Goal: Task Accomplishment & Management: Manage account settings

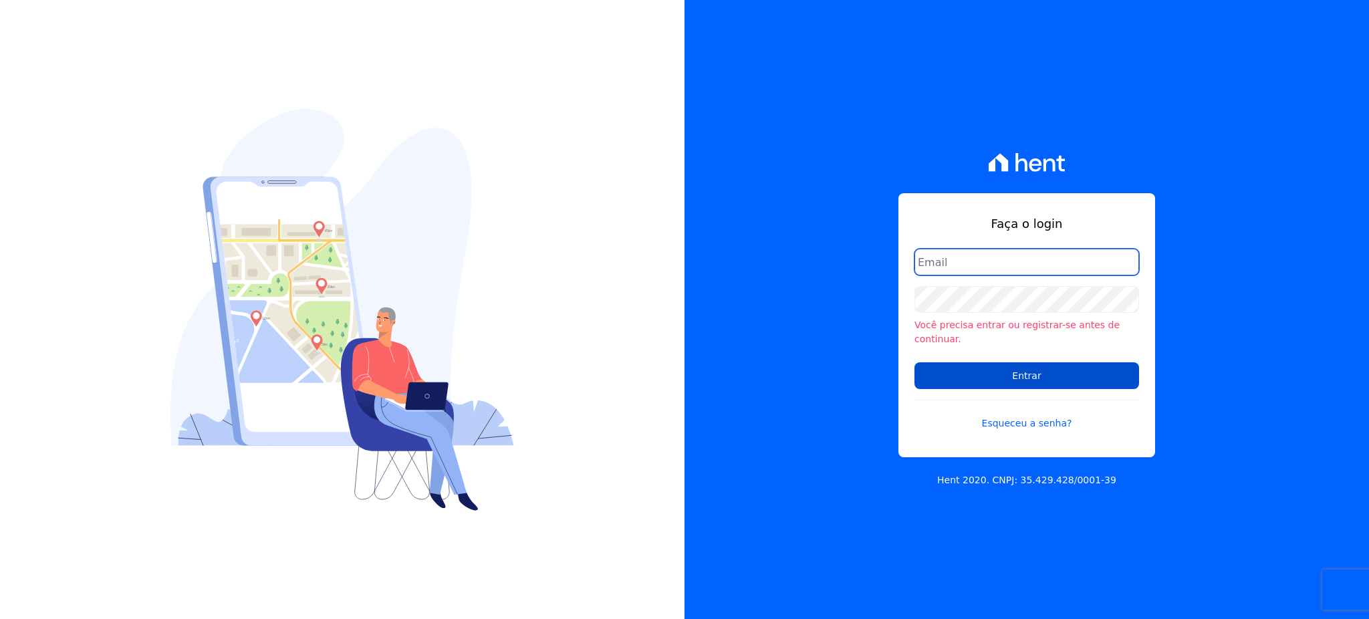
type input "gleice.santos@alcanceengenharia.com.br"
click at [1028, 372] on input "Entrar" at bounding box center [1026, 375] width 225 height 27
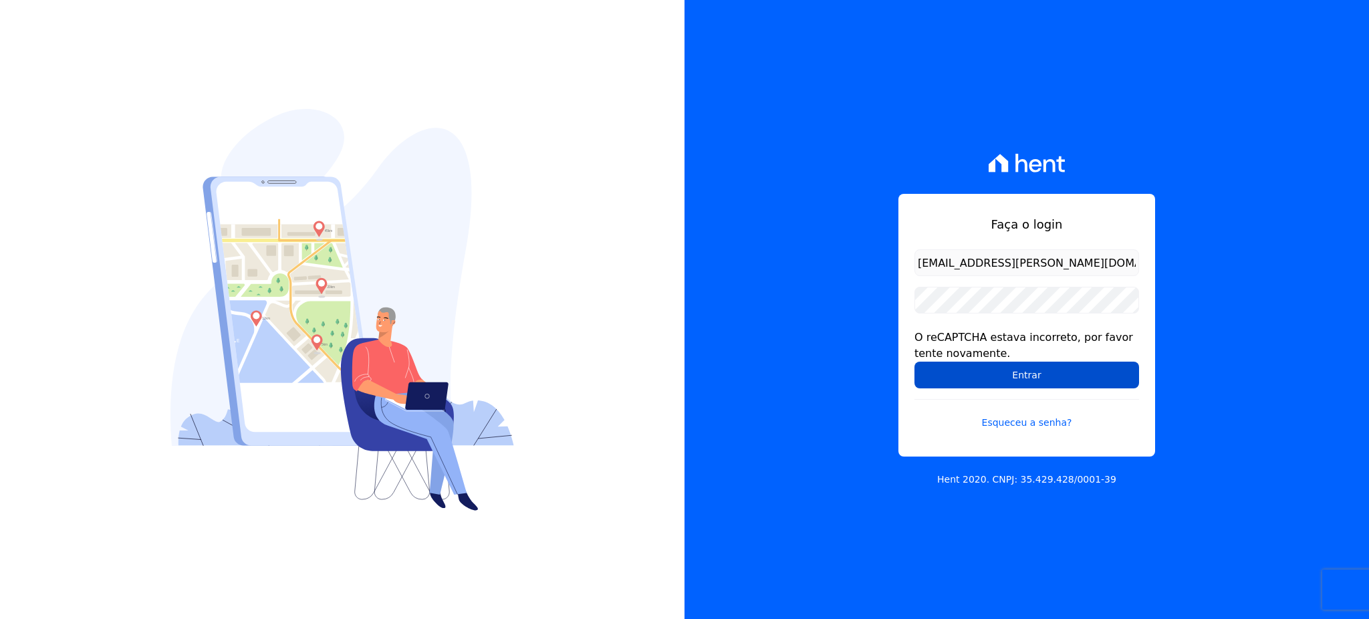
click at [1019, 374] on input "Entrar" at bounding box center [1026, 375] width 225 height 27
click at [1014, 383] on input "Entrar" at bounding box center [1026, 375] width 225 height 27
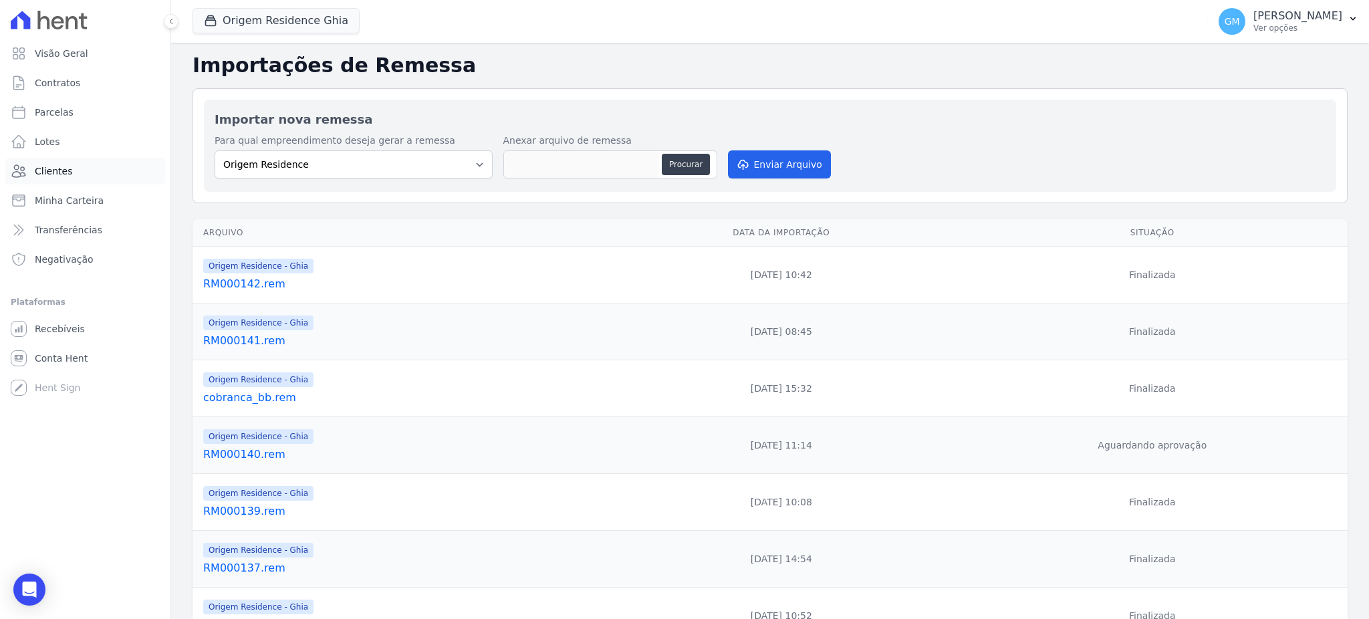
click at [67, 177] on span "Clientes" at bounding box center [53, 170] width 37 height 13
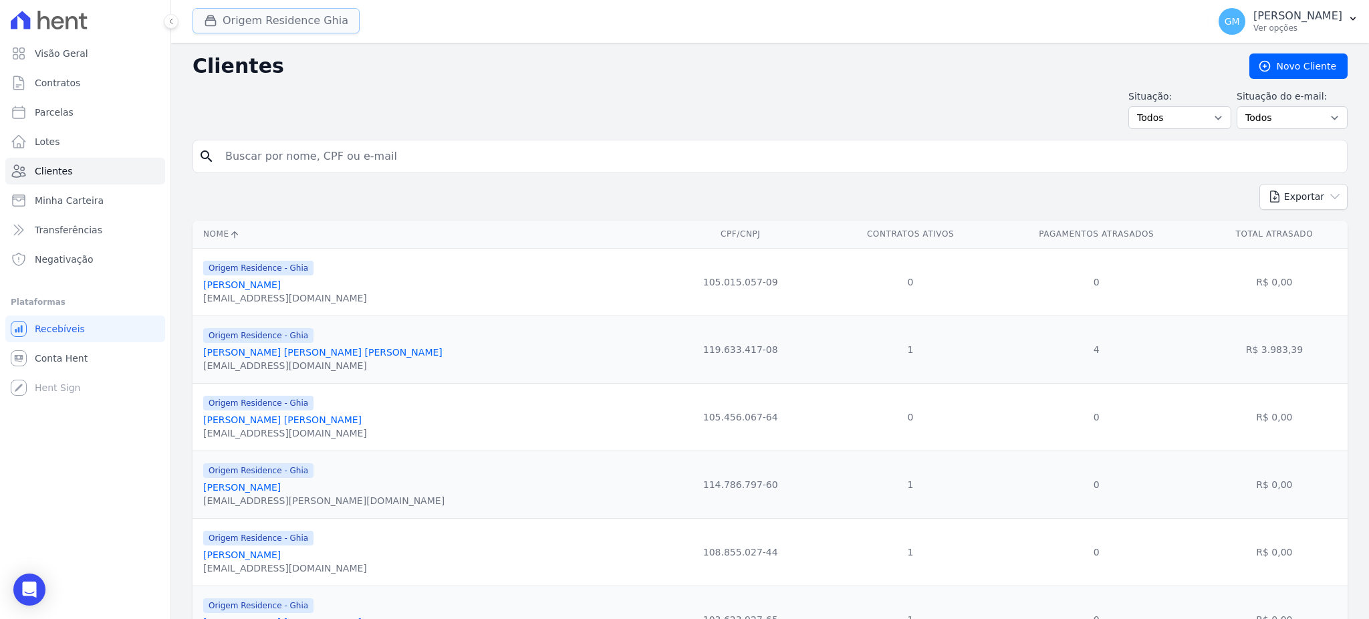
click at [212, 16] on icon "button" at bounding box center [211, 21] width 10 height 10
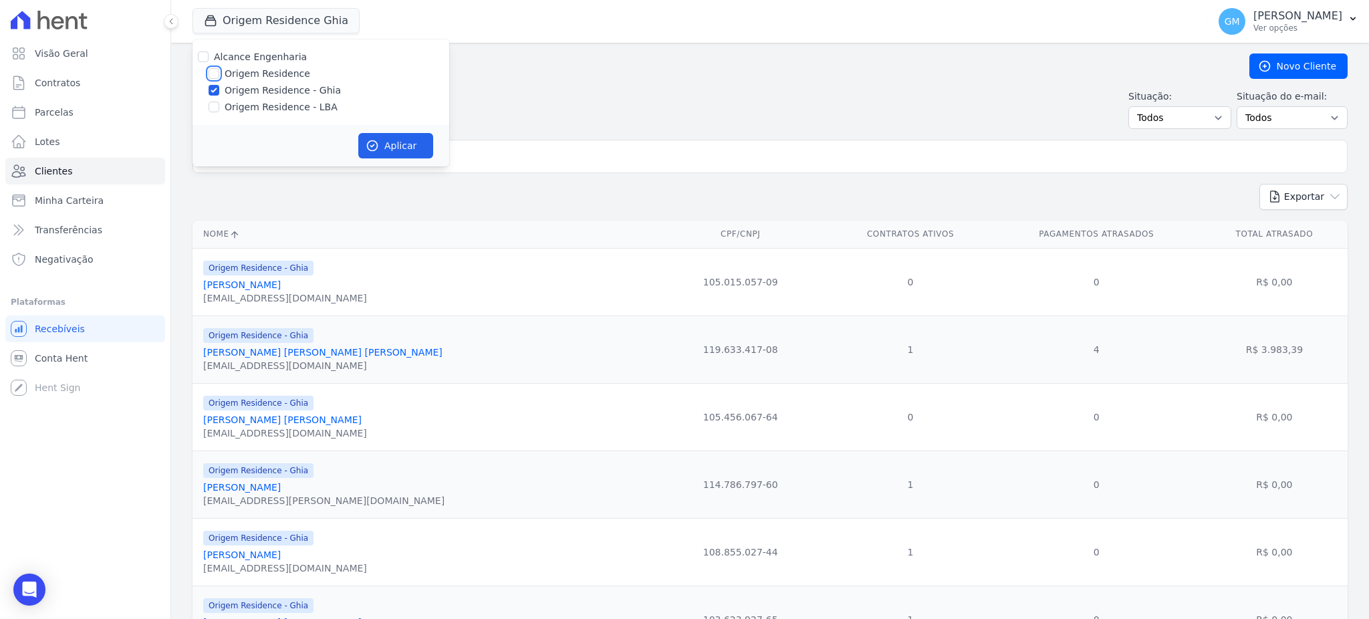
click at [213, 72] on input "Origem Residence" at bounding box center [213, 73] width 11 height 11
checkbox input "true"
click at [217, 110] on input "Origem Residence - LBA" at bounding box center [213, 107] width 11 height 11
checkbox input "true"
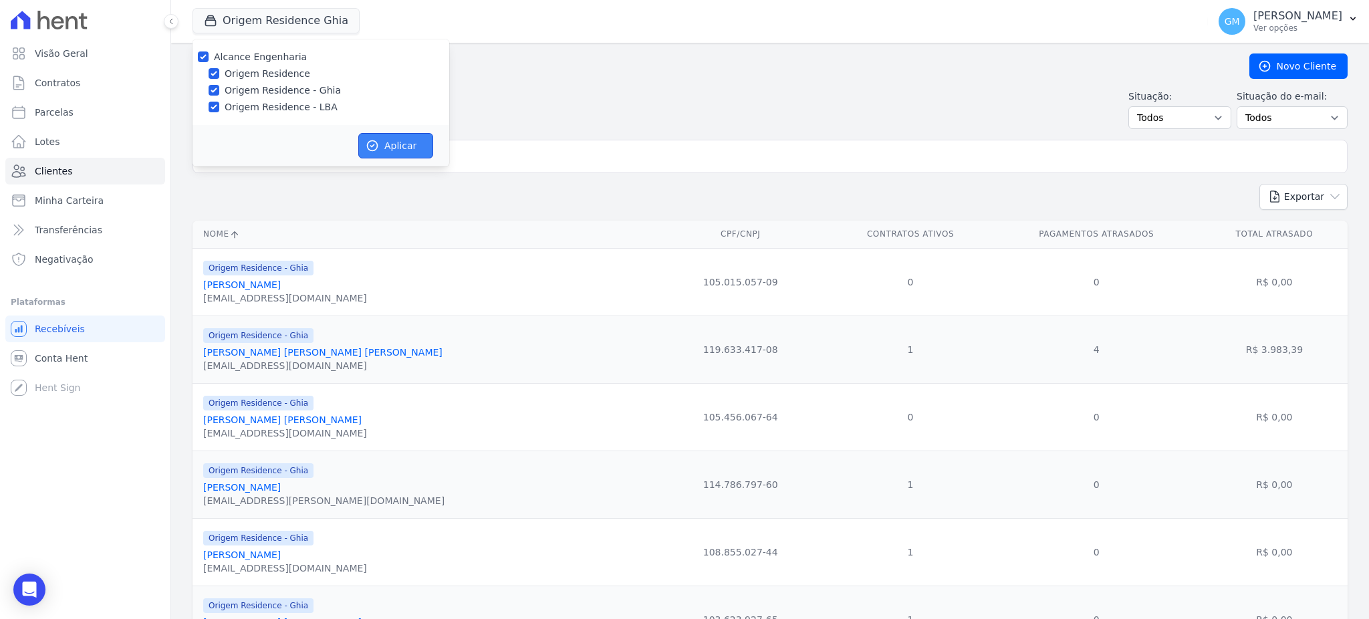
click at [381, 140] on button "Aplicar" at bounding box center [395, 145] width 75 height 25
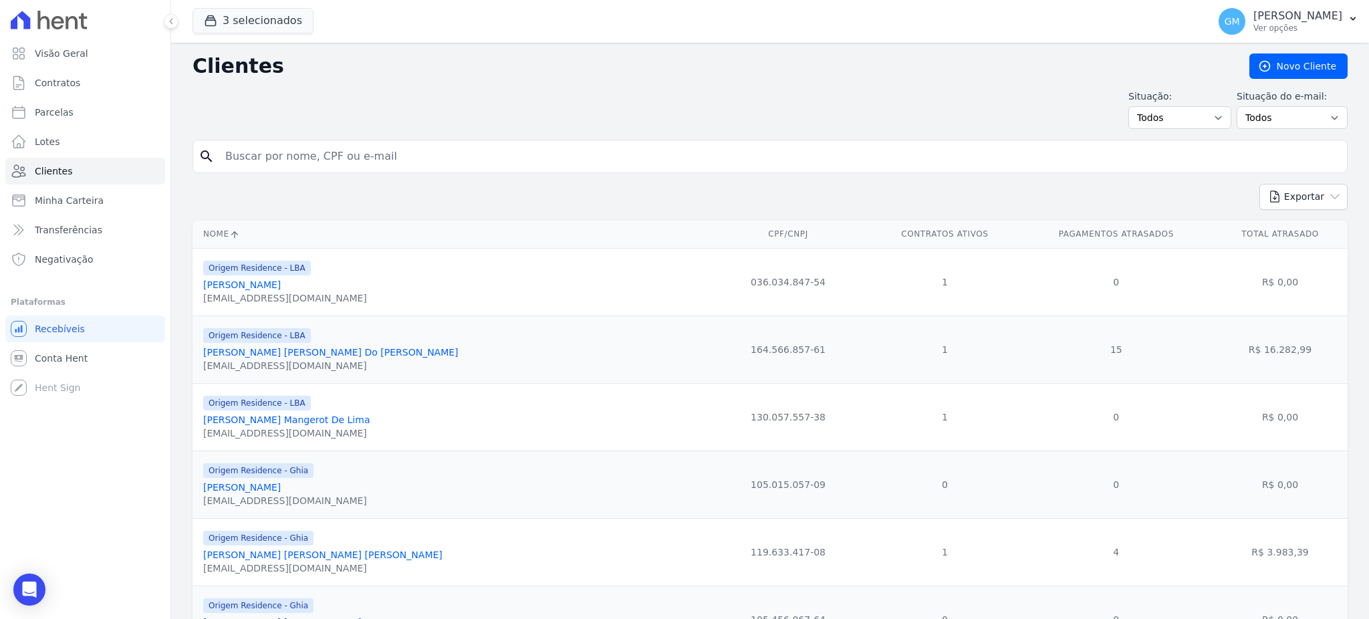
click at [381, 152] on input "search" at bounding box center [779, 156] width 1124 height 27
paste input "151,2000"
type input "151,2000"
drag, startPoint x: 381, startPoint y: 152, endPoint x: 223, endPoint y: 154, distance: 158.4
click at [223, 154] on input "151,2000" at bounding box center [779, 156] width 1124 height 27
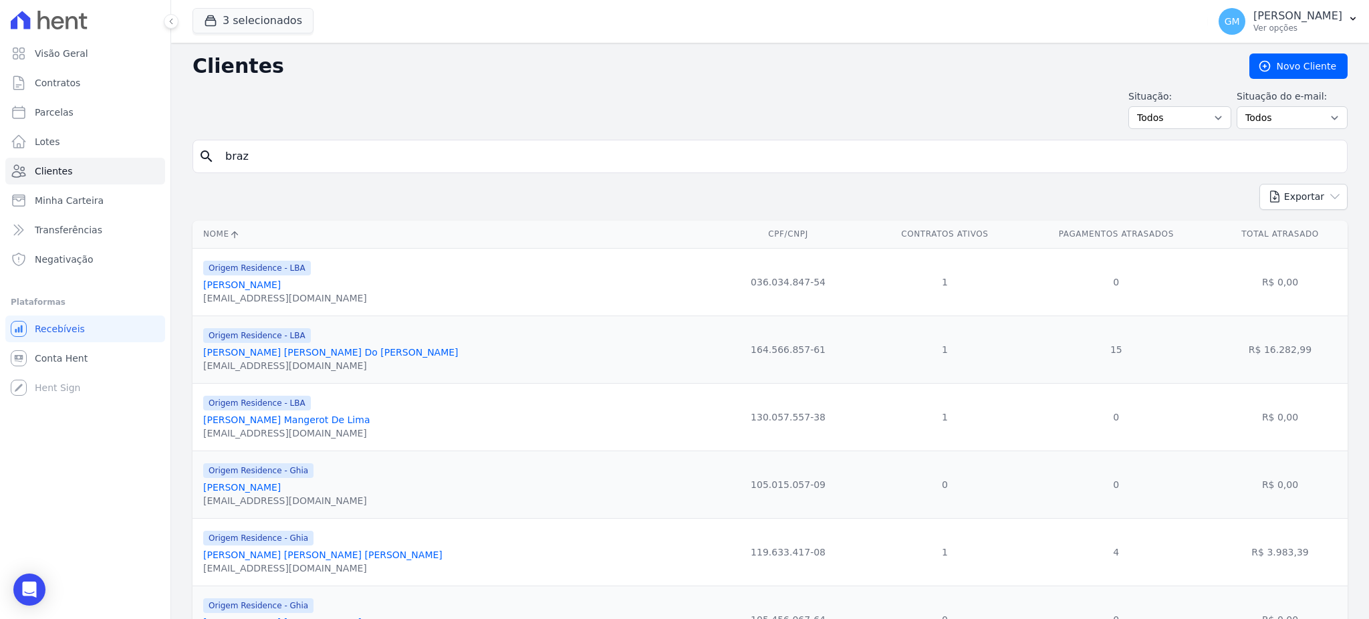
type input "braz"
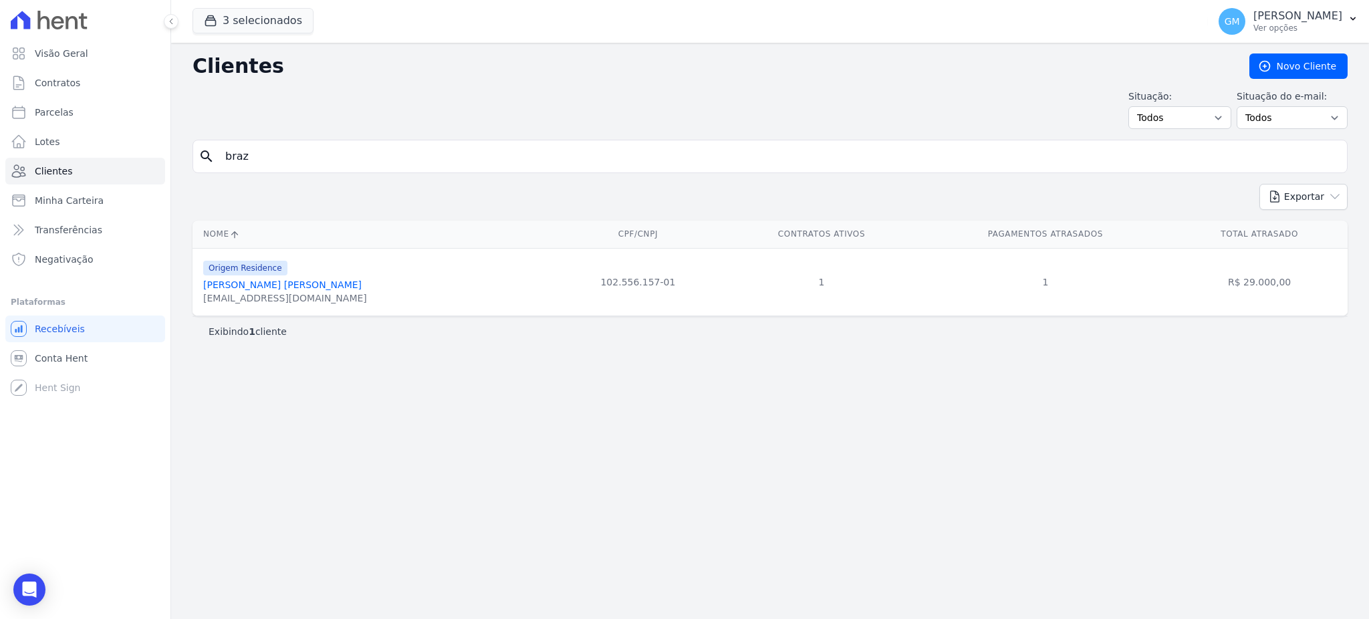
click at [269, 284] on link "[PERSON_NAME] [PERSON_NAME]" at bounding box center [282, 284] width 158 height 11
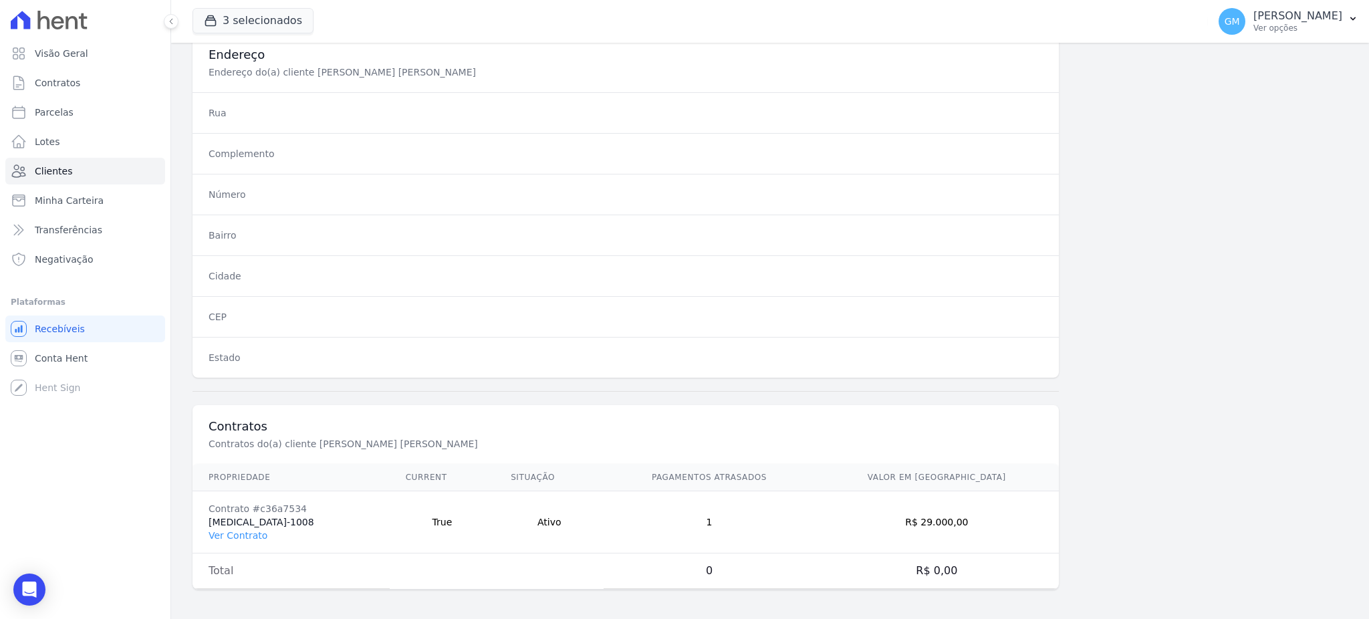
scroll to position [632, 0]
click at [216, 527] on link "Ver Contrato" at bounding box center [237, 532] width 59 height 11
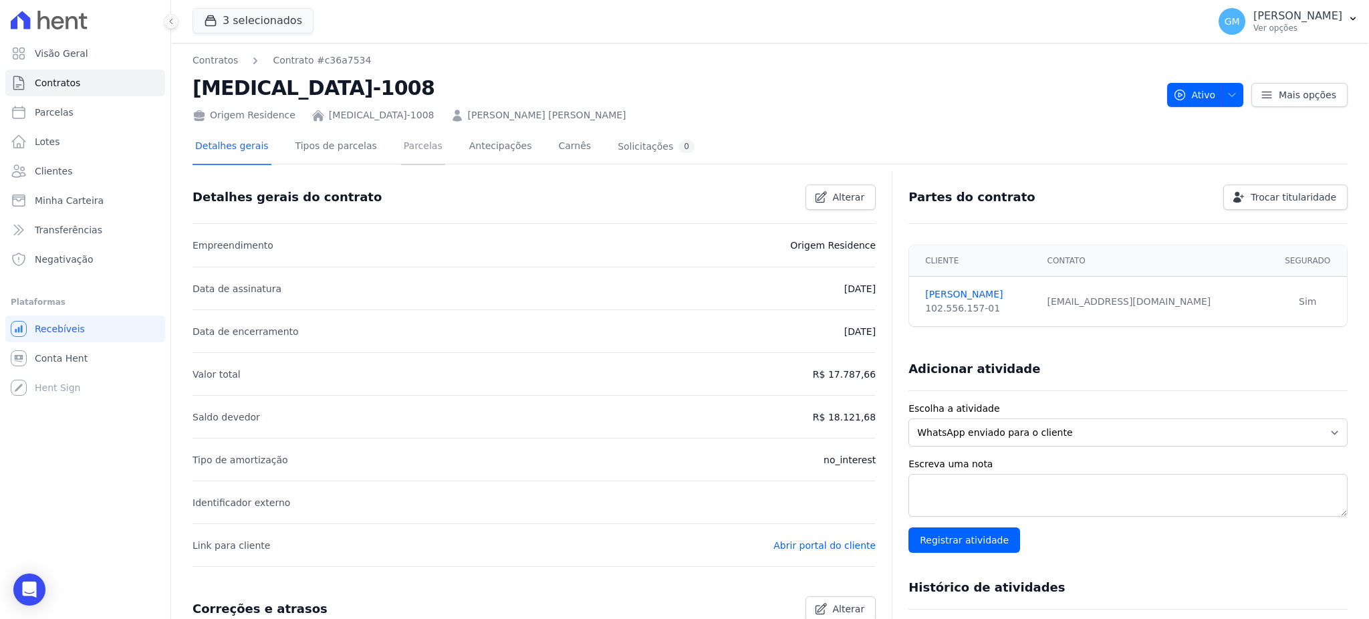
click at [417, 137] on link "Parcelas" at bounding box center [423, 147] width 44 height 35
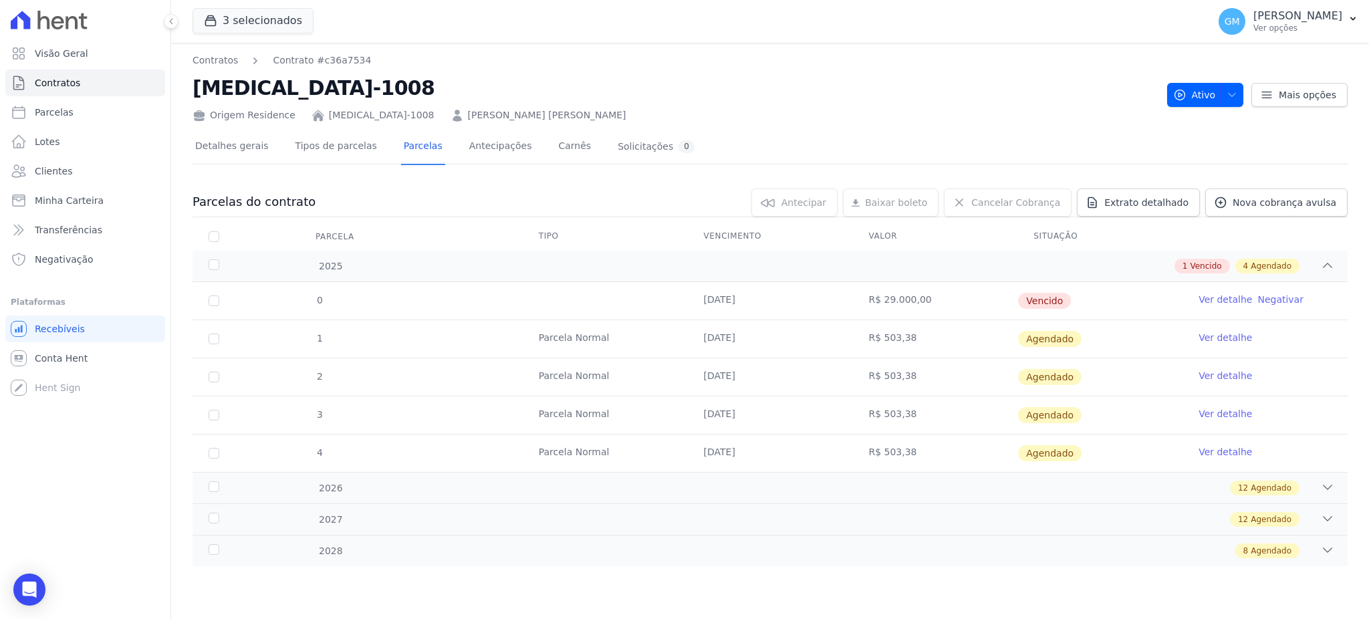
click at [1222, 297] on link "Ver detalhe" at bounding box center [1224, 299] width 53 height 13
click at [1232, 297] on link "Ver detalhe" at bounding box center [1224, 299] width 53 height 13
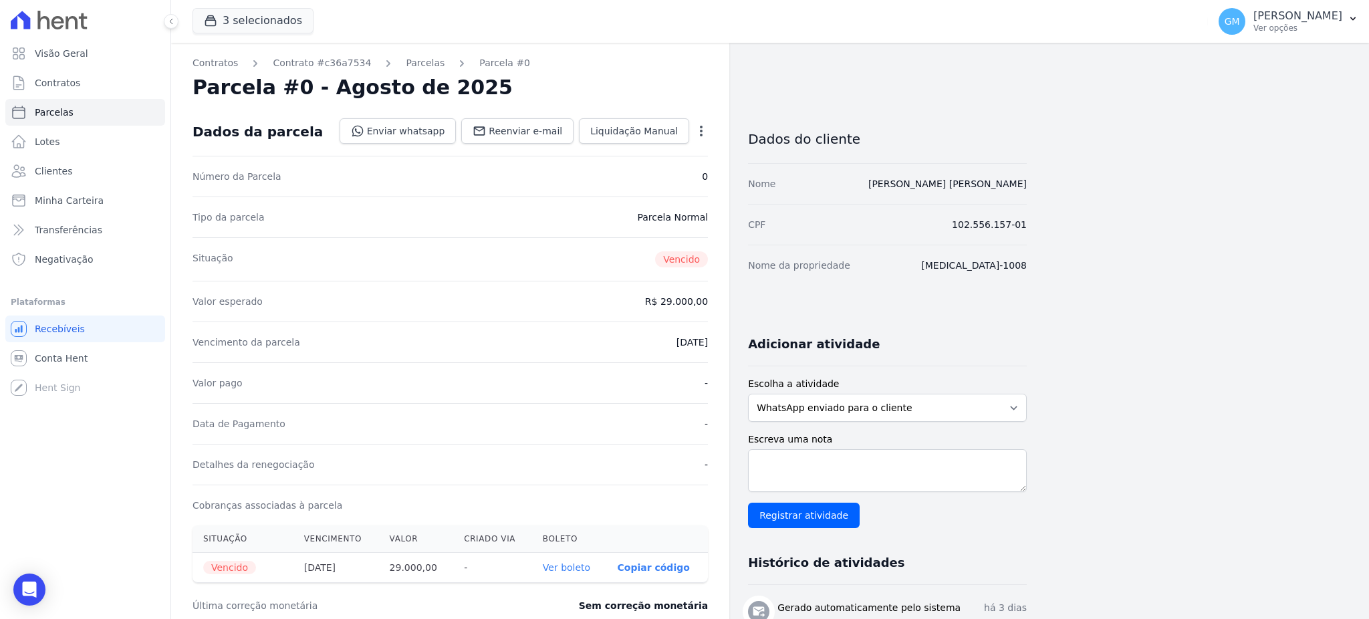
click at [937, 196] on div "Nome Diogo Braz Feddersen" at bounding box center [887, 183] width 279 height 41
drag, startPoint x: 1030, startPoint y: 185, endPoint x: 929, endPoint y: 185, distance: 100.9
click at [929, 185] on div "Contratos Contrato #c36a7534 Parcelas Parcela #0 Parcela #0 - Agosto de 2025 Da…" at bounding box center [759, 474] width 1176 height 862
copy link "[PERSON_NAME] [PERSON_NAME]"
click at [29, 595] on icon "Open Intercom Messenger" at bounding box center [29, 589] width 17 height 17
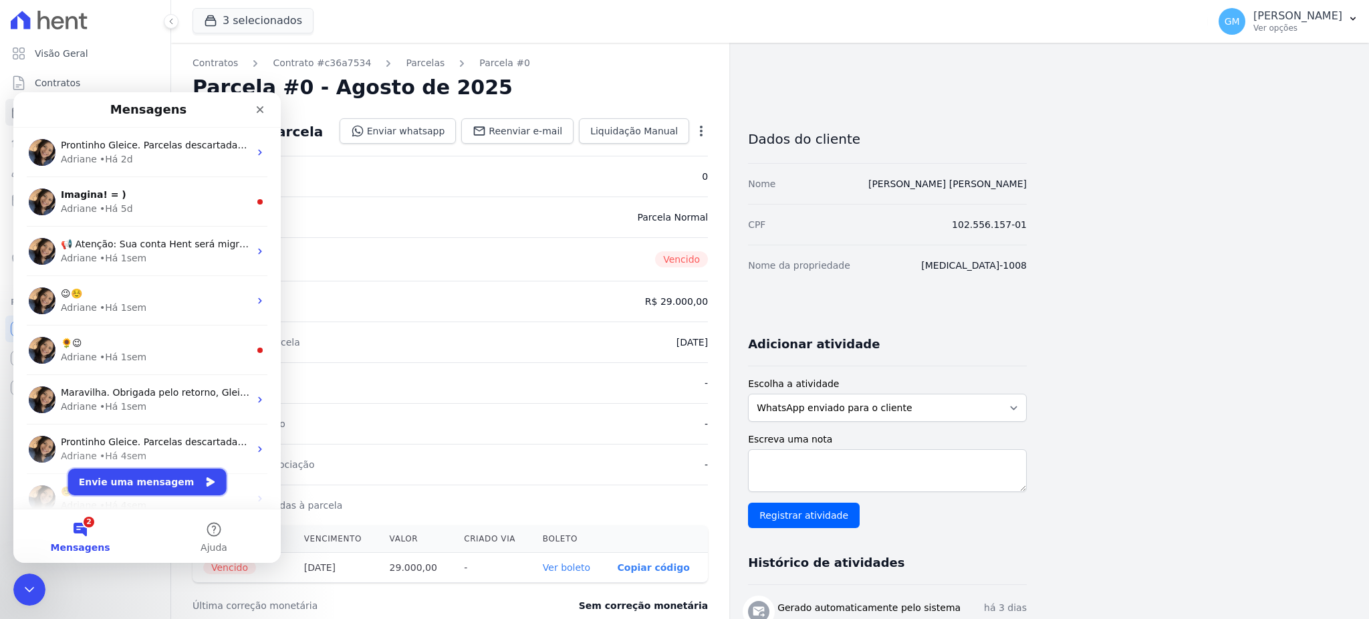
click at [124, 484] on button "Envie uma mensagem" at bounding box center [147, 481] width 158 height 27
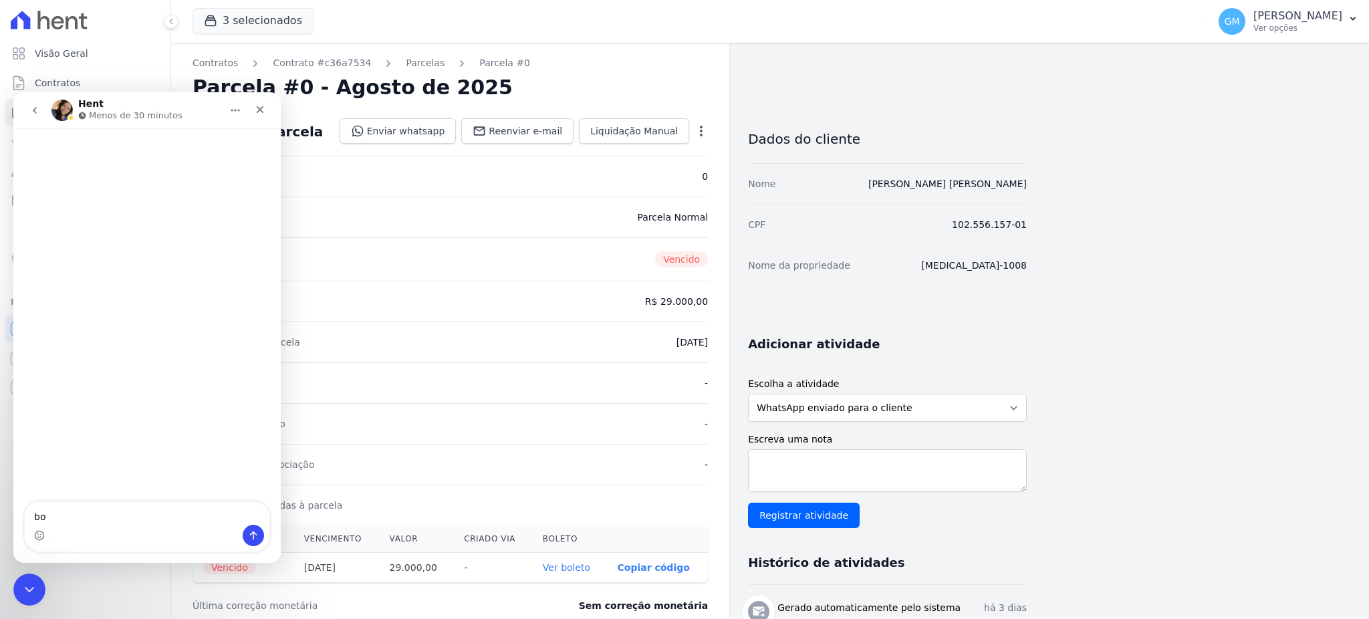
type textarea "bo"
click at [702, 128] on icon "button" at bounding box center [700, 130] width 13 height 13
click at [661, 175] on link "Cancelar Cobrança" at bounding box center [644, 173] width 118 height 24
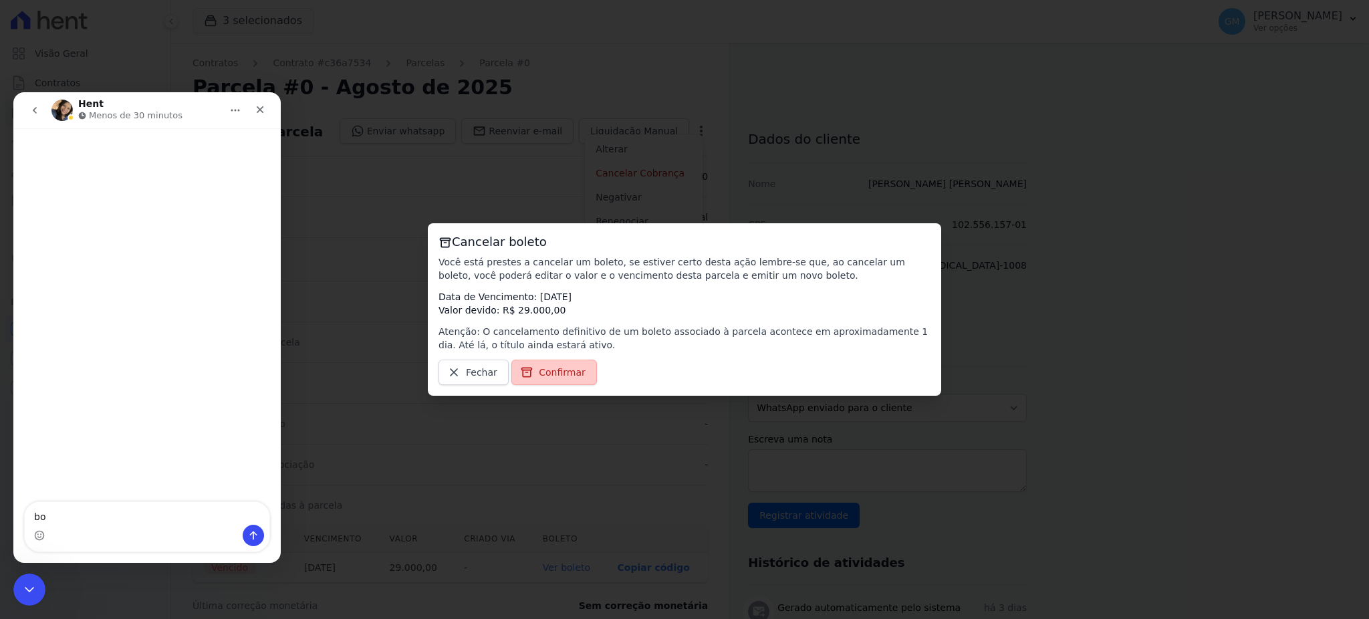
click at [561, 374] on span "Confirmar" at bounding box center [562, 372] width 47 height 13
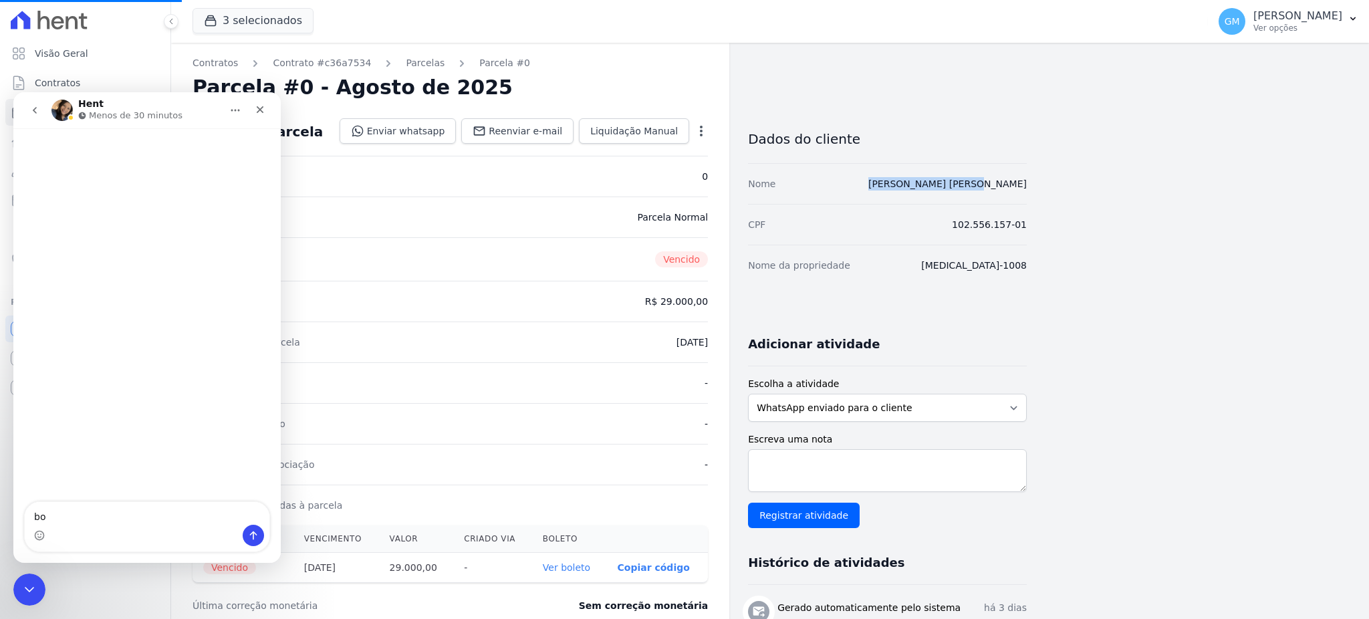
drag, startPoint x: 974, startPoint y: 180, endPoint x: 929, endPoint y: 188, distance: 45.4
click at [929, 188] on div "Contratos Contrato #c36a7534 Parcelas Parcela #0 Parcela #0 - Agosto de 2025 Da…" at bounding box center [759, 474] width 1176 height 862
copy link "[PERSON_NAME] [PERSON_NAME]"
click at [12, 577] on div "Visão Geral Contratos Parcelas Lotes Clientes Minha Carteira Transferências Neg…" at bounding box center [85, 309] width 170 height 619
click at [19, 587] on icon "Encerramento do Messenger da Intercom" at bounding box center [27, 587] width 16 height 16
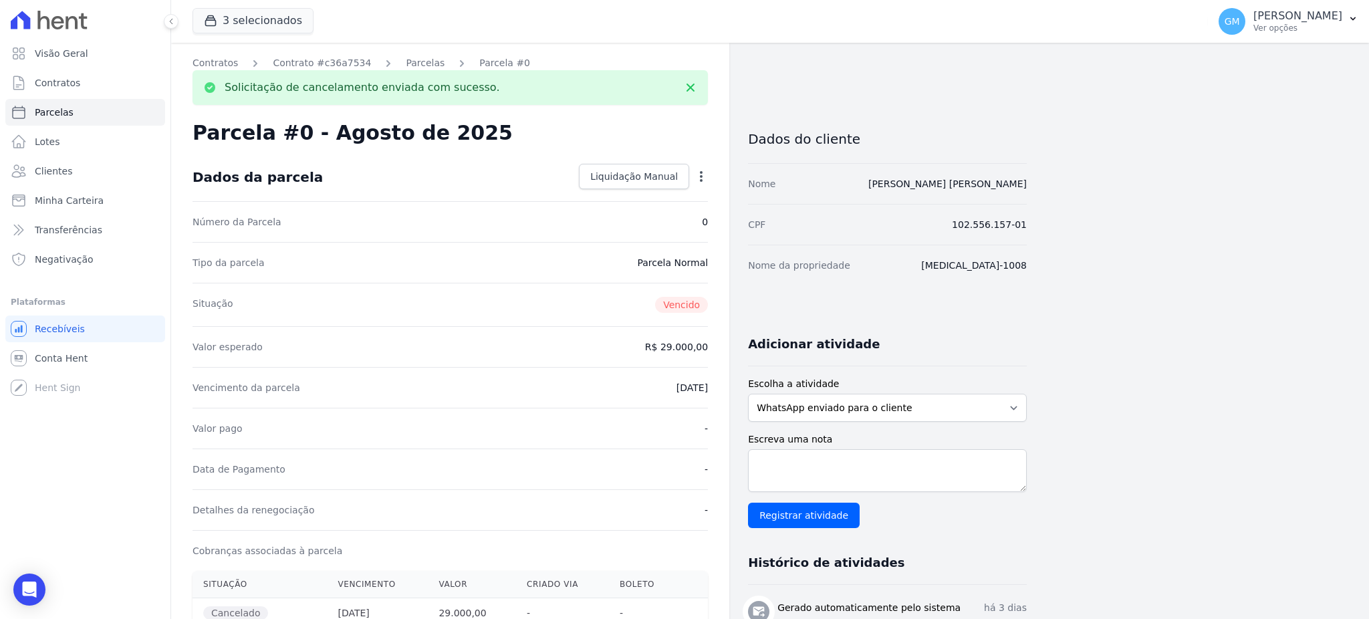
click at [68, 184] on ul "Visão Geral Contratos Parcelas Lotes Clientes Minha Carteira Transferências Neg…" at bounding box center [85, 156] width 160 height 233
click at [68, 172] on link "Clientes" at bounding box center [85, 171] width 160 height 27
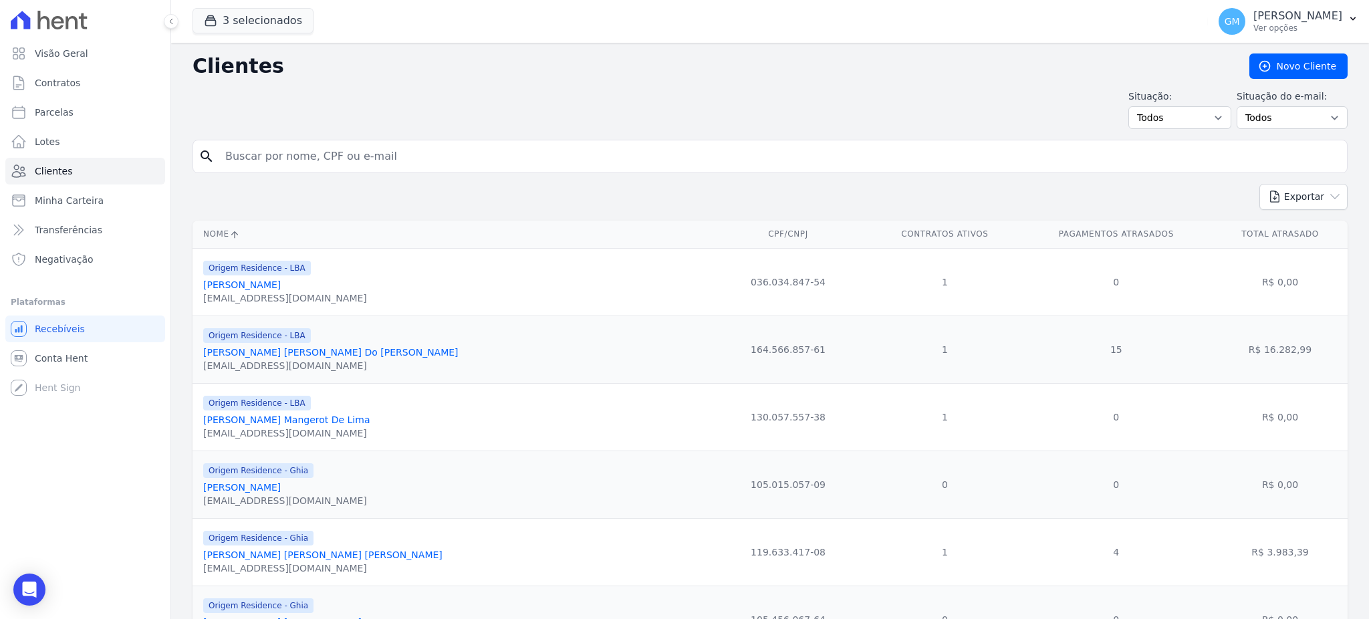
click at [240, 158] on input "search" at bounding box center [779, 156] width 1124 height 27
paste input "[PERSON_NAME] [PERSON_NAME]"
type input "[PERSON_NAME] [PERSON_NAME]"
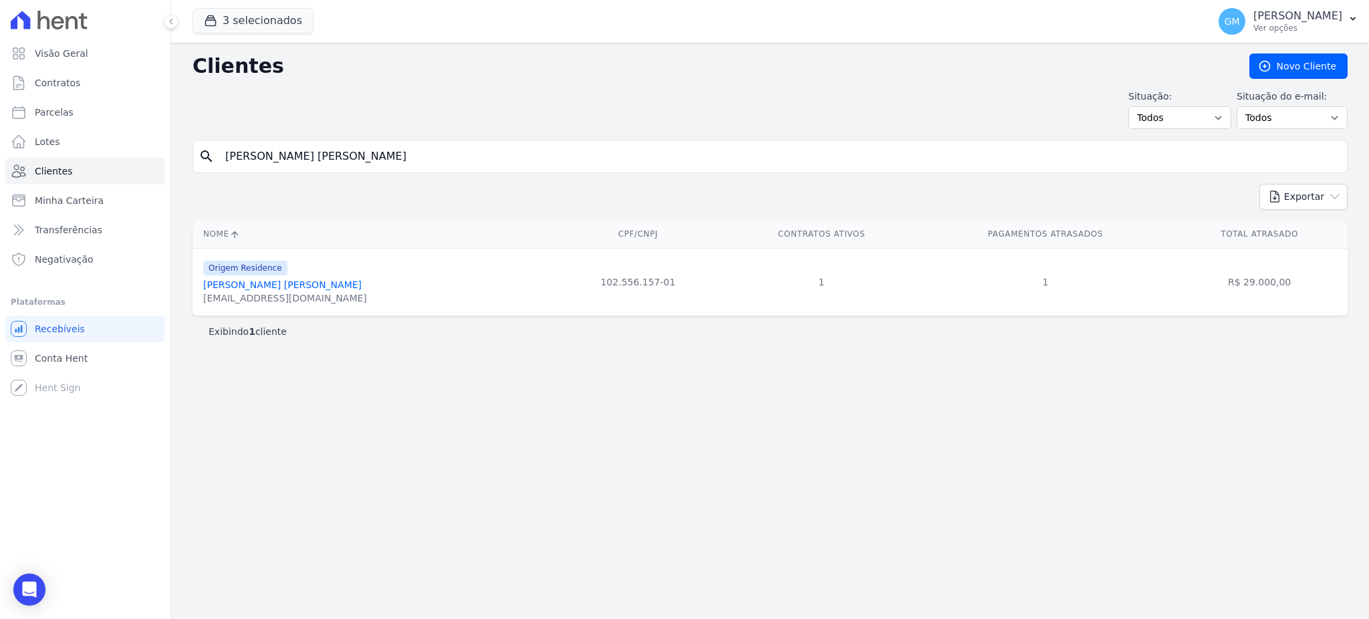
click at [279, 284] on link "Diogo Braz Feddersen" at bounding box center [282, 284] width 158 height 11
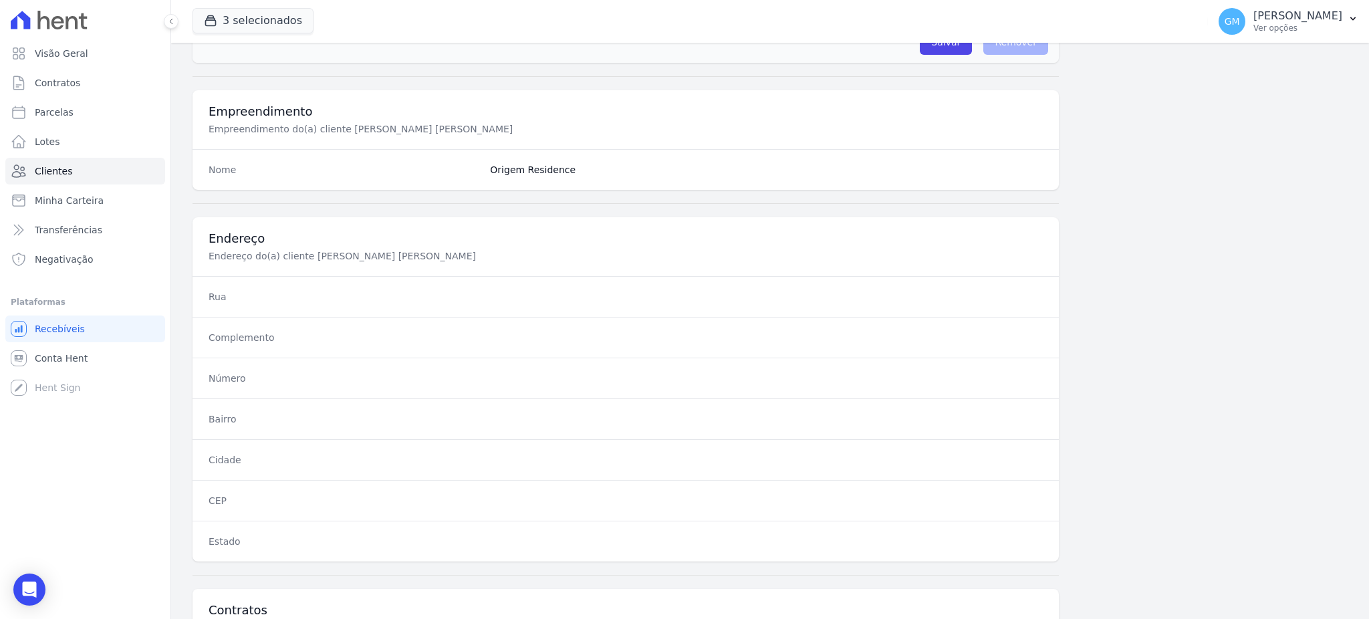
scroll to position [632, 0]
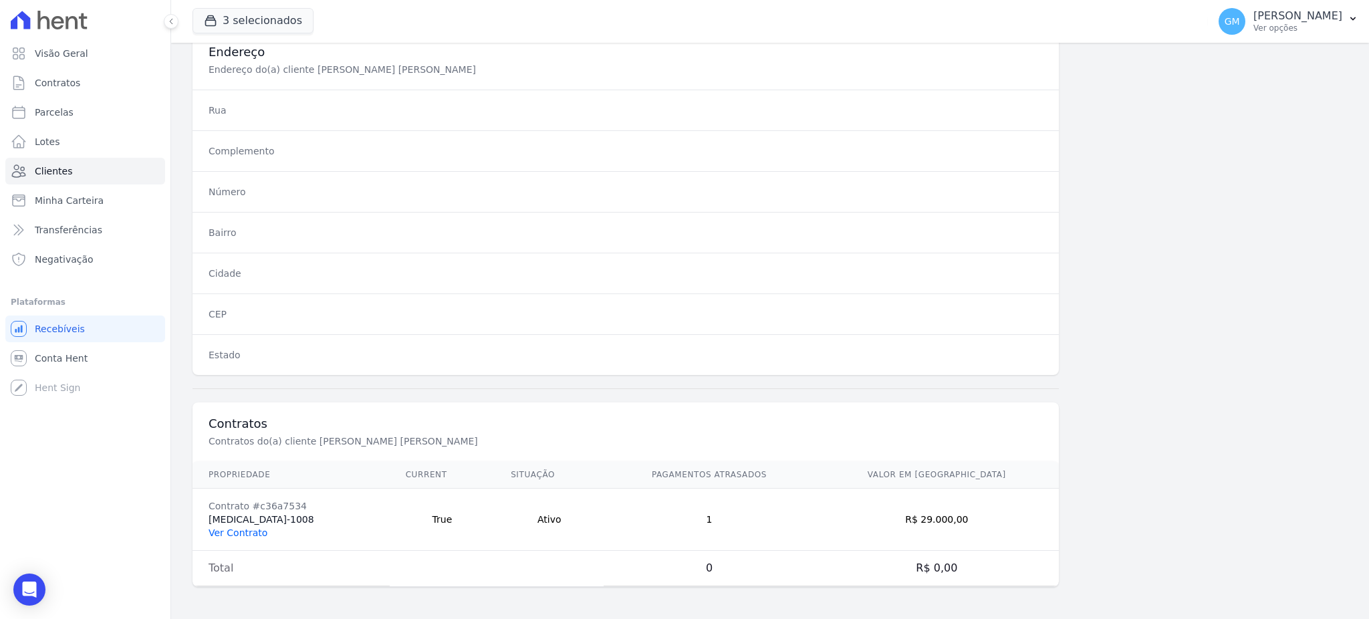
click at [246, 530] on link "Ver Contrato" at bounding box center [237, 532] width 59 height 11
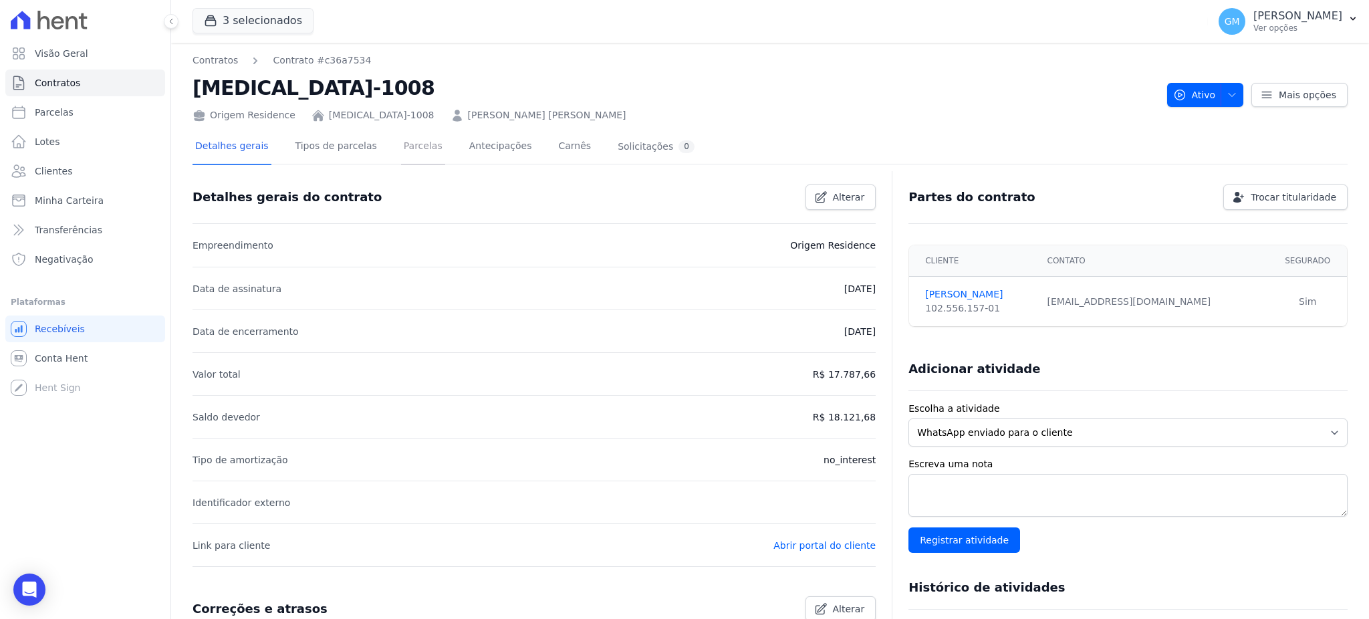
click at [411, 138] on link "Parcelas" at bounding box center [423, 147] width 44 height 35
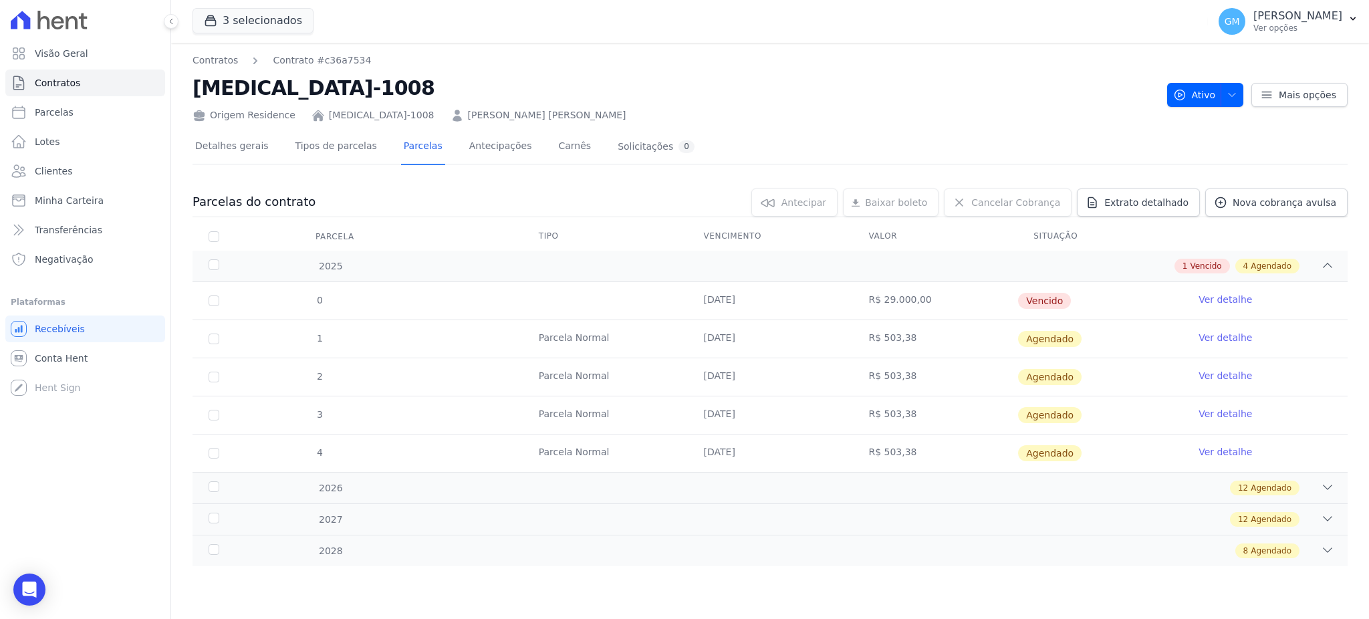
click at [1232, 293] on link "Ver detalhe" at bounding box center [1224, 299] width 53 height 13
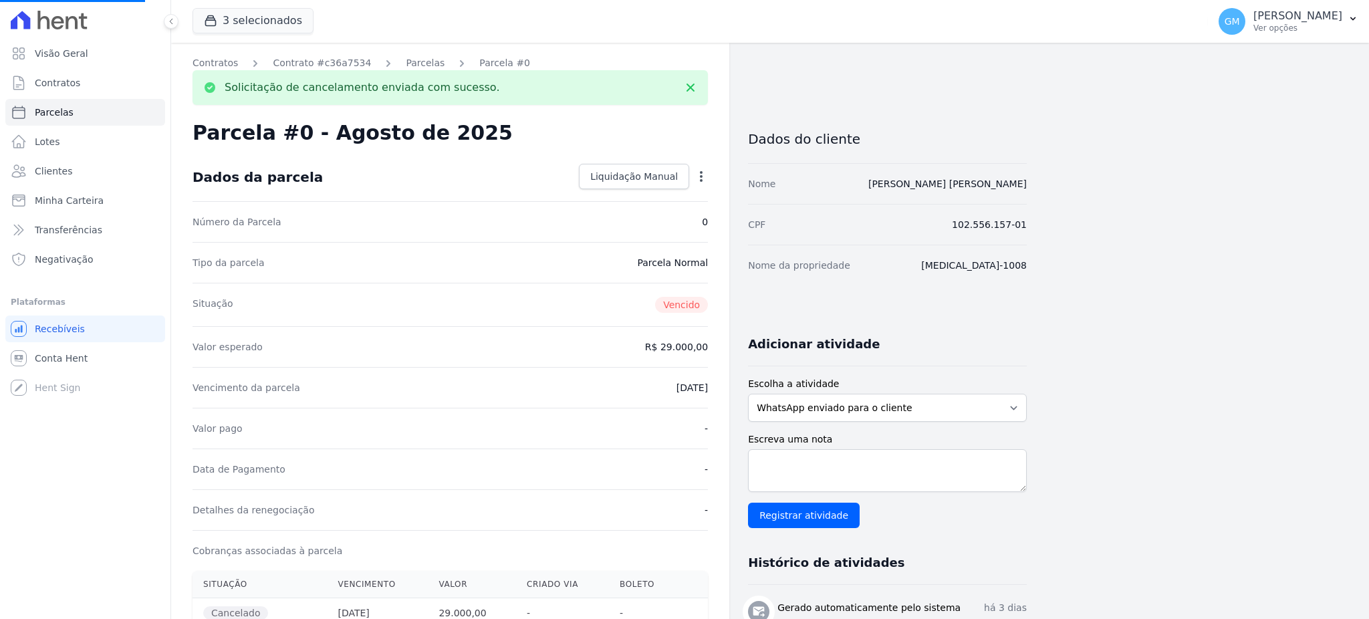
click at [700, 172] on icon "button" at bounding box center [701, 176] width 3 height 11
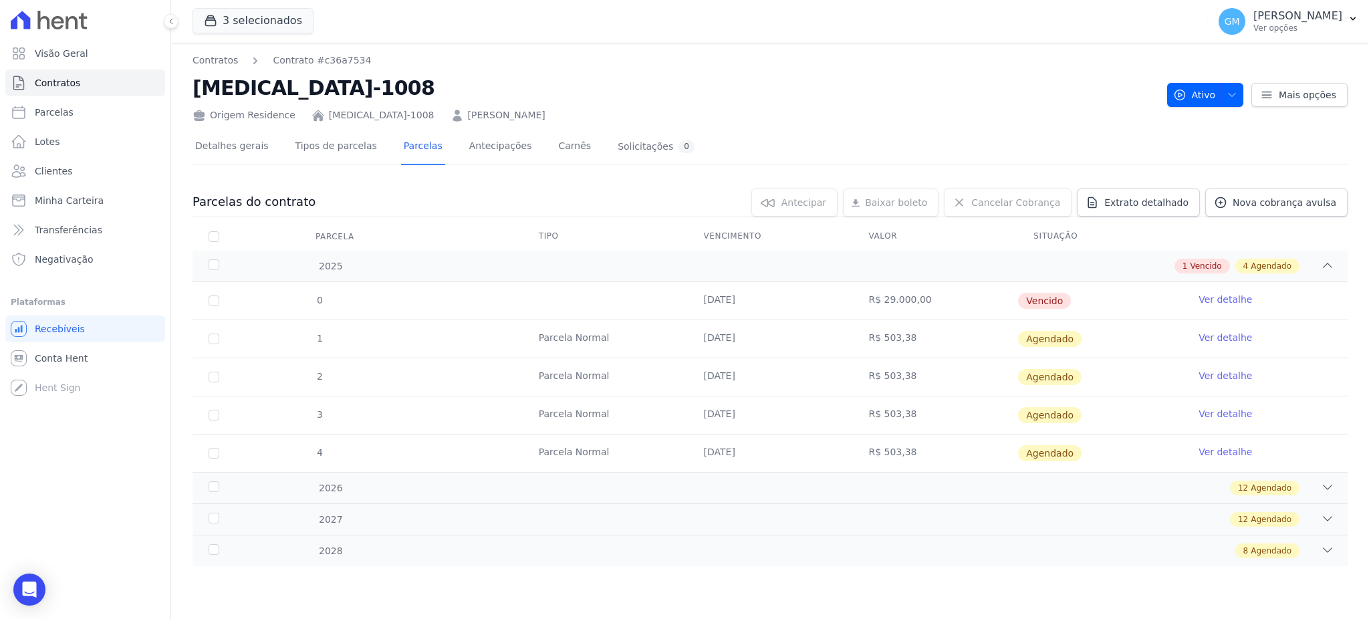
click at [206, 299] on td "0" at bounding box center [213, 300] width 43 height 37
click at [221, 299] on td "0" at bounding box center [213, 300] width 43 height 37
click at [211, 301] on input "checkbox" at bounding box center [213, 300] width 11 height 11
checkbox input "true"
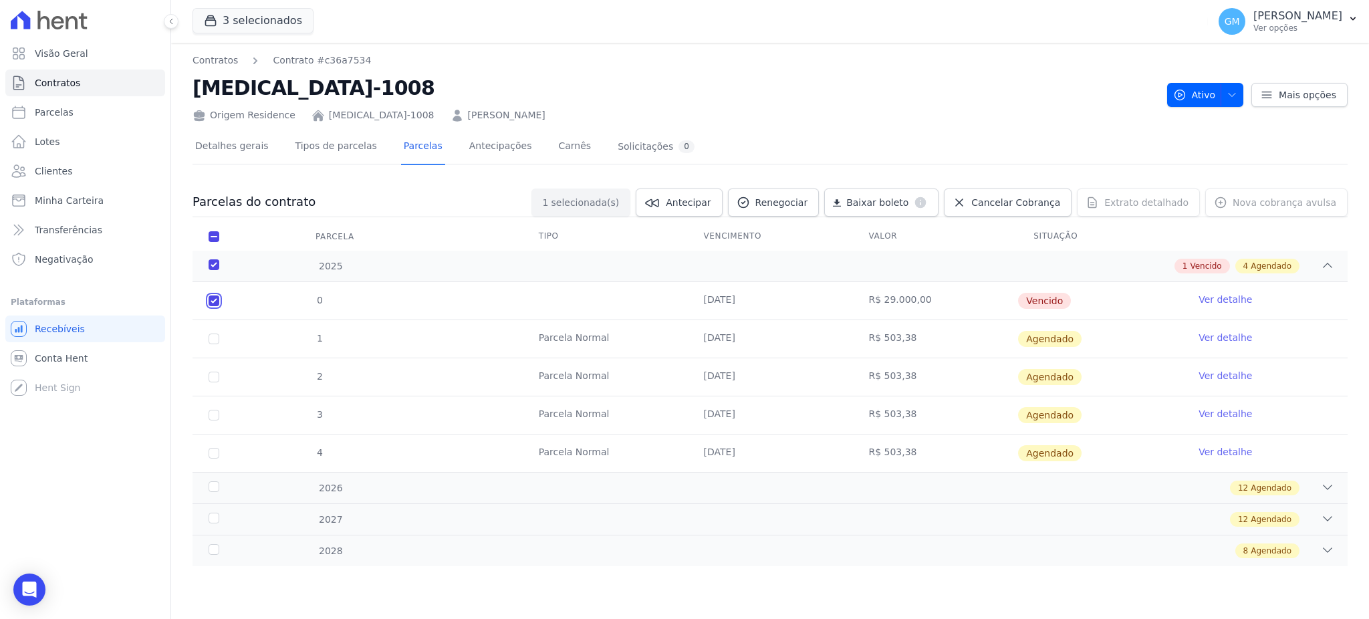
checkbox input "true"
drag, startPoint x: 1050, startPoint y: 179, endPoint x: 1051, endPoint y: 190, distance: 10.8
click at [1050, 179] on div "Parcelas do contrato 1 selecionada(s) Antecipar Antecipar Renegociar Baixar bol…" at bounding box center [769, 377] width 1155 height 404
click at [1051, 196] on span "Cancelar Cobrança" at bounding box center [1015, 202] width 89 height 13
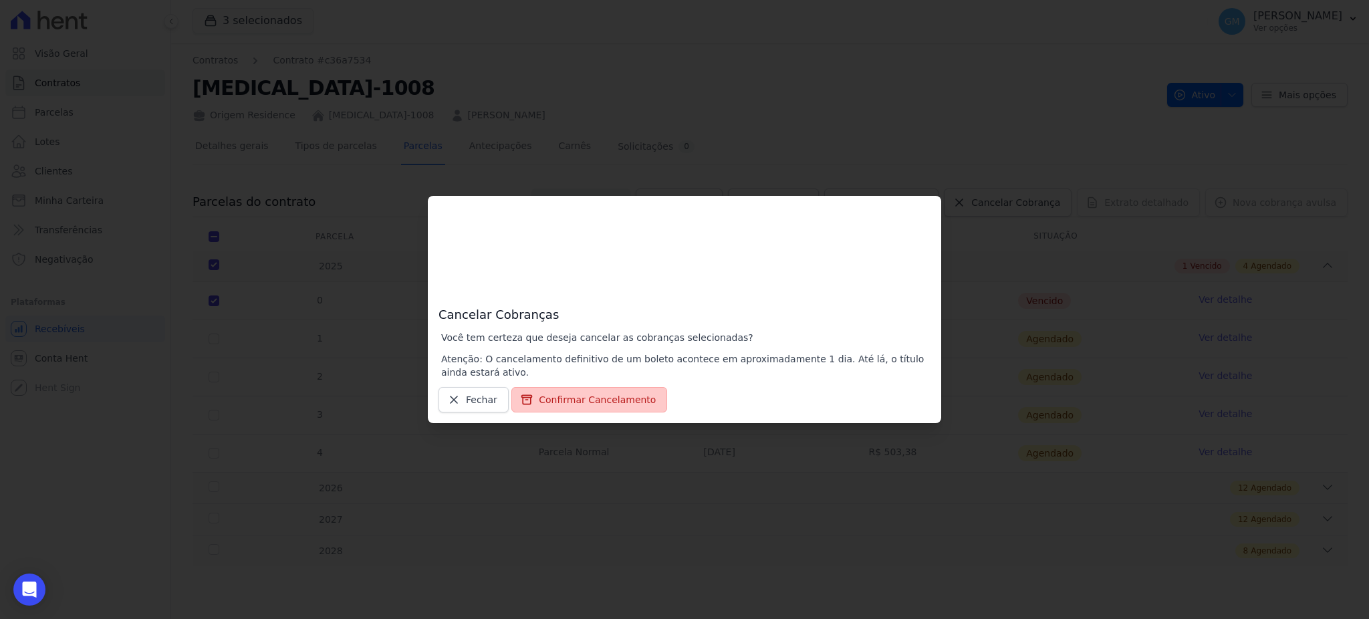
click at [579, 404] on button "Confirmar Cancelamento" at bounding box center [589, 399] width 156 height 25
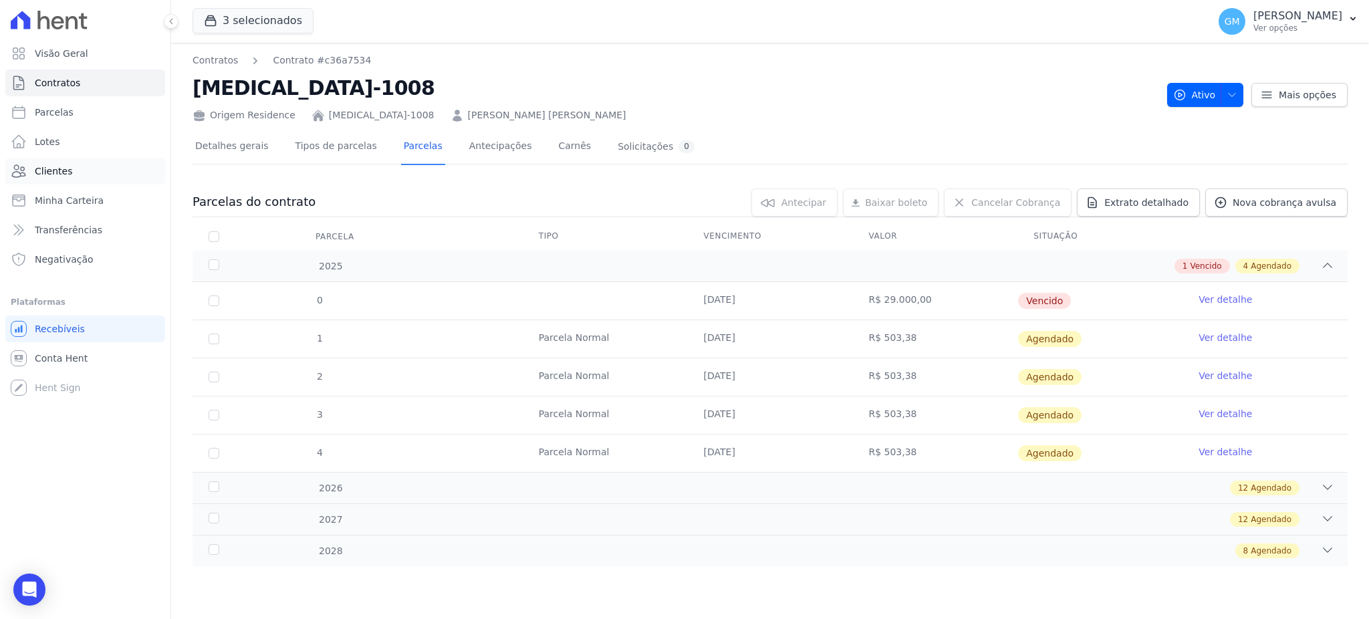
click at [65, 170] on span "Clientes" at bounding box center [53, 170] width 37 height 13
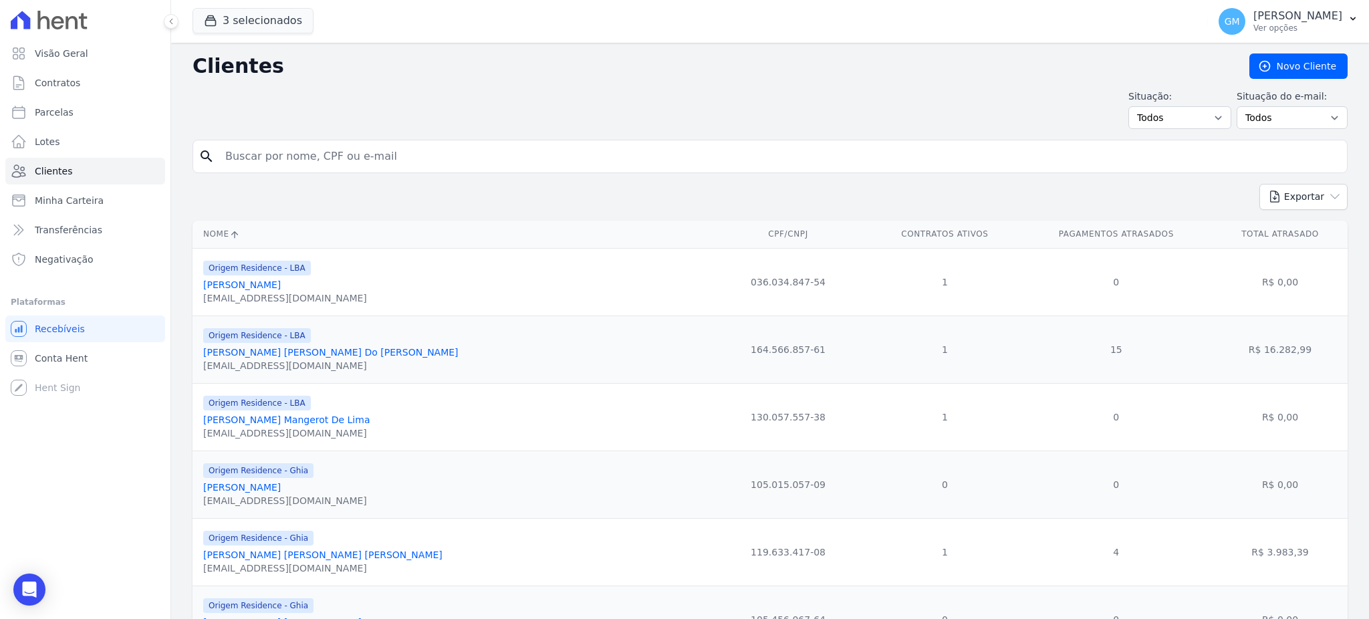
click at [222, 159] on input "search" at bounding box center [779, 156] width 1124 height 27
paste input "[PERSON_NAME] [PERSON_NAME]"
type input "[PERSON_NAME] [PERSON_NAME]"
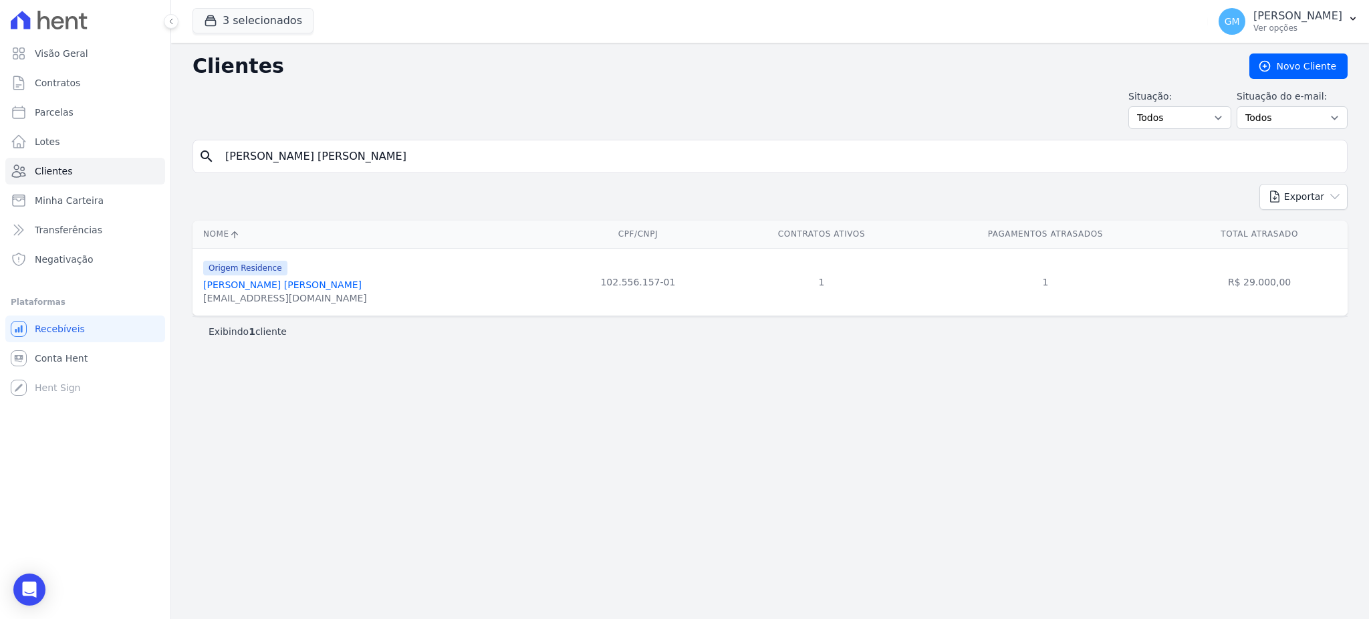
click at [283, 285] on link "[PERSON_NAME] [PERSON_NAME]" at bounding box center [282, 284] width 158 height 11
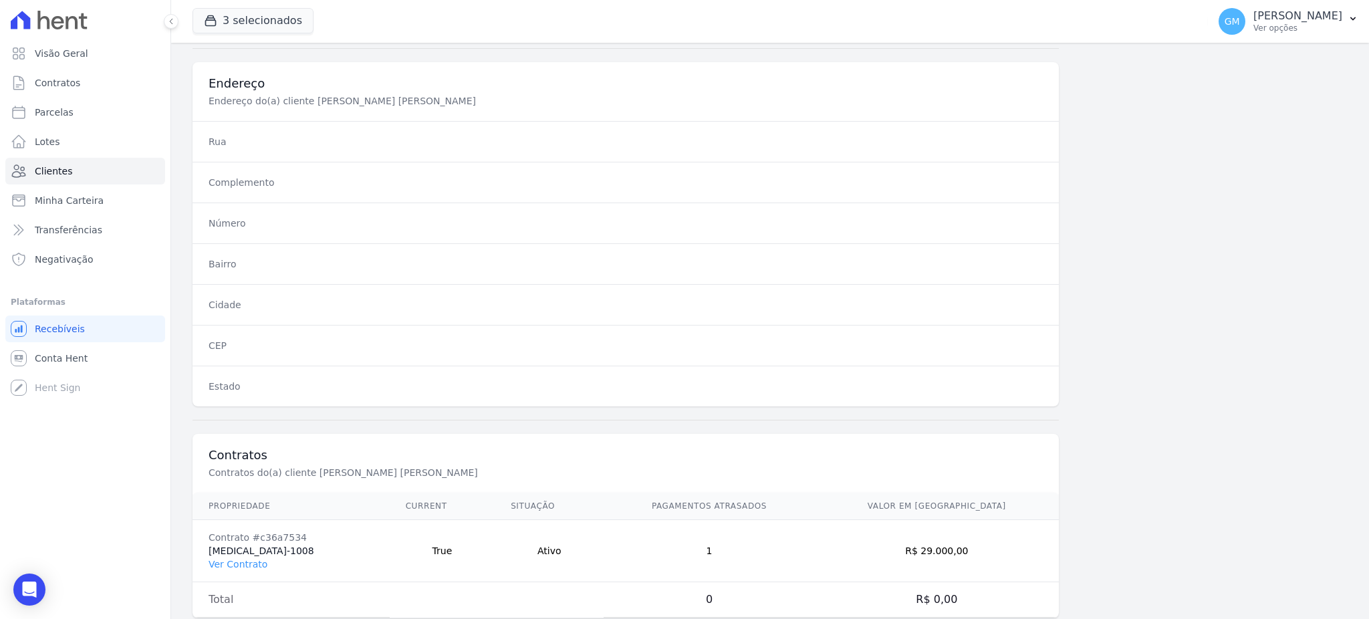
scroll to position [632, 0]
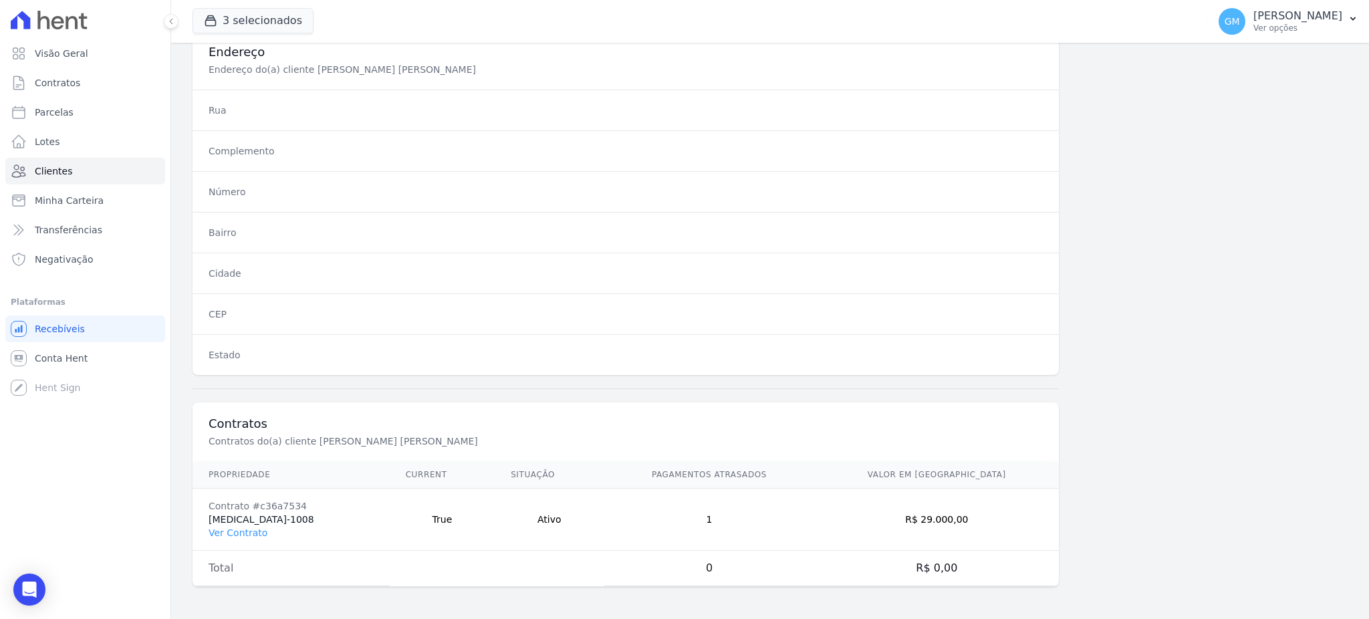
click at [241, 542] on td "Contrato #c36a7534 [MEDICAL_DATA]-1008 Ver Contrato" at bounding box center [290, 519] width 197 height 62
click at [240, 531] on link "Ver Contrato" at bounding box center [237, 532] width 59 height 11
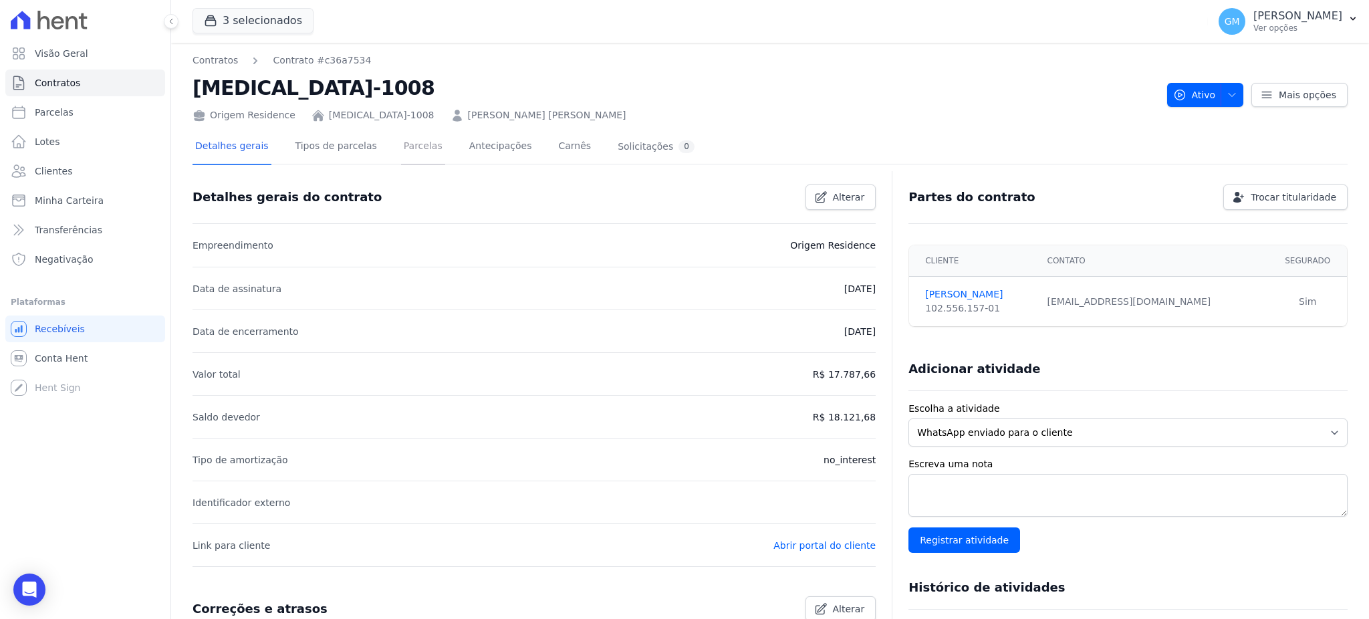
click at [418, 153] on link "Parcelas" at bounding box center [423, 147] width 44 height 35
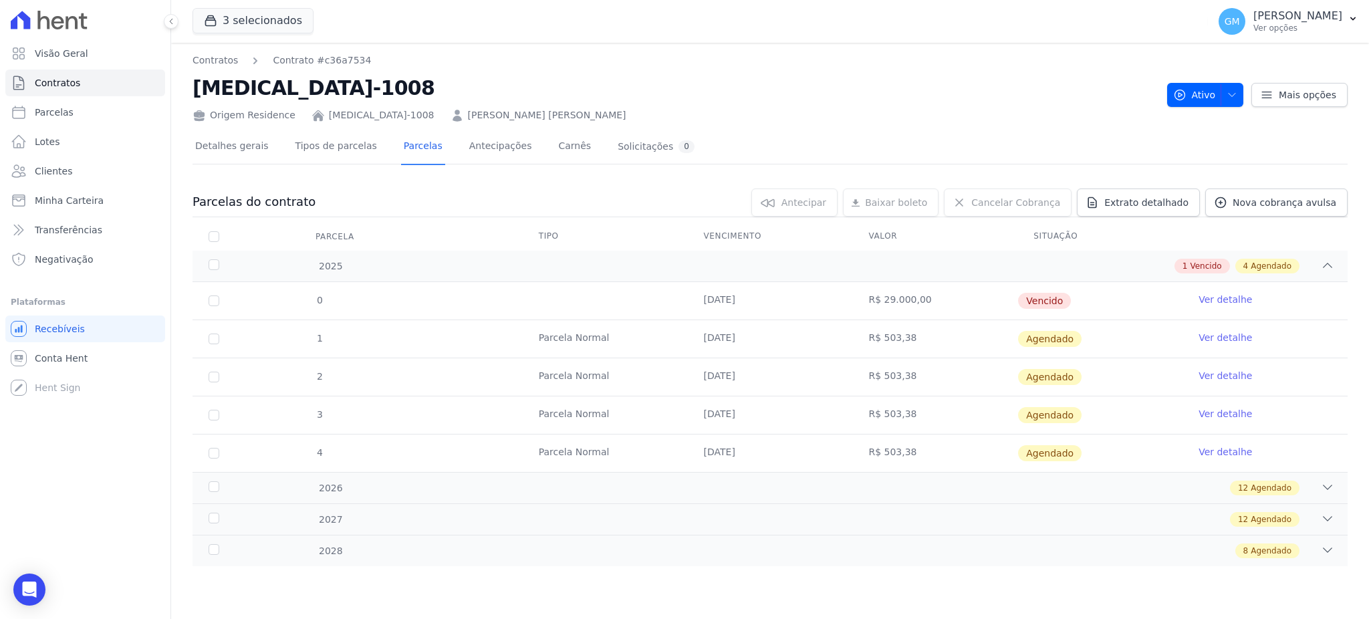
click at [1243, 299] on link "Ver detalhe" at bounding box center [1224, 299] width 53 height 13
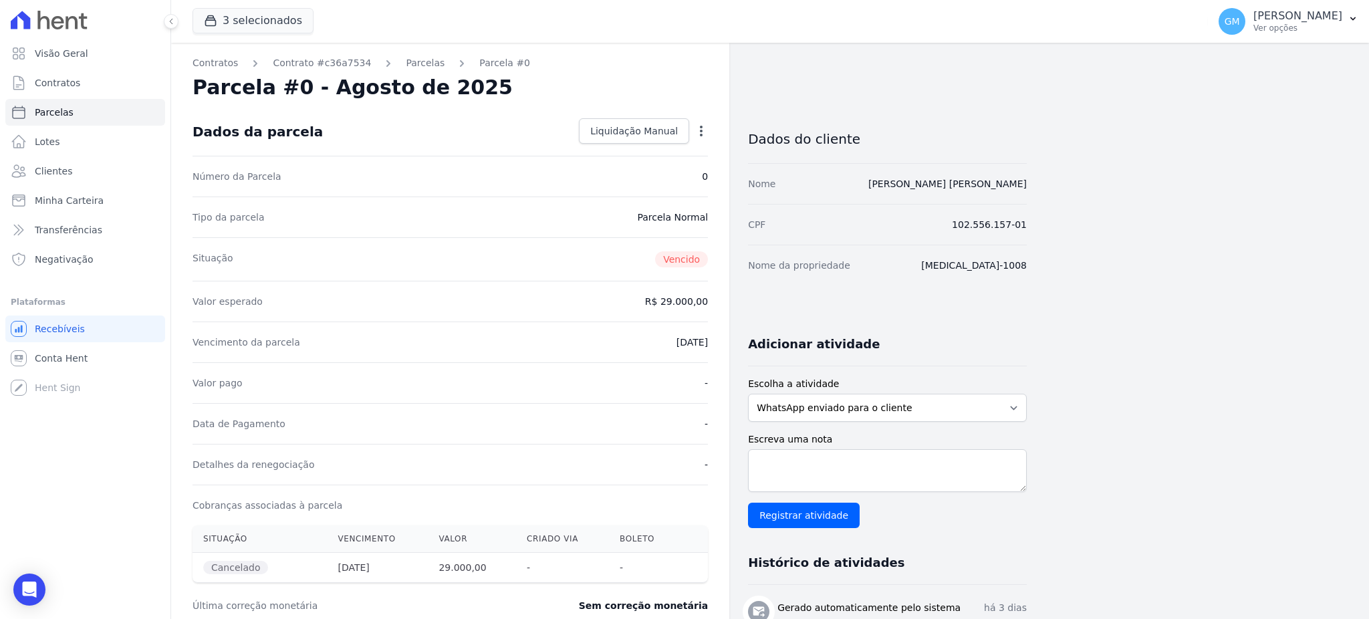
click at [702, 132] on icon "button" at bounding box center [700, 130] width 13 height 13
click at [454, 188] on div "Número da Parcela 0" at bounding box center [449, 176] width 515 height 41
drag, startPoint x: 1040, startPoint y: 188, endPoint x: 904, endPoint y: 188, distance: 136.3
click at [904, 188] on div "Contratos Contrato #c36a7534 Parcelas Parcela #0 Parcela #0 - Agosto de 2025 Da…" at bounding box center [759, 474] width 1176 height 862
copy link "[PERSON_NAME] [PERSON_NAME]"
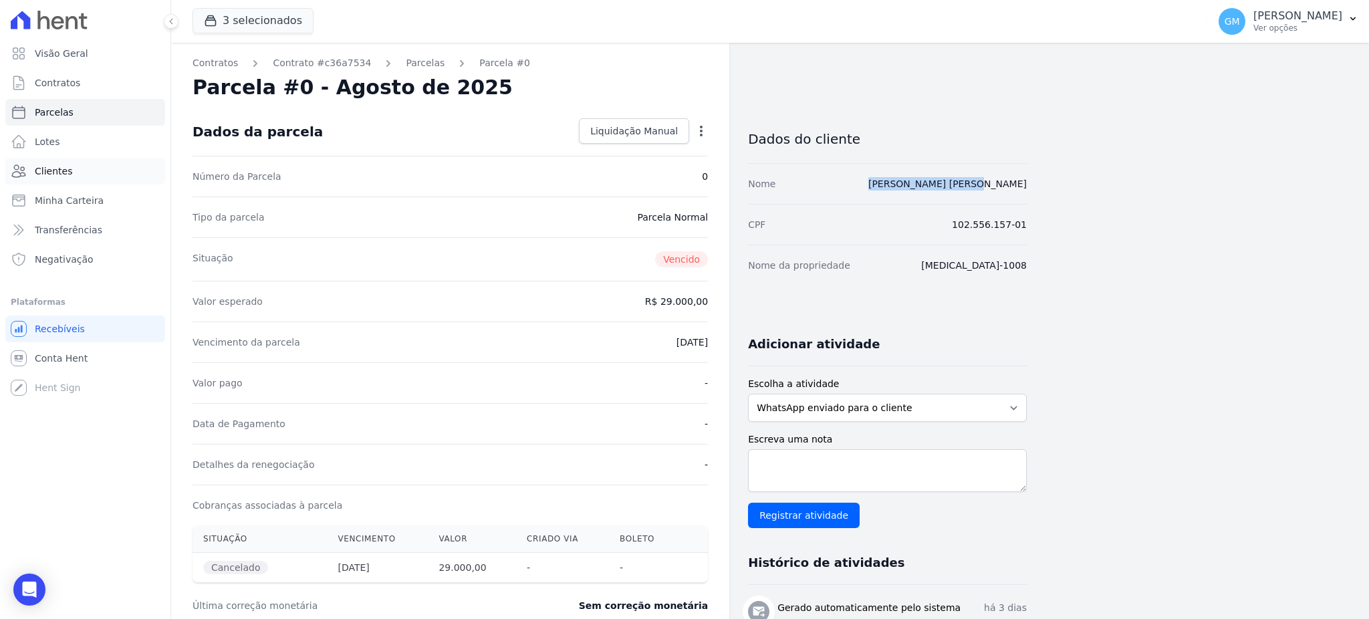
click at [107, 170] on link "Clientes" at bounding box center [85, 171] width 160 height 27
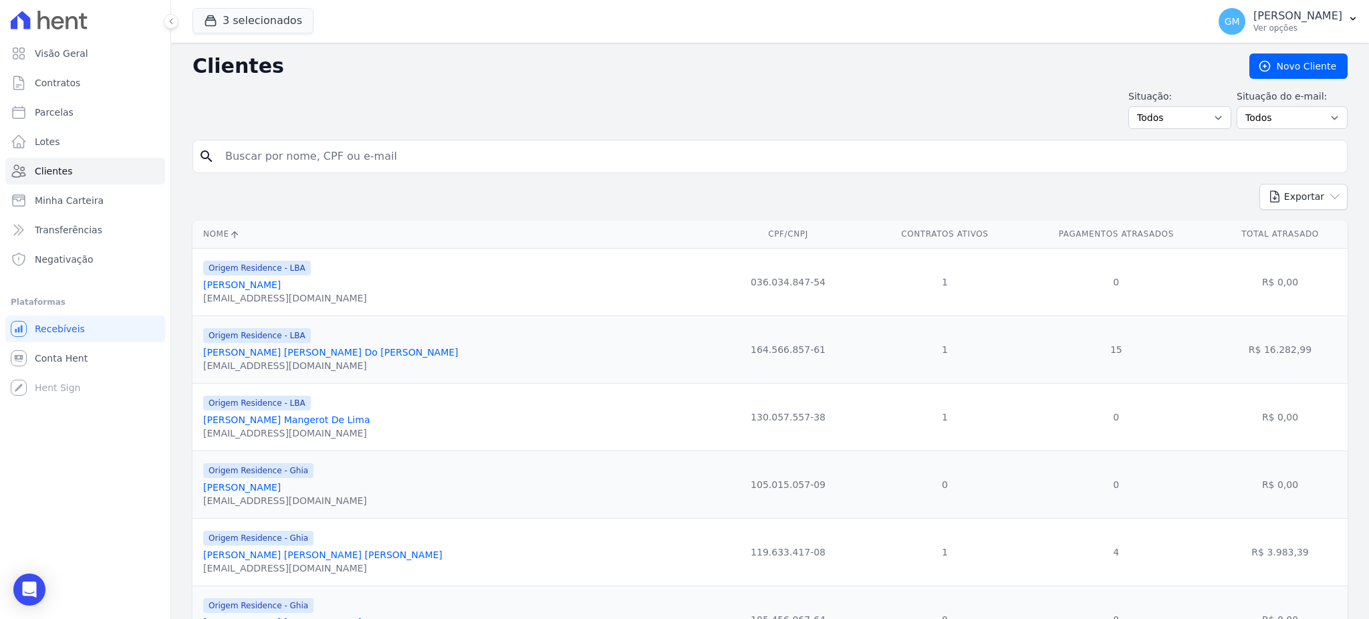
click at [269, 160] on input "search" at bounding box center [779, 156] width 1124 height 27
paste input "[PERSON_NAME] [PERSON_NAME]"
type input "[PERSON_NAME] [PERSON_NAME]"
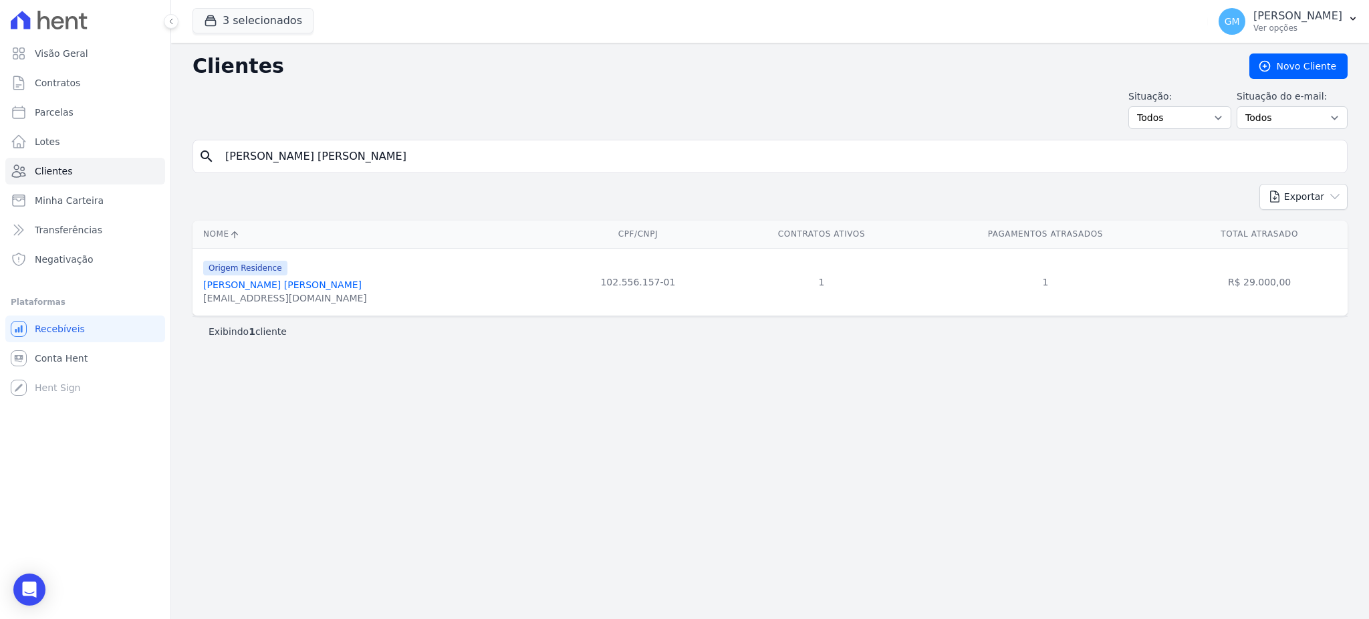
click at [263, 286] on link "[PERSON_NAME] [PERSON_NAME]" at bounding box center [282, 284] width 158 height 11
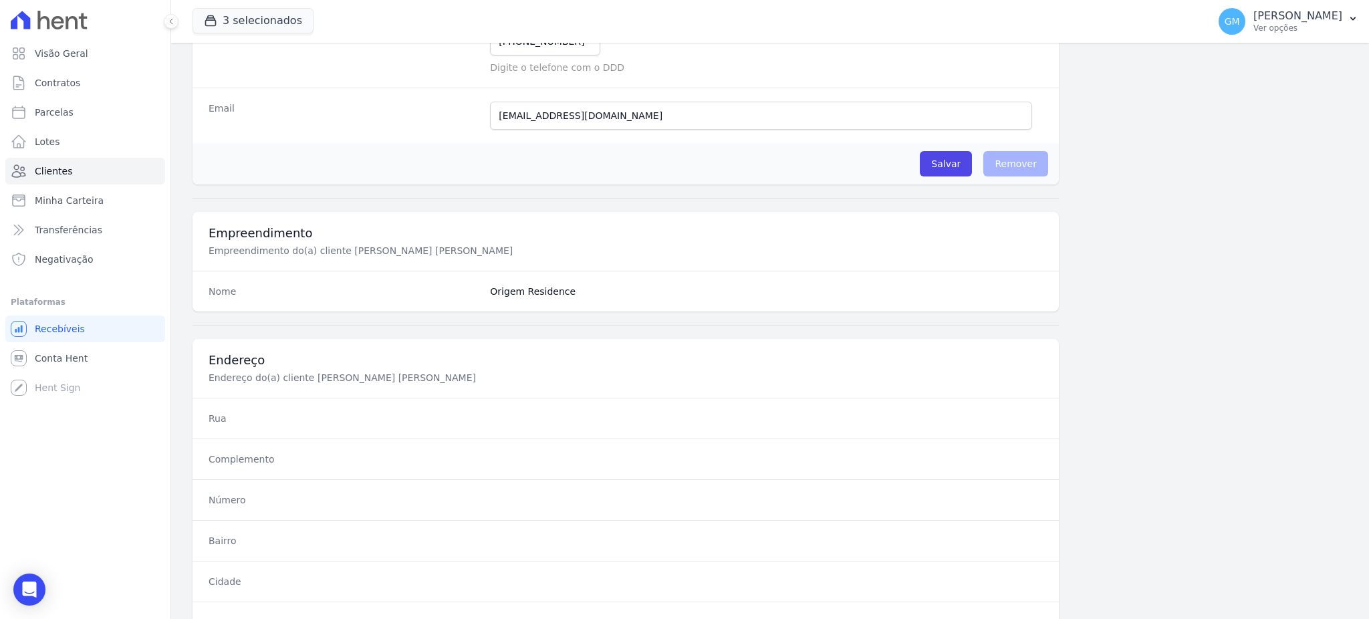
scroll to position [632, 0]
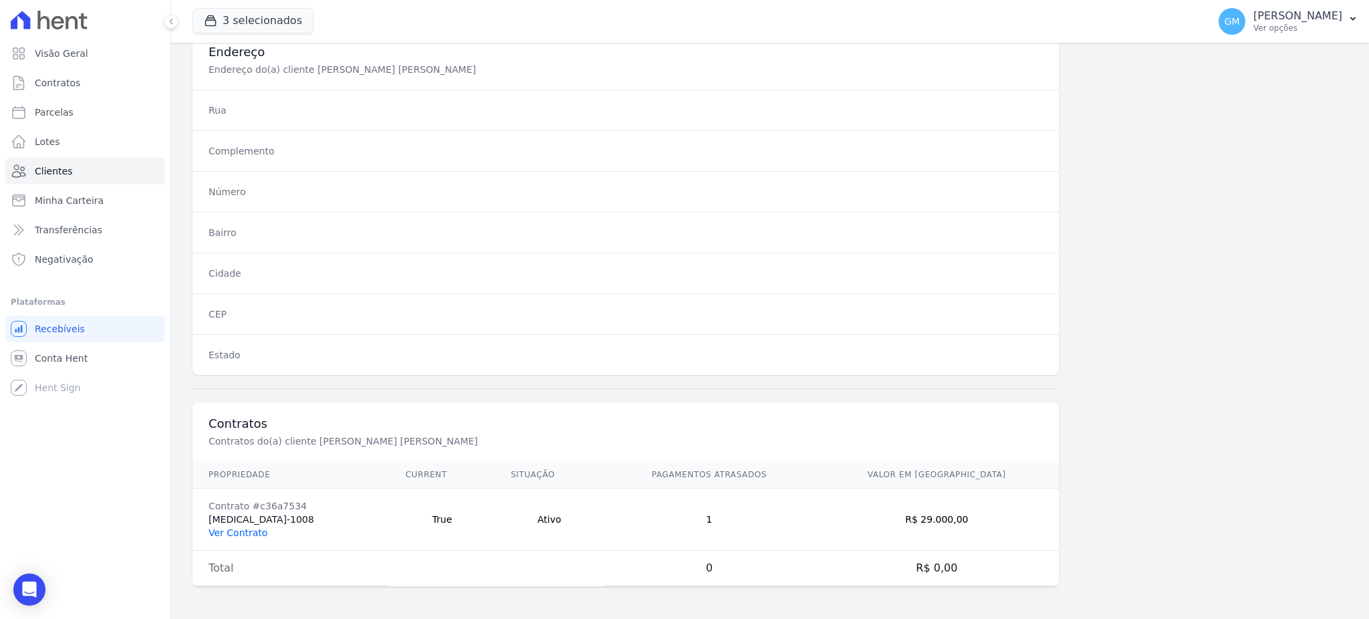
click at [208, 536] on link "Ver Contrato" at bounding box center [237, 532] width 59 height 11
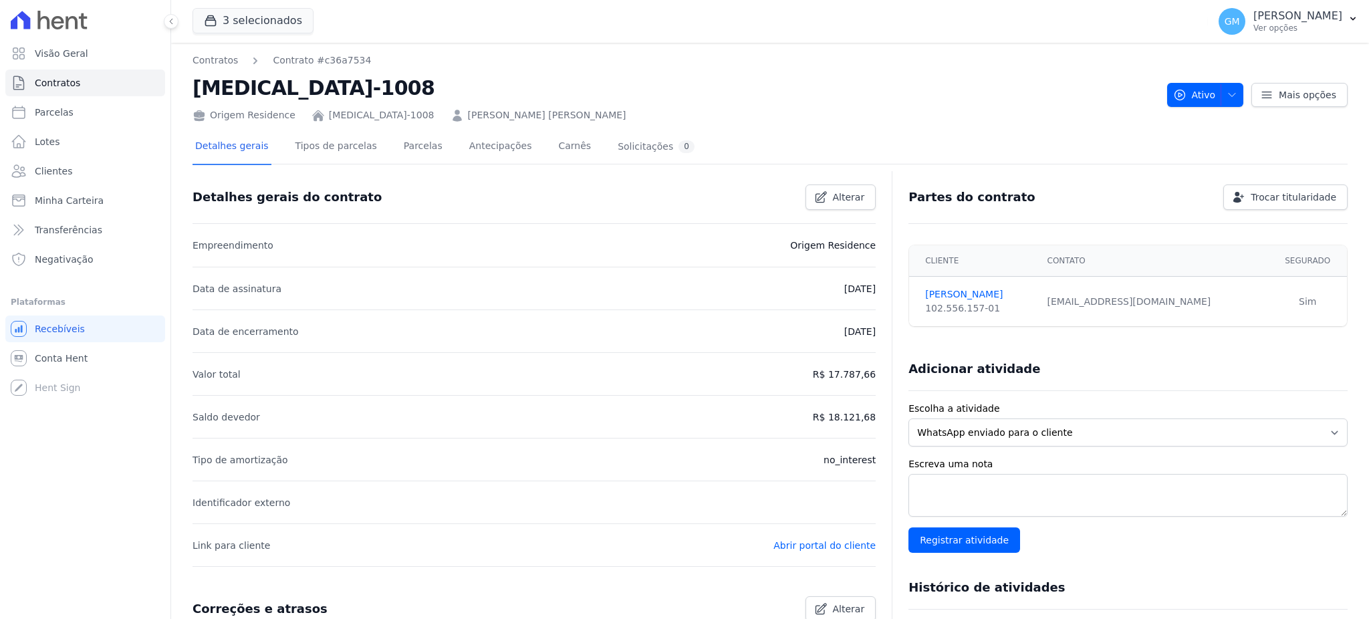
click at [230, 529] on li "Link para cliente Abrir portal do cliente" at bounding box center [533, 544] width 683 height 43
click at [402, 138] on link "Parcelas" at bounding box center [423, 147] width 44 height 35
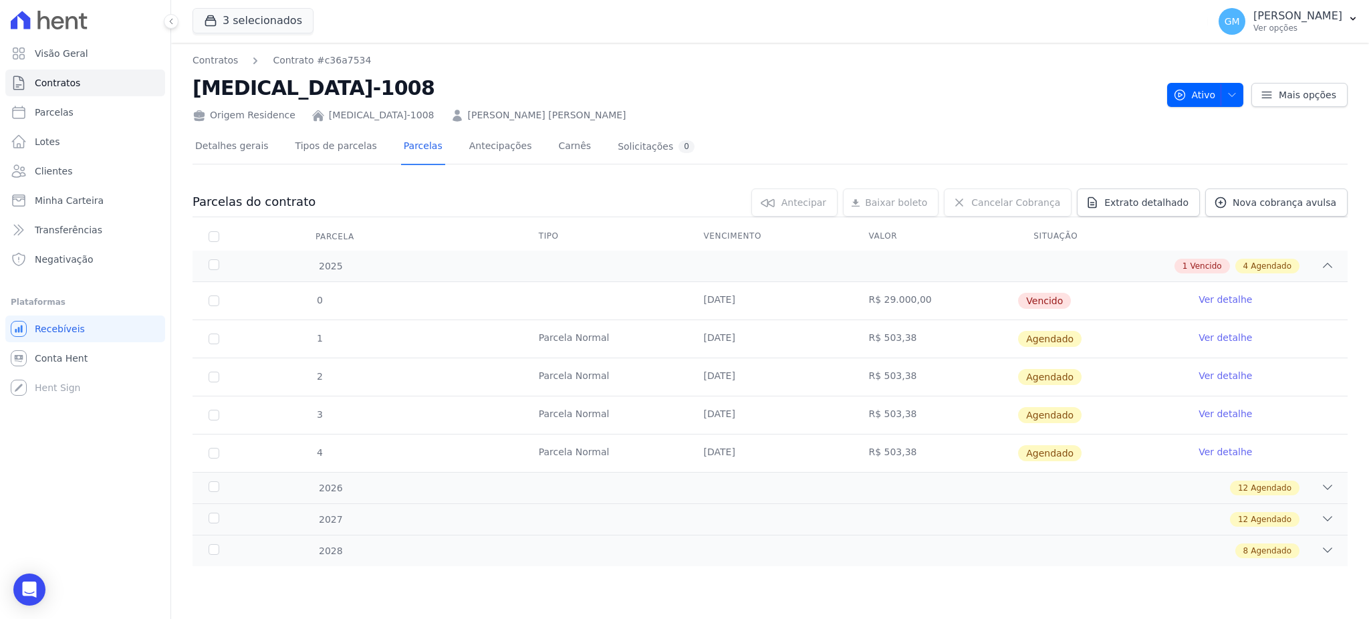
click at [1204, 297] on link "Ver detalhe" at bounding box center [1224, 299] width 53 height 13
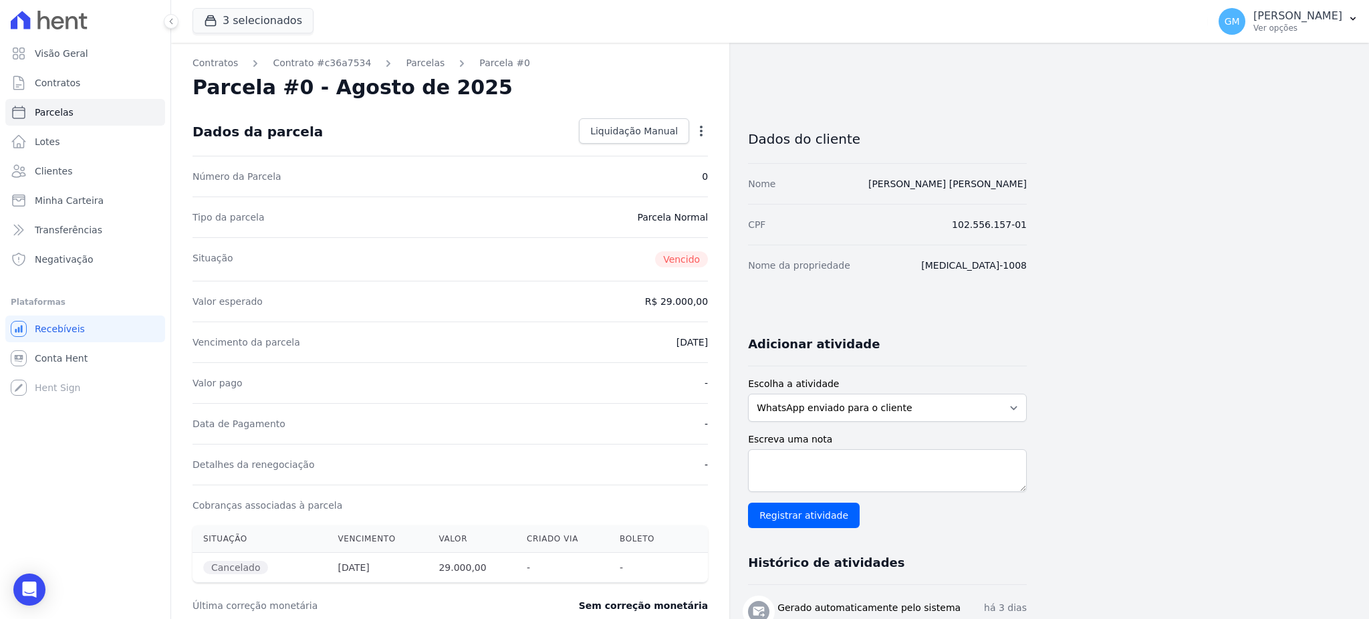
click at [710, 125] on div "Contratos Contrato #c36a7534 Parcelas Parcela #0 Parcela #0 - Agosto de 2025 Da…" at bounding box center [450, 474] width 558 height 862
click at [698, 128] on icon "button" at bounding box center [700, 130] width 13 height 13
click at [873, 91] on div "Contratos Contrato #c36a7534 Parcelas Parcela #0 Parcela #0 - Agosto de 2025 Da…" at bounding box center [598, 474] width 855 height 862
drag, startPoint x: 1050, startPoint y: 177, endPoint x: 955, endPoint y: 190, distance: 95.7
click at [891, 182] on div "Contratos Contrato #c36a7534 Parcelas Parcela #0 Parcela #0 - Agosto de 2025 Da…" at bounding box center [759, 474] width 1176 height 862
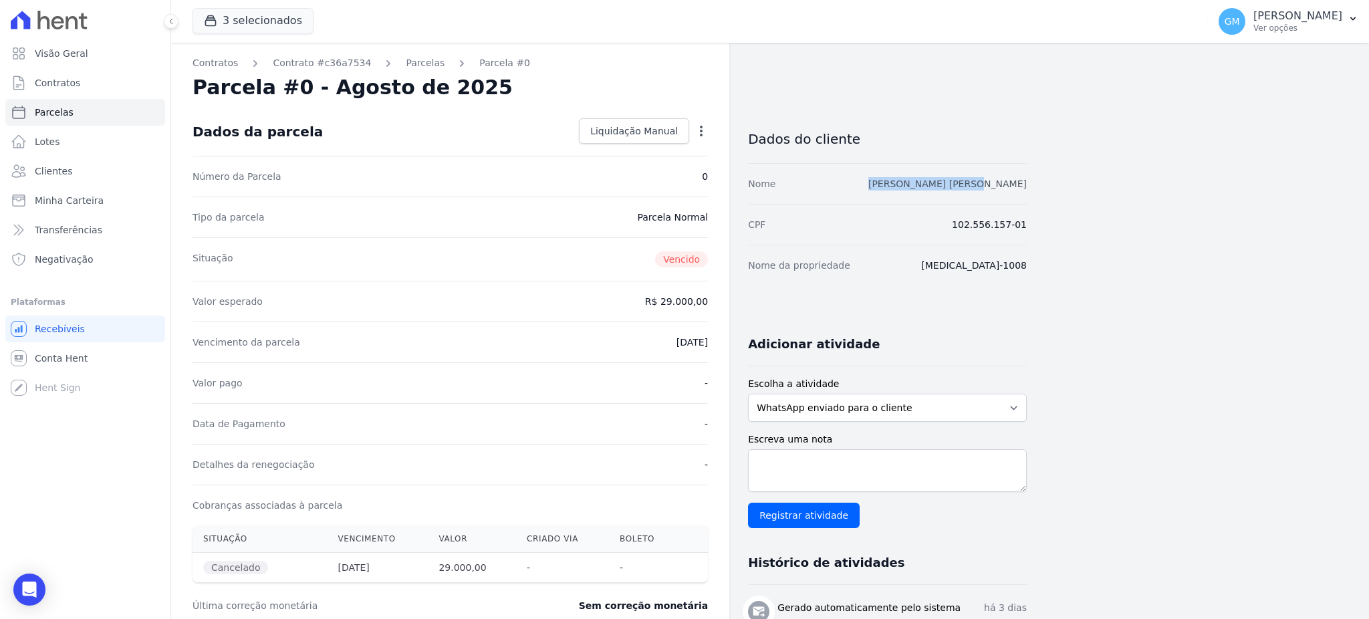
copy link "[PERSON_NAME] [PERSON_NAME]"
click at [72, 168] on link "Clientes" at bounding box center [85, 171] width 160 height 27
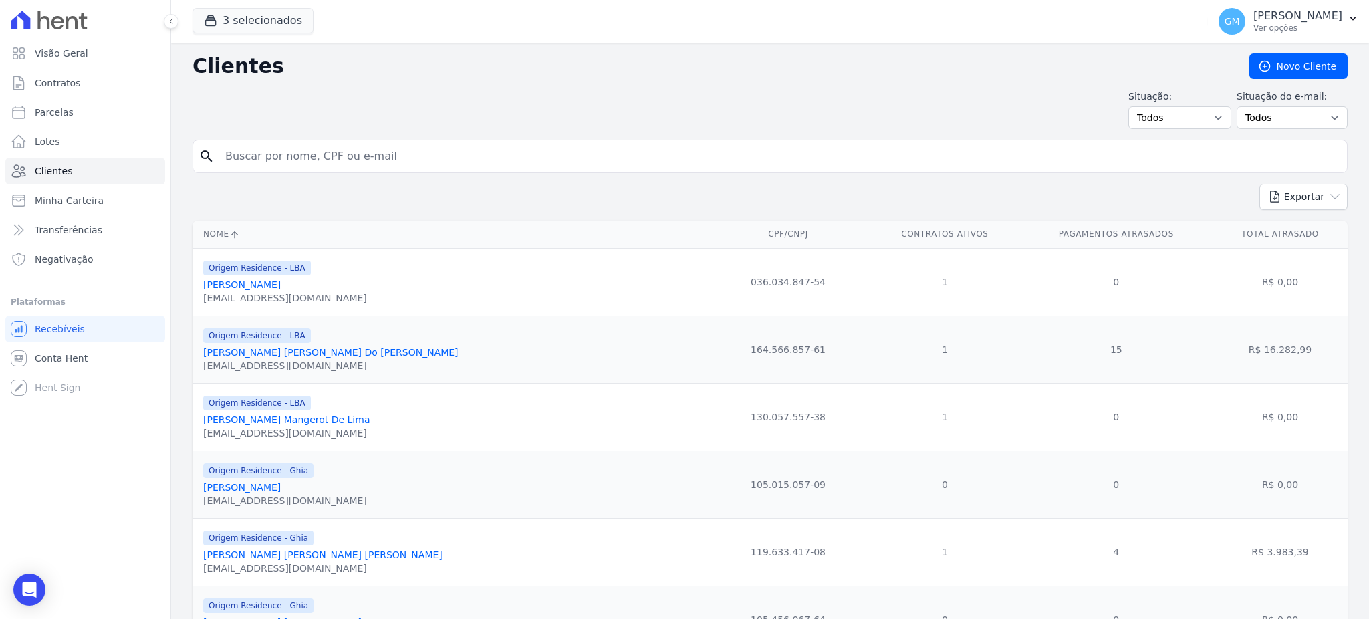
drag, startPoint x: 271, startPoint y: 136, endPoint x: 273, endPoint y: 156, distance: 20.8
click at [273, 156] on input "search" at bounding box center [779, 156] width 1124 height 27
paste input "[PERSON_NAME] [PERSON_NAME]"
type input "[PERSON_NAME] [PERSON_NAME]"
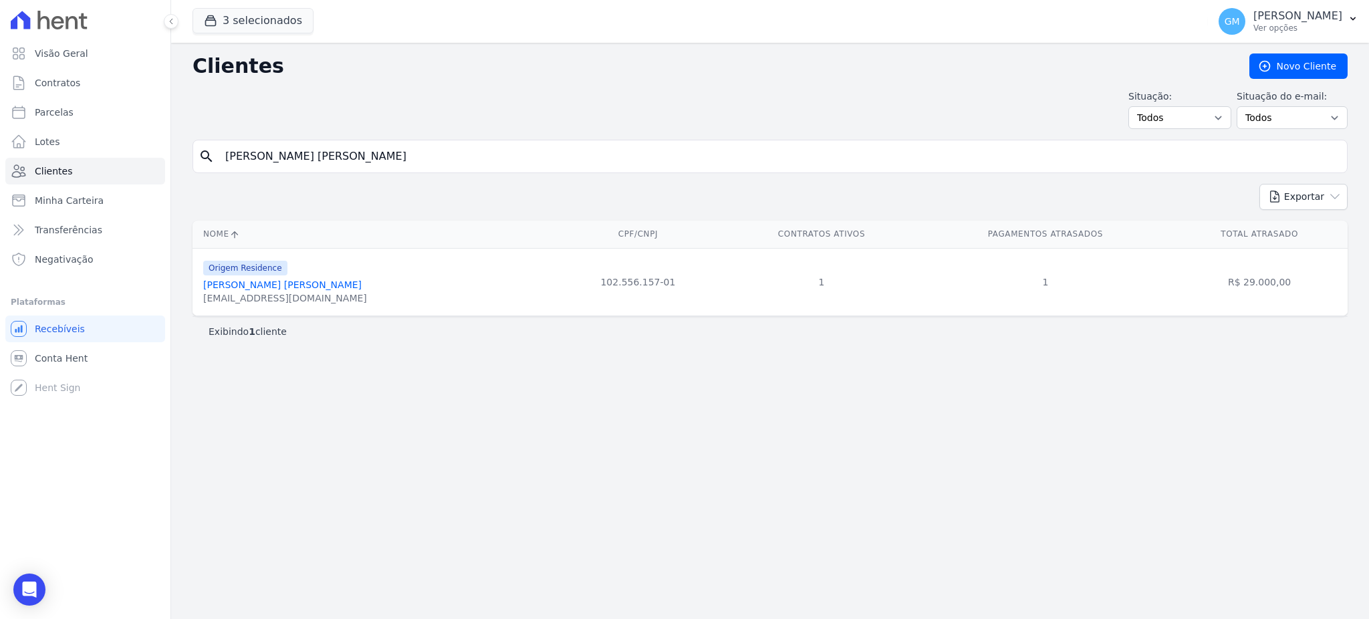
click at [255, 279] on link "[PERSON_NAME] [PERSON_NAME]" at bounding box center [282, 284] width 158 height 11
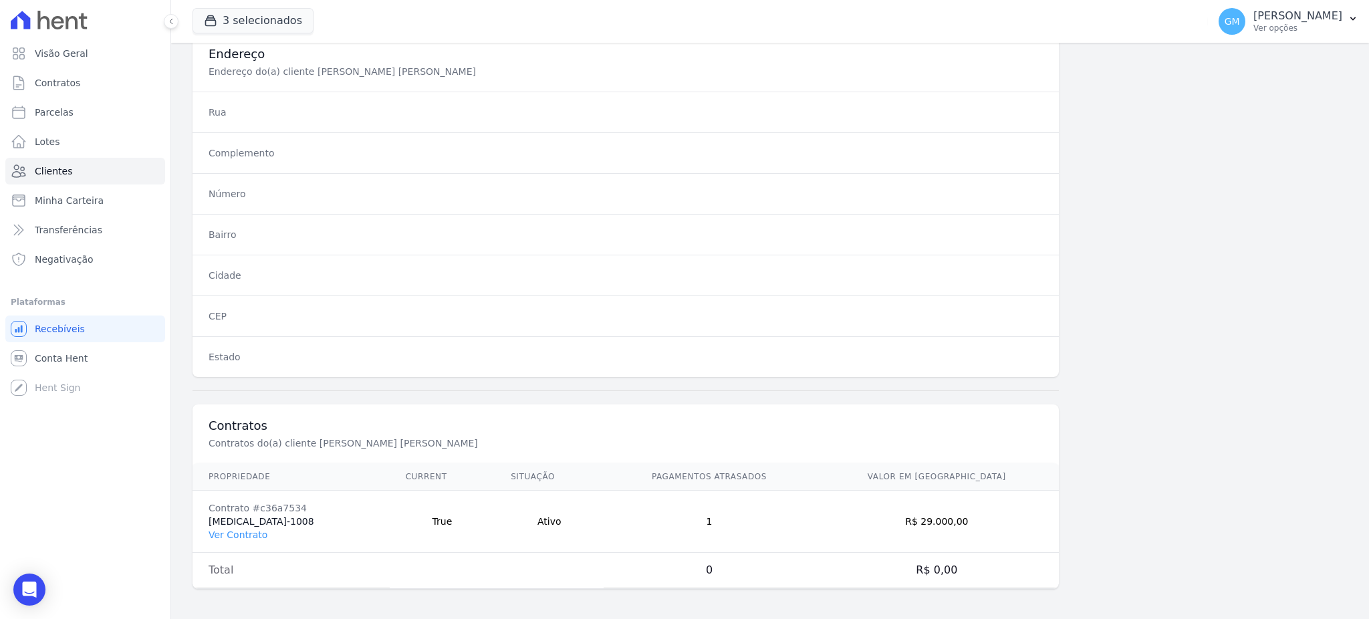
scroll to position [632, 0]
click at [253, 535] on link "Ver Contrato" at bounding box center [237, 532] width 59 height 11
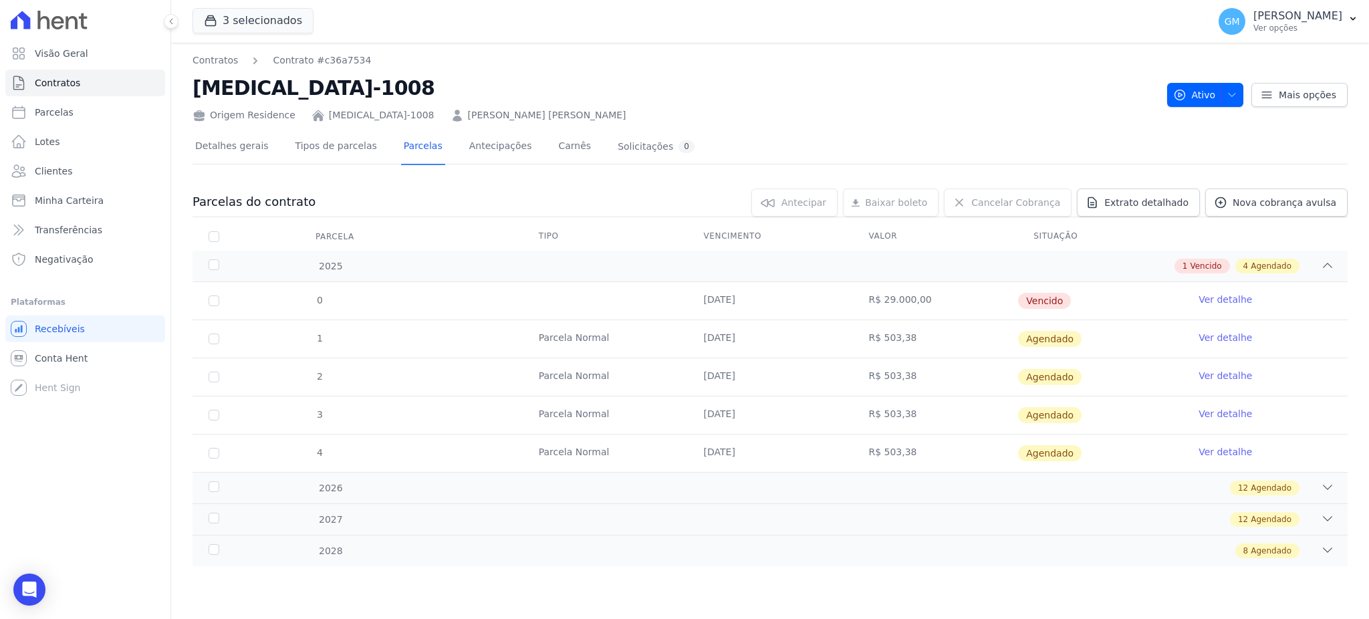
click at [206, 295] on td "0" at bounding box center [213, 300] width 43 height 37
click at [207, 295] on td "0" at bounding box center [213, 300] width 43 height 37
click at [208, 298] on input "checkbox" at bounding box center [213, 300] width 11 height 11
checkbox input "true"
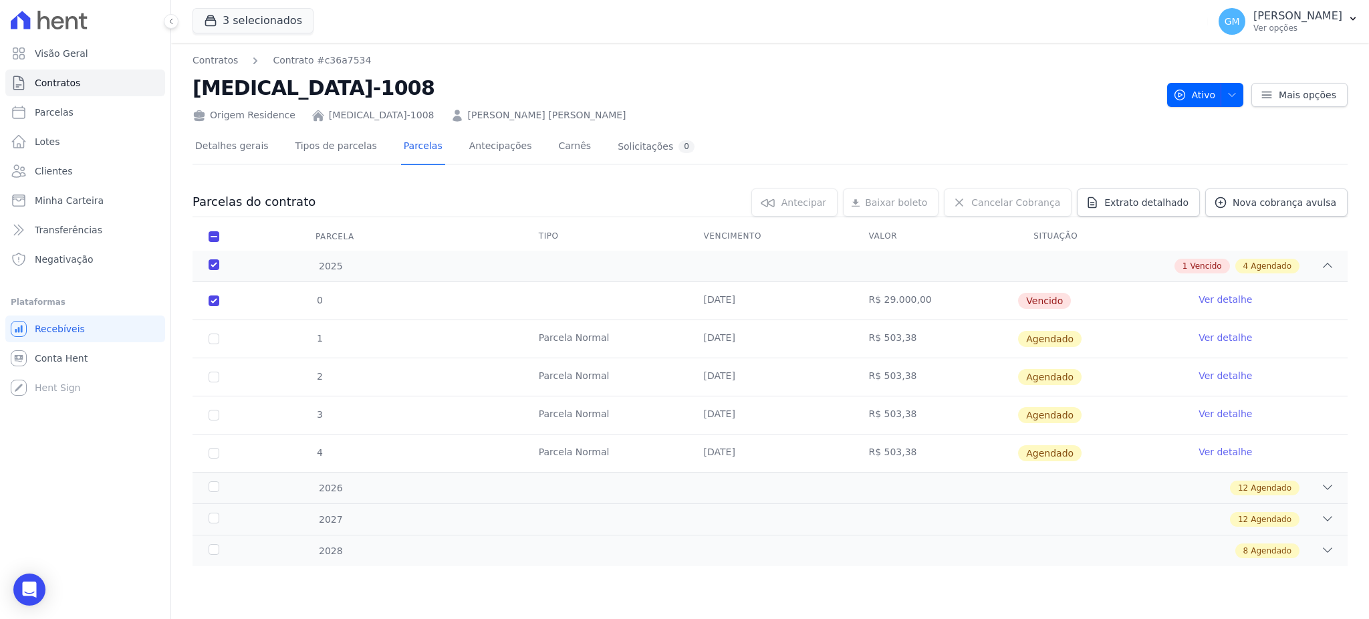
checkbox input "true"
click at [1012, 202] on span "Cancelar Cobrança" at bounding box center [1015, 202] width 89 height 13
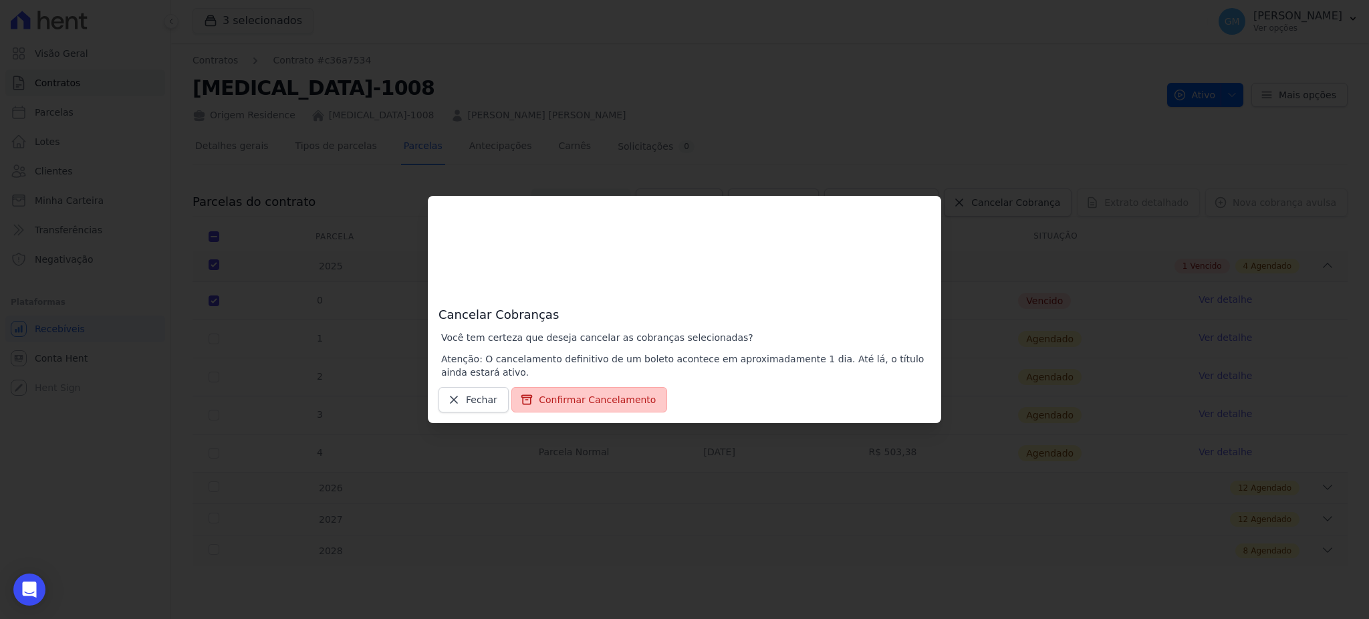
click at [625, 392] on button "Confirmar Cancelamento" at bounding box center [589, 399] width 156 height 25
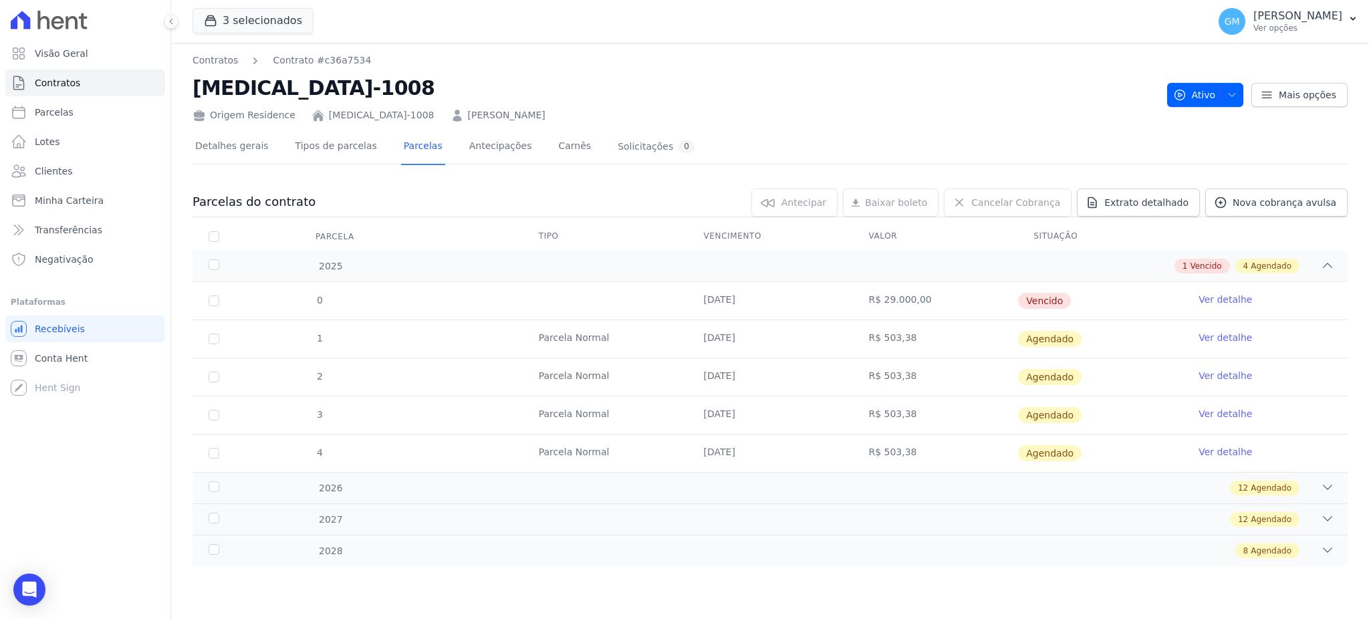
click at [1225, 303] on link "Ver detalhe" at bounding box center [1224, 299] width 53 height 13
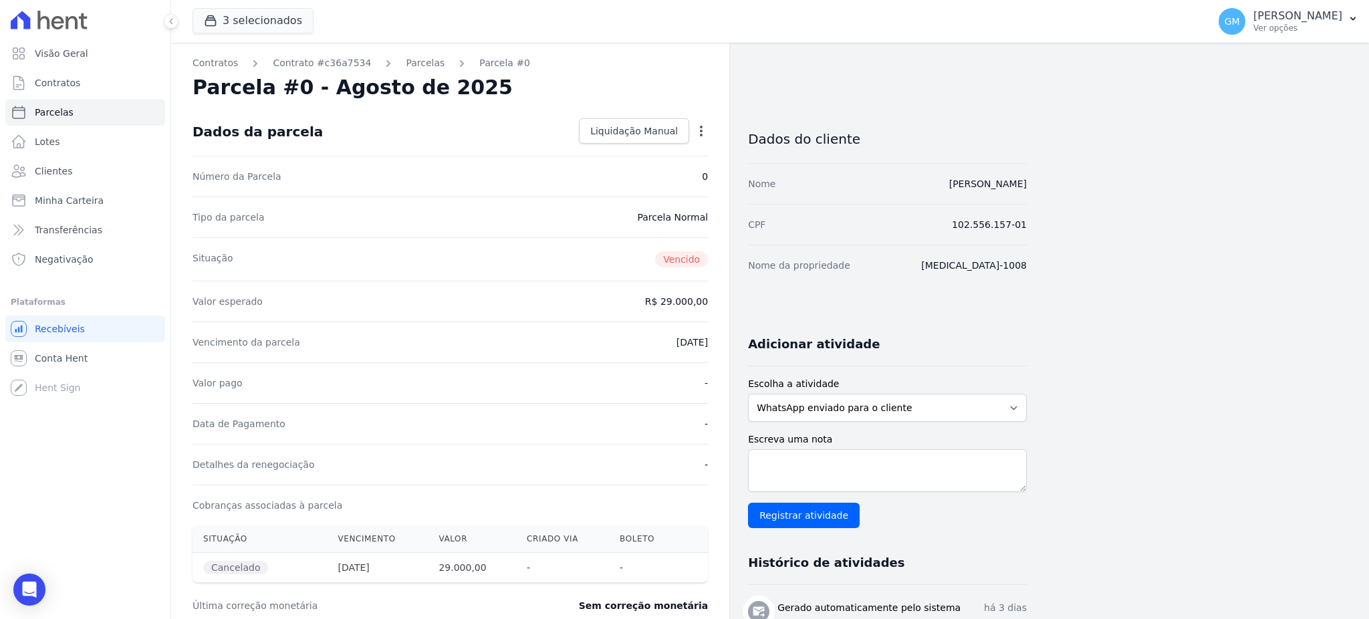
drag, startPoint x: 1037, startPoint y: 185, endPoint x: 870, endPoint y: 185, distance: 167.1
click at [870, 185] on div "Contratos Contrato #c36a7534 Parcelas Parcela #0 Parcela #0 - Agosto de 2025 Da…" at bounding box center [759, 474] width 1176 height 862
copy link "[PERSON_NAME] [PERSON_NAME]"
click at [30, 587] on icon "Open Intercom Messenger" at bounding box center [28, 589] width 15 height 17
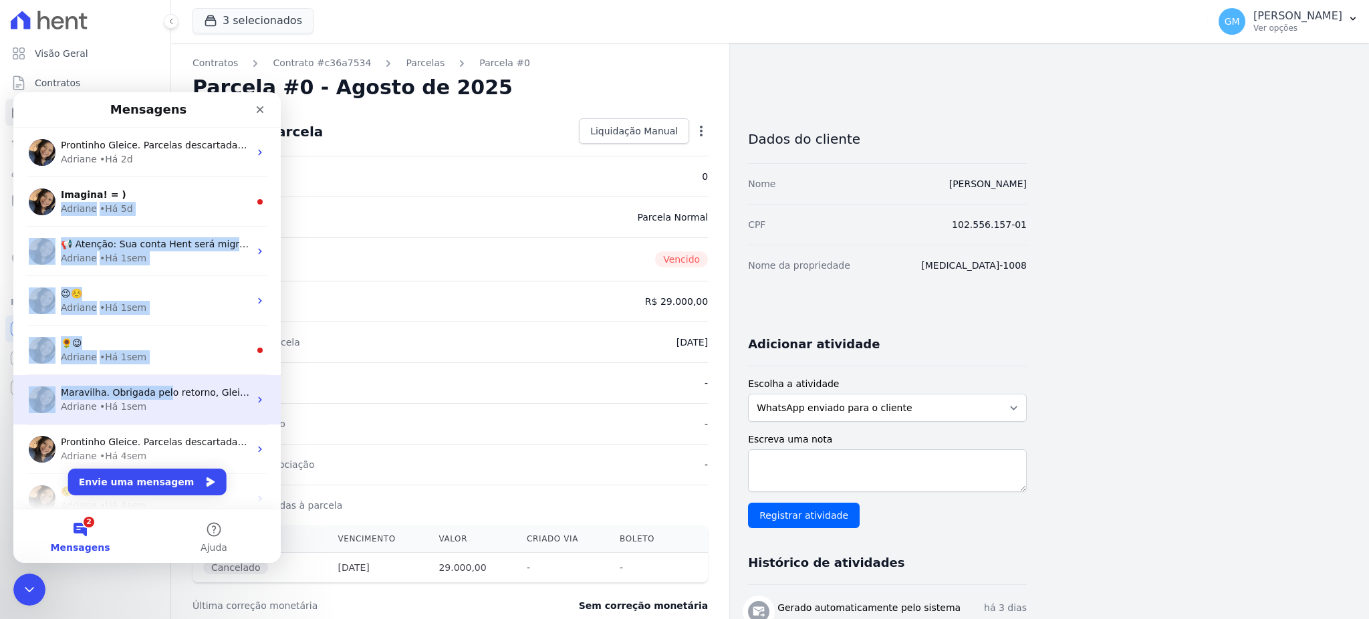
drag, startPoint x: 158, startPoint y: 351, endPoint x: 138, endPoint y: 413, distance: 65.5
click at [142, 394] on ul "Prontinho Gleice. Parcelas descartadas. ; ) Adriane • Há 2d Imagina! = ) Adrian…" at bounding box center [146, 375] width 267 height 494
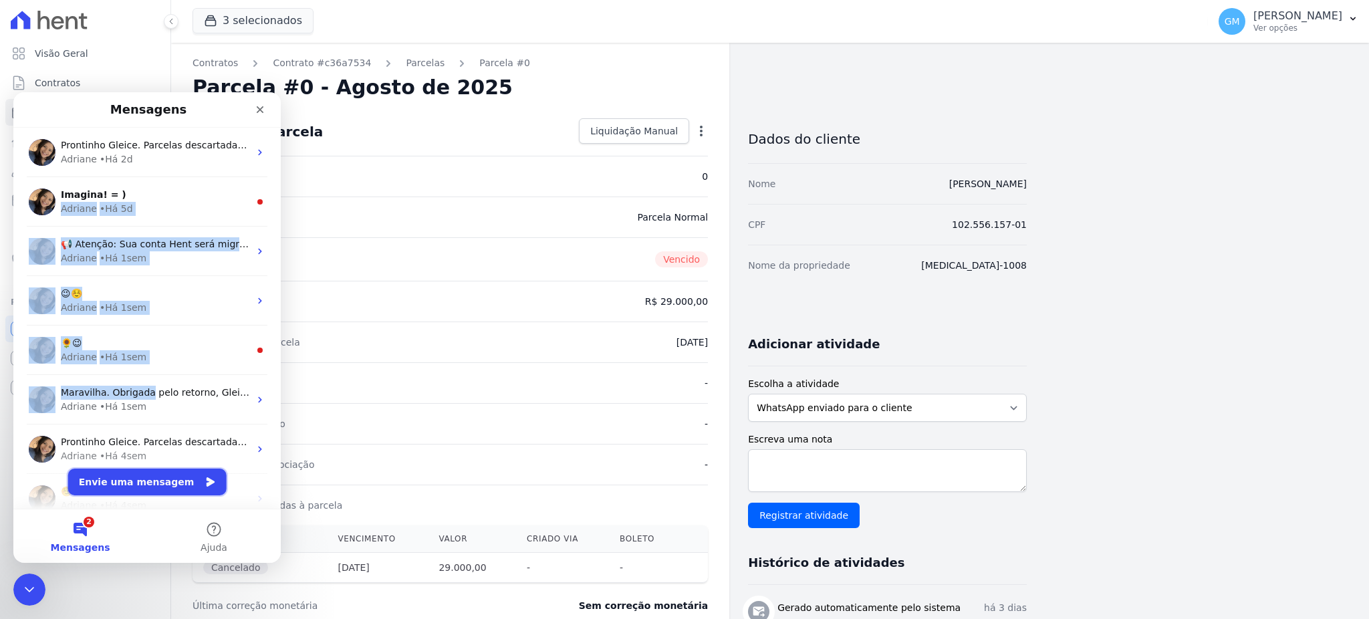
click at [145, 486] on button "Envie uma mensagem" at bounding box center [147, 481] width 158 height 27
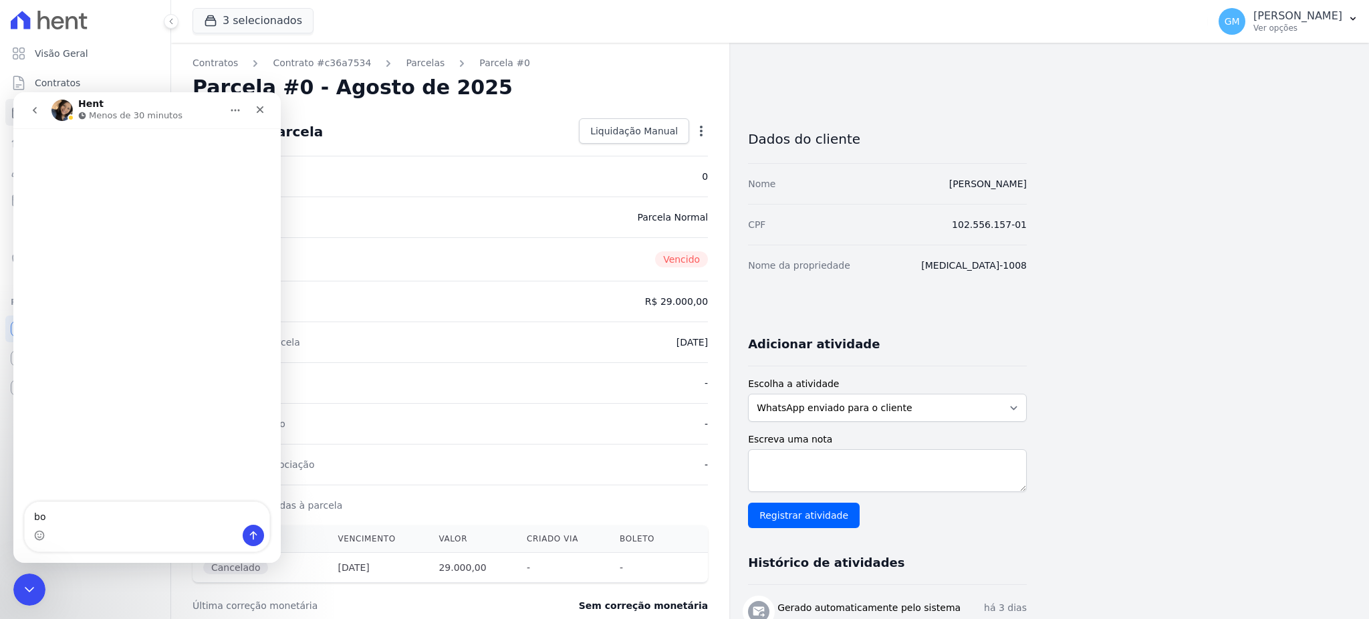
type textarea "b"
type textarea "D"
type textarea "boa tarde"
type textarea "[PERSON_NAME] [PERSON_NAME]"
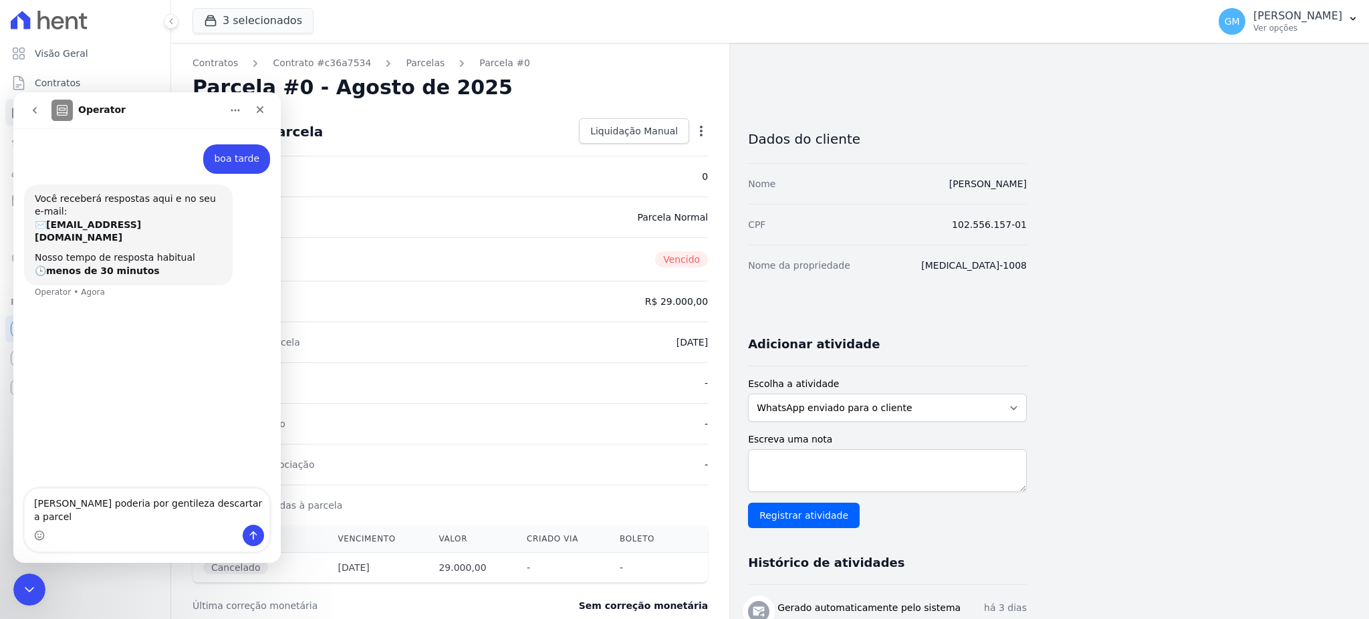
type textarea "[PERSON_NAME] [PERSON_NAME] poderia por gentileza descartar a parcela"
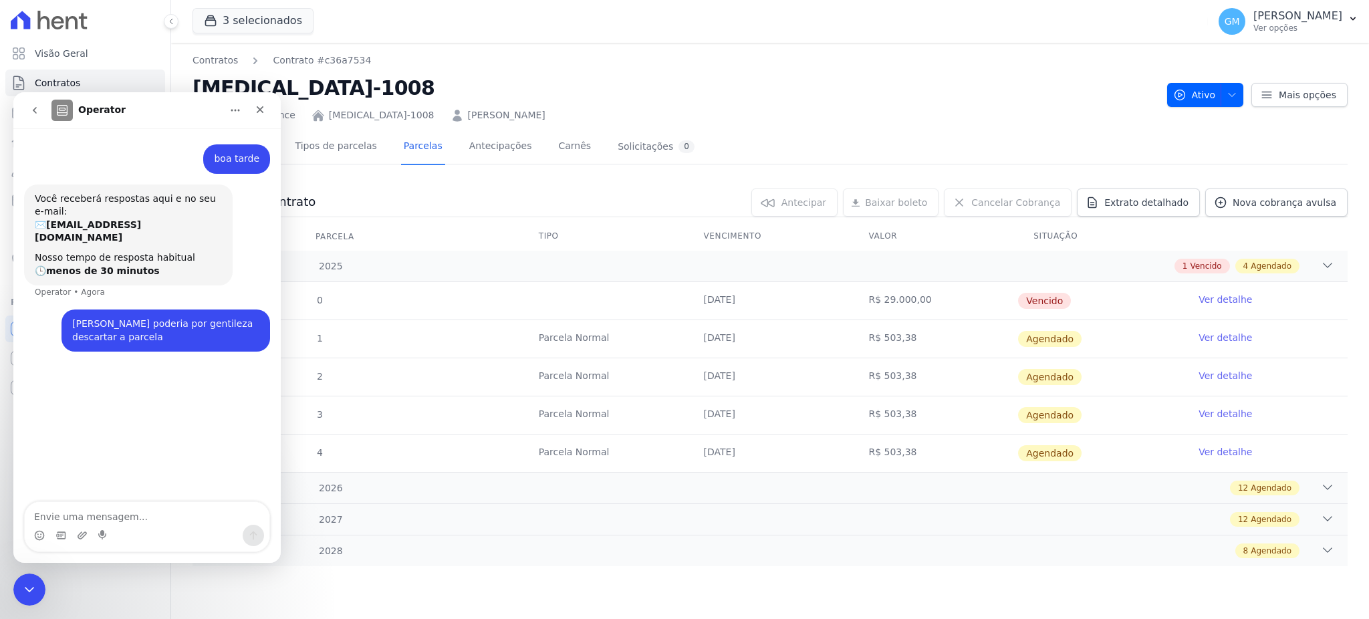
drag, startPoint x: 699, startPoint y: 301, endPoint x: 1092, endPoint y: 305, distance: 393.0
click at [1092, 305] on tr "0 21/08/2025 R$ 29.000,00 Vencido Ver detalhe" at bounding box center [769, 300] width 1155 height 37
copy tr "21/08/2025 R$ 29.000,00 Vencido"
click at [213, 517] on textarea "Envie uma mensagem..." at bounding box center [147, 513] width 245 height 23
paste textarea "21/08/2025 R$ 29.000,00 Vencido"
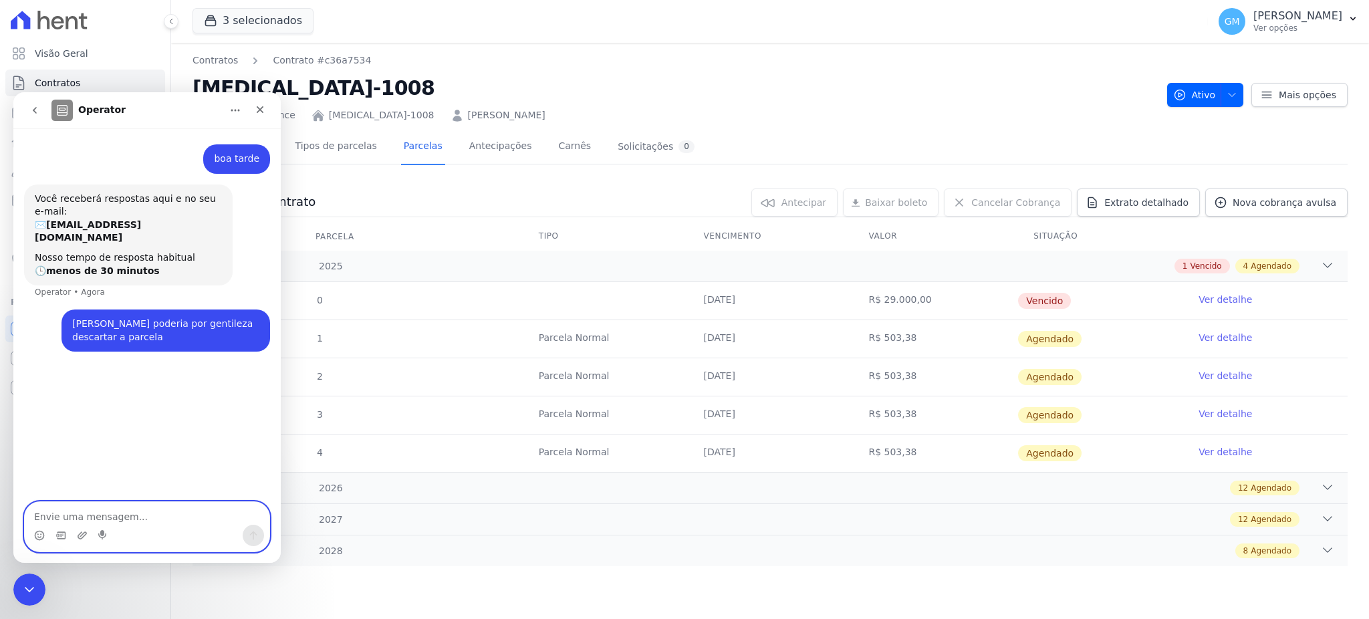
type textarea "21/08/2025 R$ 29.000,00 Vencido"
click at [213, 517] on textarea "21/08/2025 R$ 29.000,00 Vencido" at bounding box center [147, 499] width 245 height 49
type textarea "nao estou conseguindo cancelar"
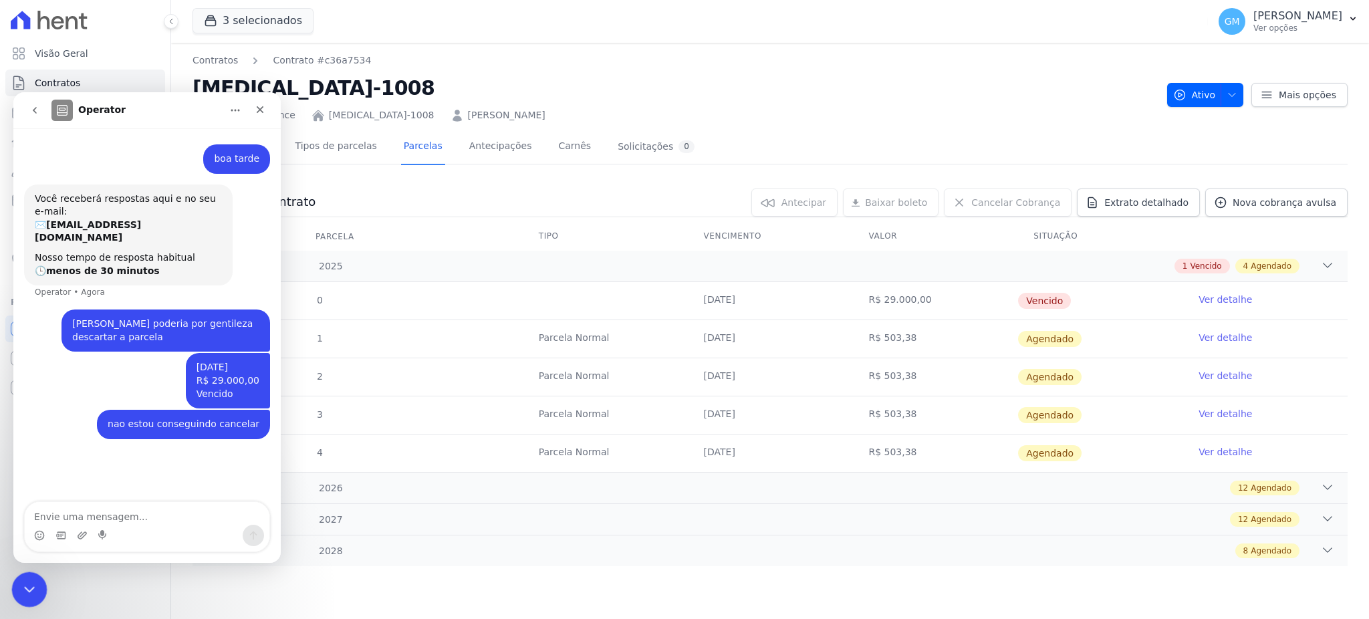
click at [14, 586] on div "Encerramento do Messenger da Intercom" at bounding box center [27, 587] width 32 height 32
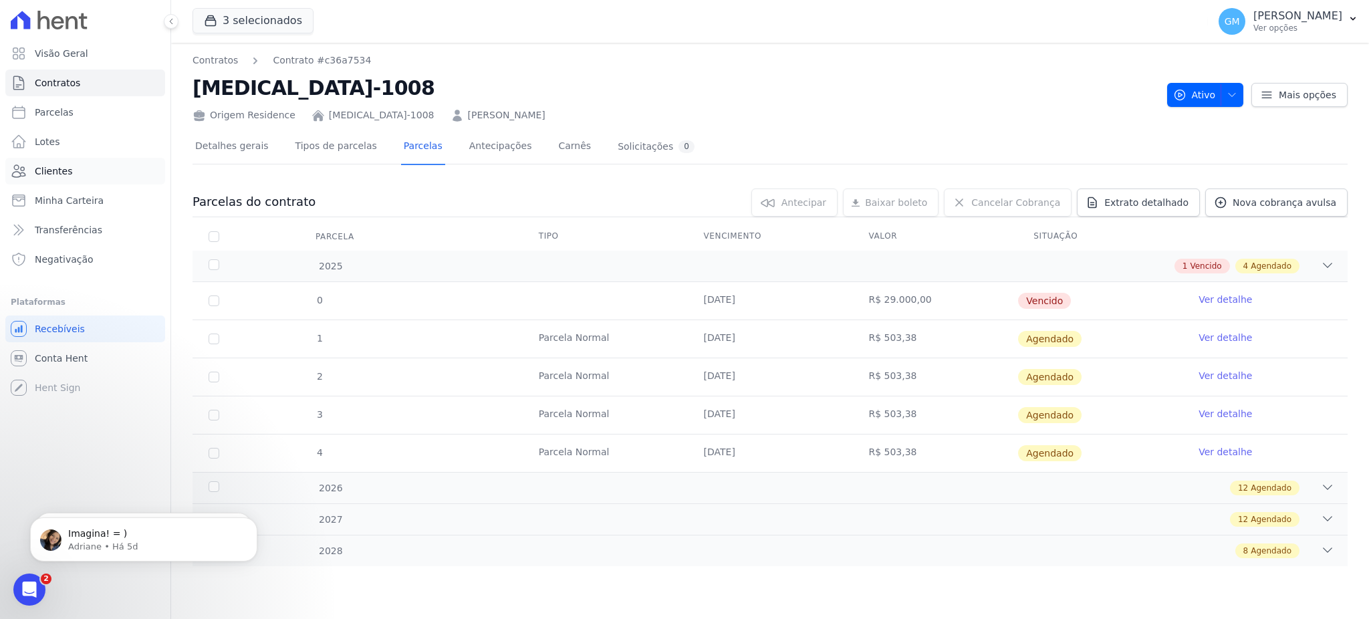
click at [90, 168] on link "Clientes" at bounding box center [85, 171] width 160 height 27
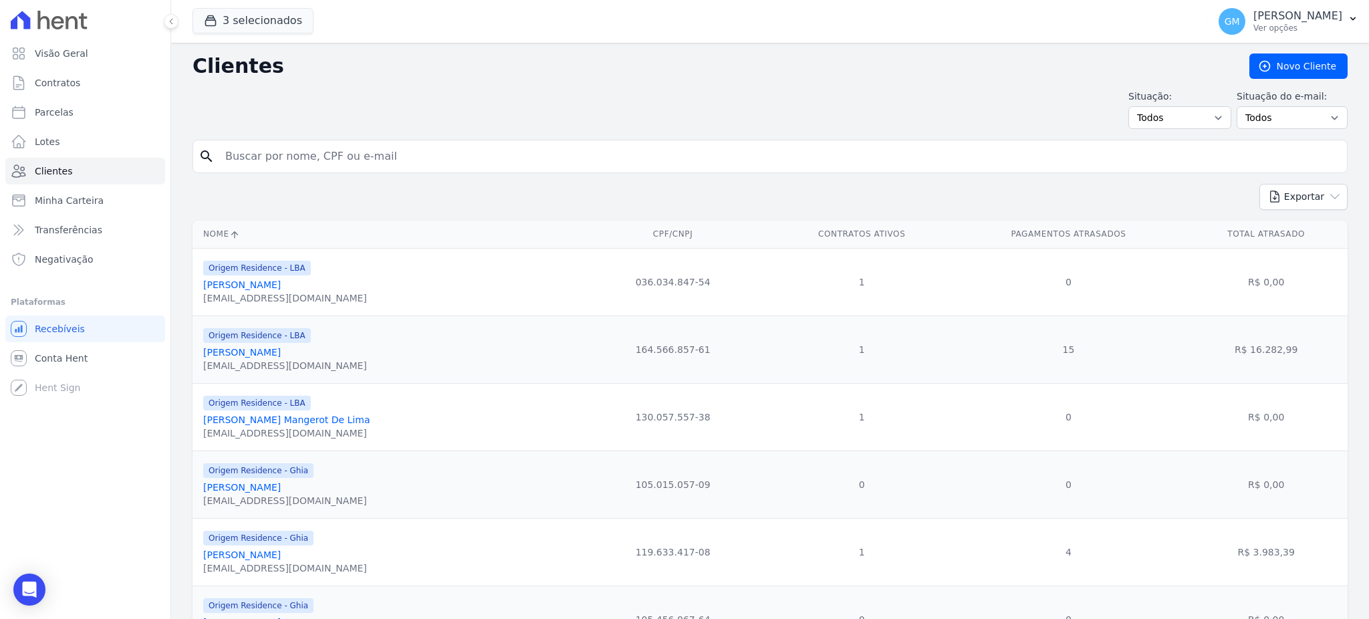
click at [351, 158] on input "search" at bounding box center [779, 156] width 1124 height 27
paste input "[PERSON_NAME] [PERSON_NAME] [PERSON_NAME]"
type input "[PERSON_NAME] [PERSON_NAME] [PERSON_NAME]"
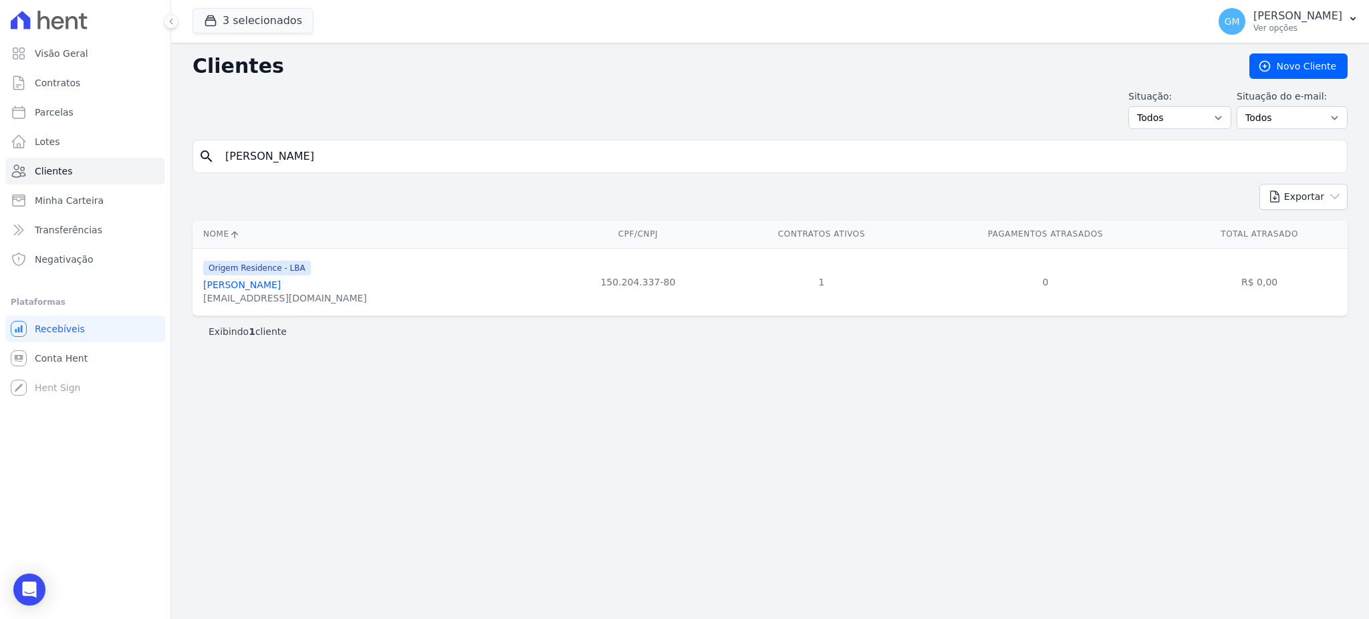
click at [281, 285] on link "Lucas De Oliveira Salles Alves" at bounding box center [242, 284] width 78 height 11
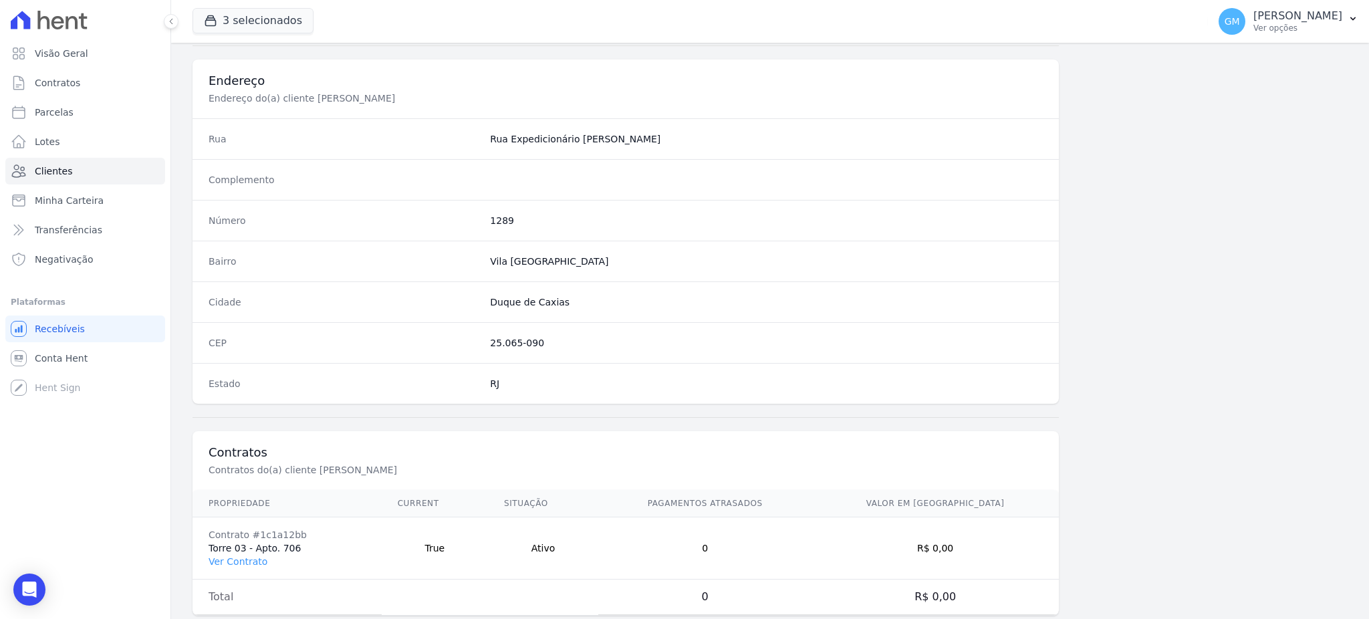
scroll to position [632, 0]
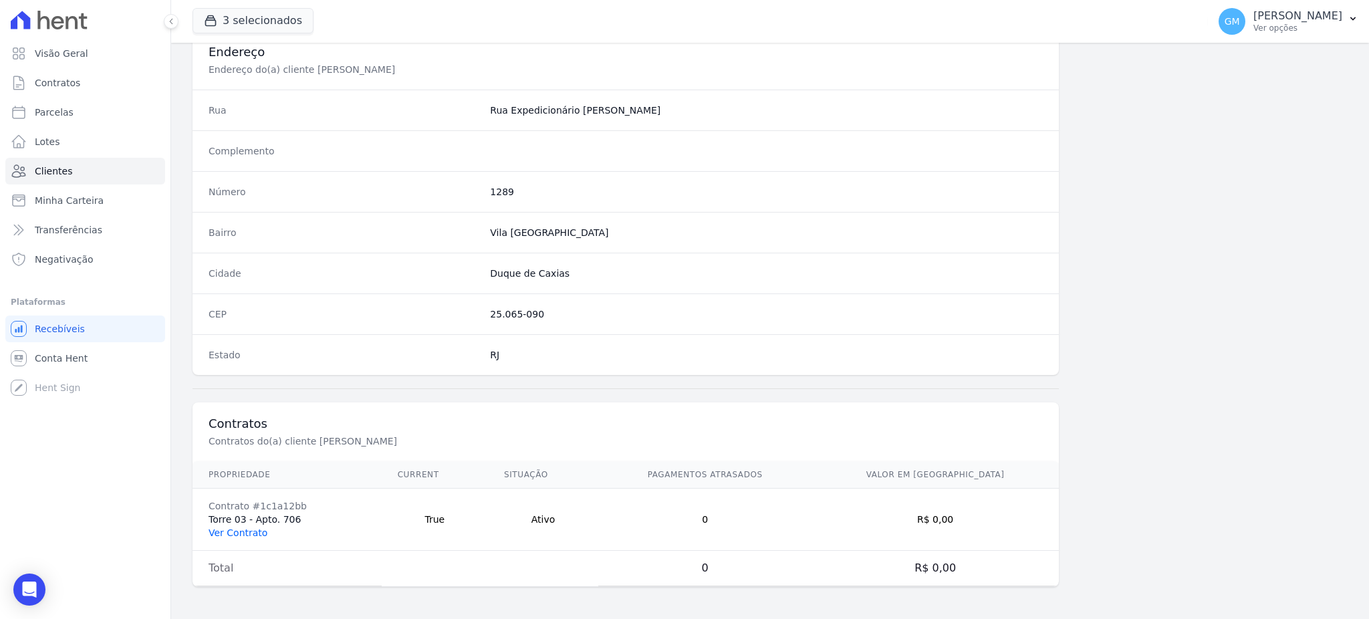
click at [246, 529] on link "Ver Contrato" at bounding box center [237, 532] width 59 height 11
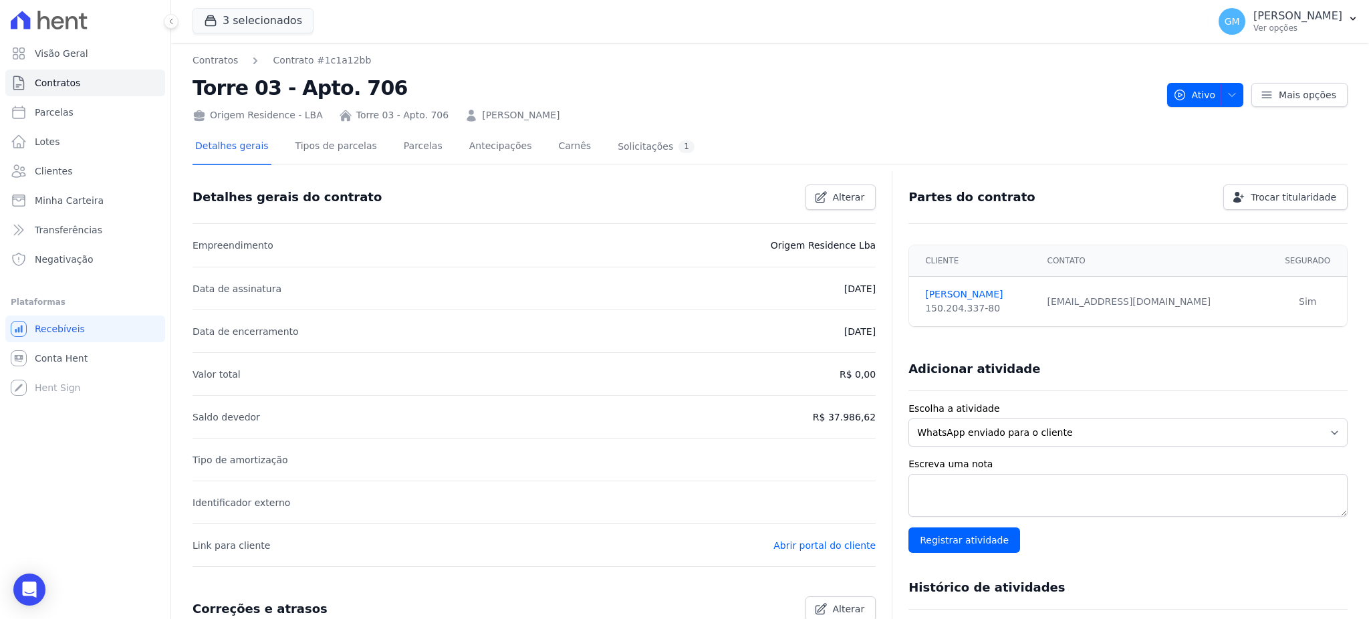
click at [382, 142] on div "Detalhes gerais Tipos de parcelas Parcelas Antecipações Carnês Solicitações 1" at bounding box center [444, 147] width 505 height 35
click at [401, 148] on link "Parcelas" at bounding box center [423, 147] width 44 height 35
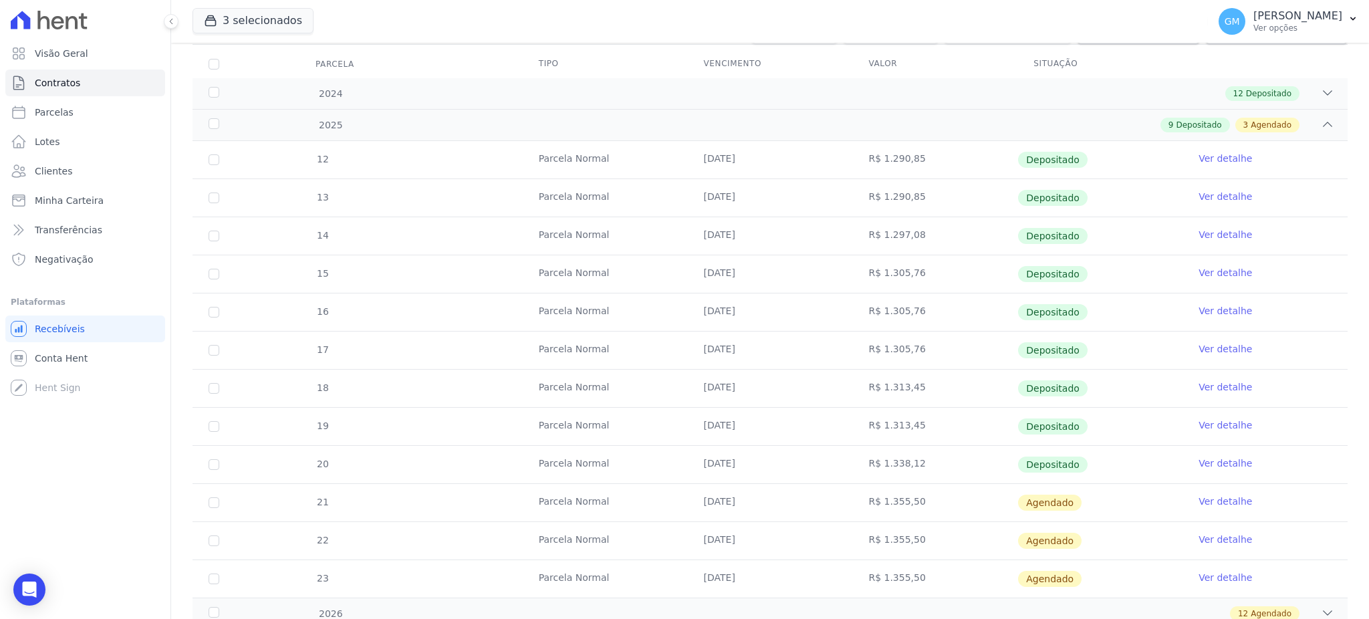
scroll to position [267, 0]
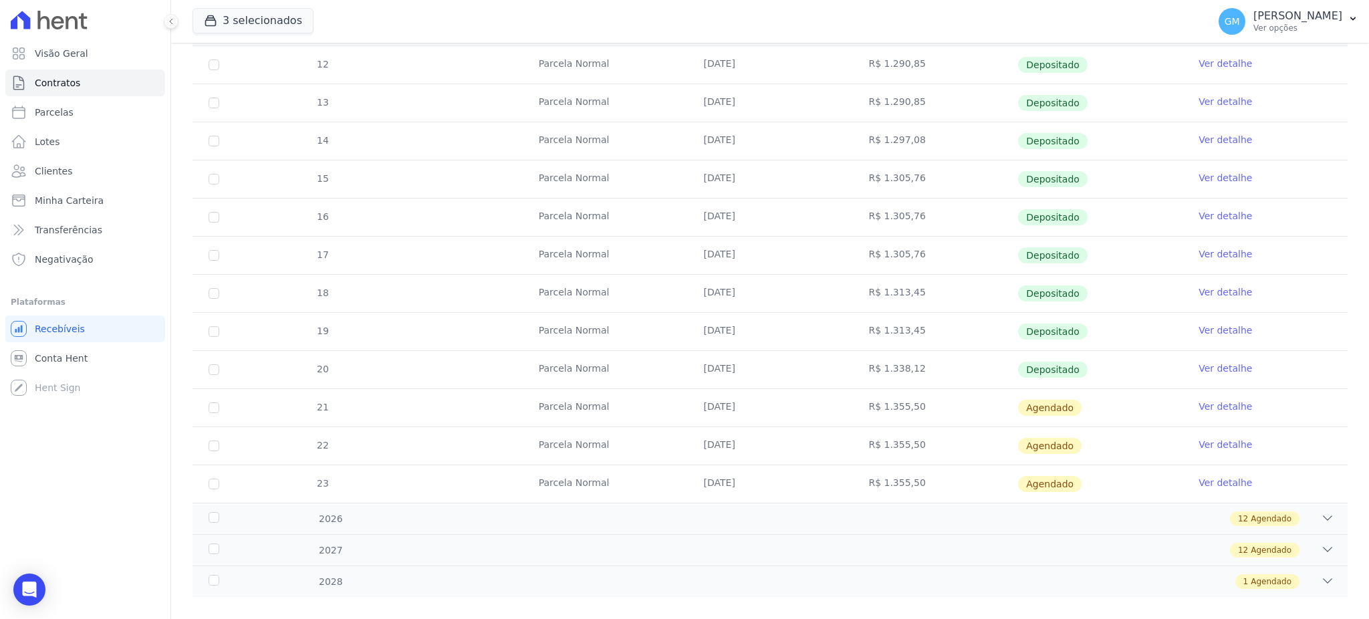
click at [1198, 365] on link "Ver detalhe" at bounding box center [1224, 368] width 53 height 13
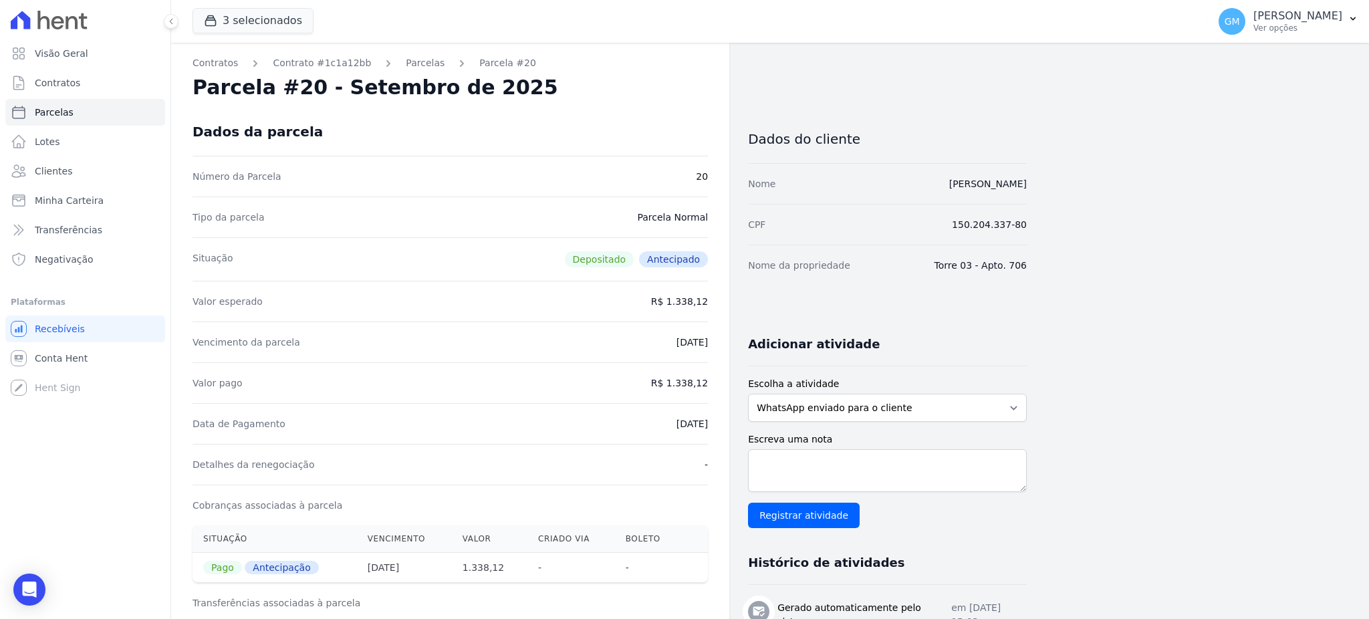
drag, startPoint x: 713, startPoint y: 378, endPoint x: 672, endPoint y: 384, distance: 42.0
copy dd "1.338,12"
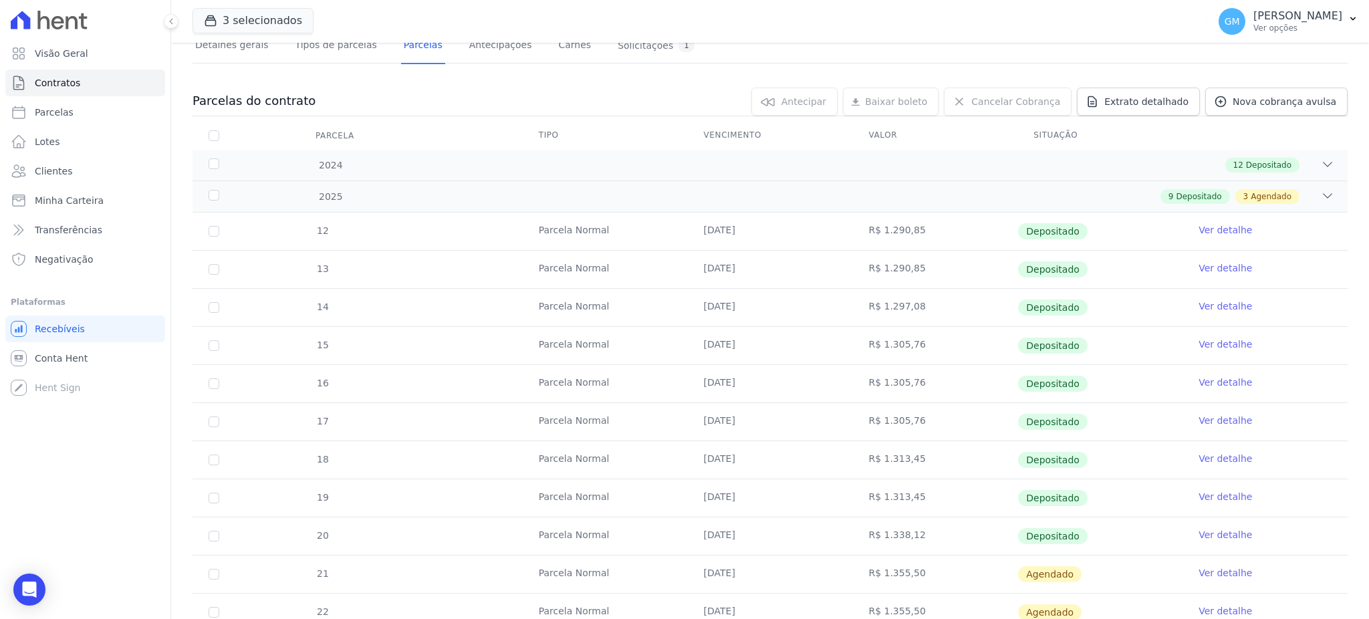
scroll to position [267, 0]
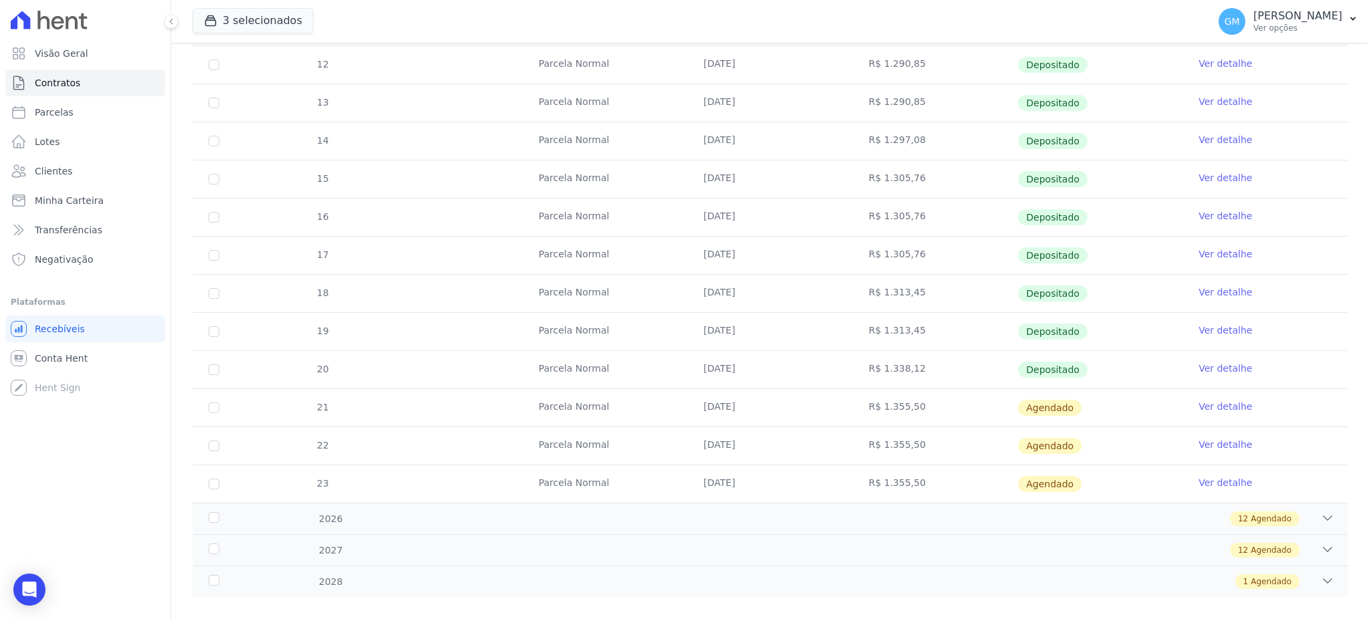
click at [1198, 333] on link "Ver detalhe" at bounding box center [1224, 329] width 53 height 13
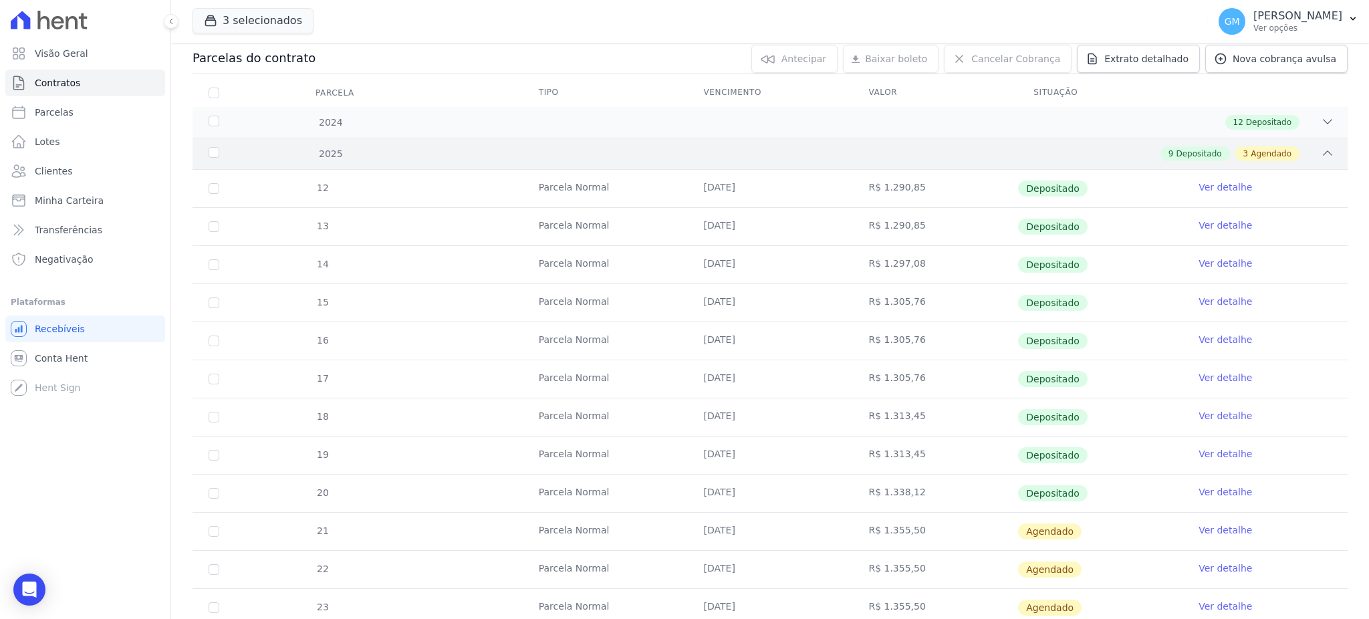
scroll to position [285, 0]
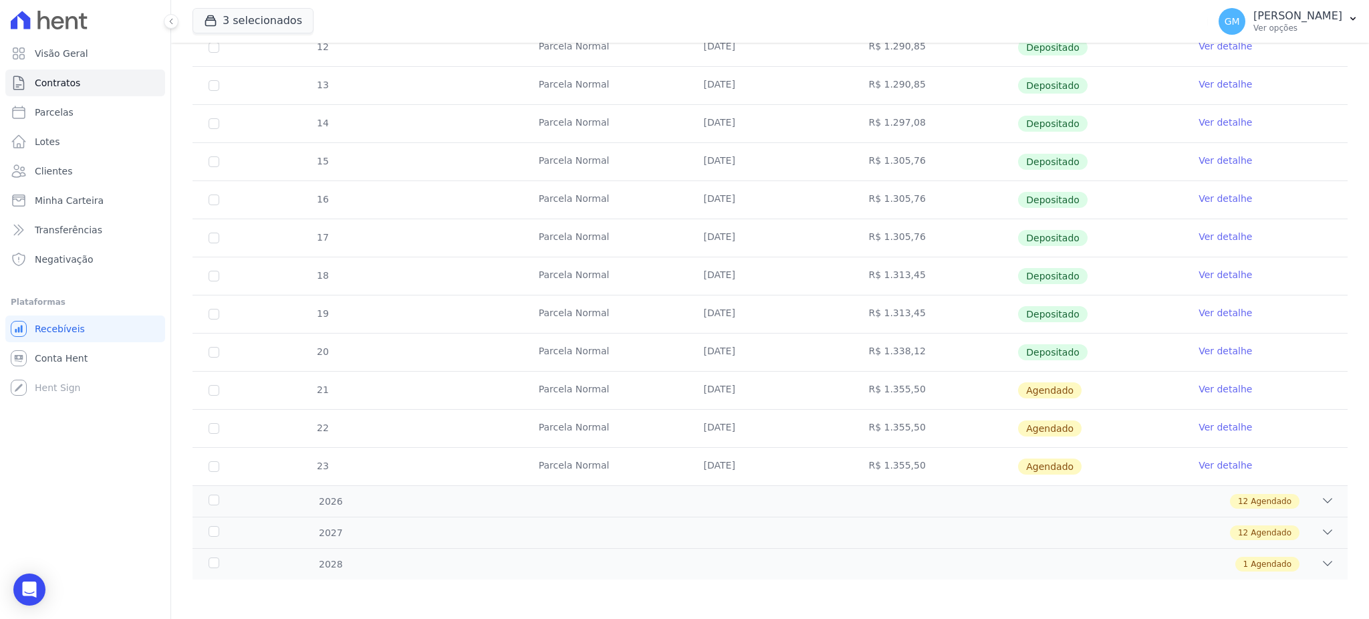
drag, startPoint x: 920, startPoint y: 347, endPoint x: 871, endPoint y: 352, distance: 49.0
click at [871, 352] on td "R$ 1.338,12" at bounding box center [934, 351] width 165 height 37
copy td "1.338,12"
click at [918, 350] on td "R$ 1.338,12" at bounding box center [934, 351] width 165 height 37
drag, startPoint x: 918, startPoint y: 350, endPoint x: 873, endPoint y: 353, distance: 45.5
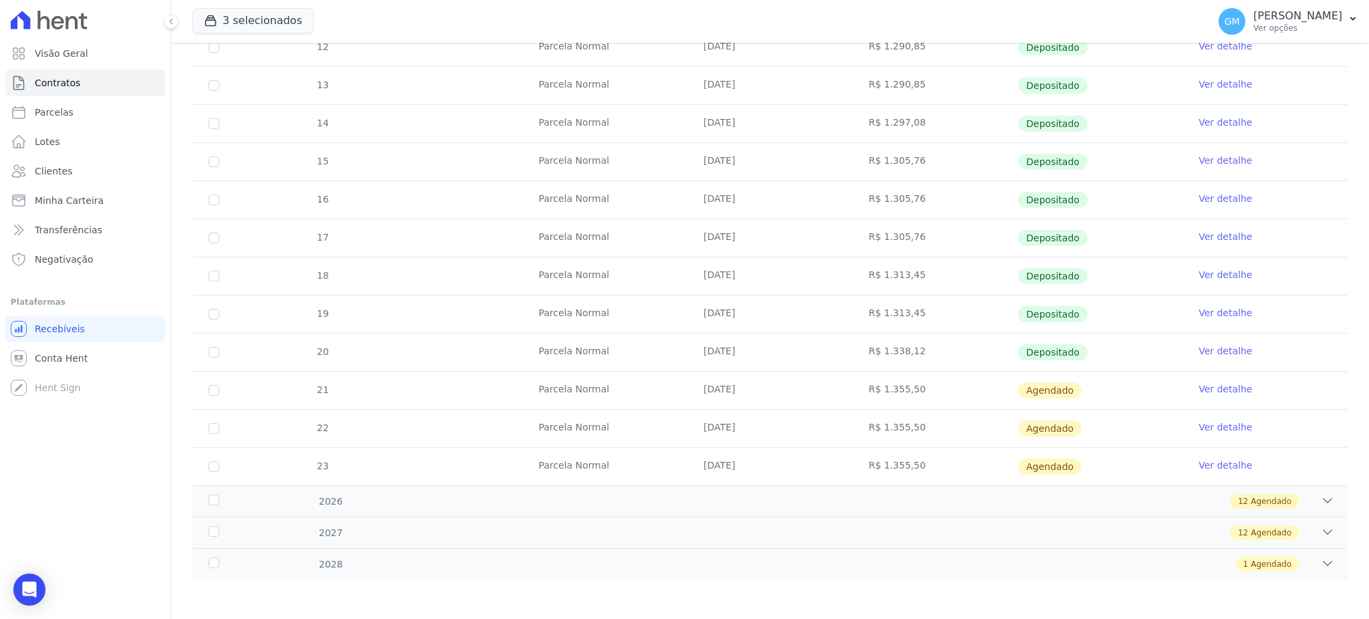
click at [873, 353] on td "R$ 1.338,12" at bounding box center [934, 351] width 165 height 37
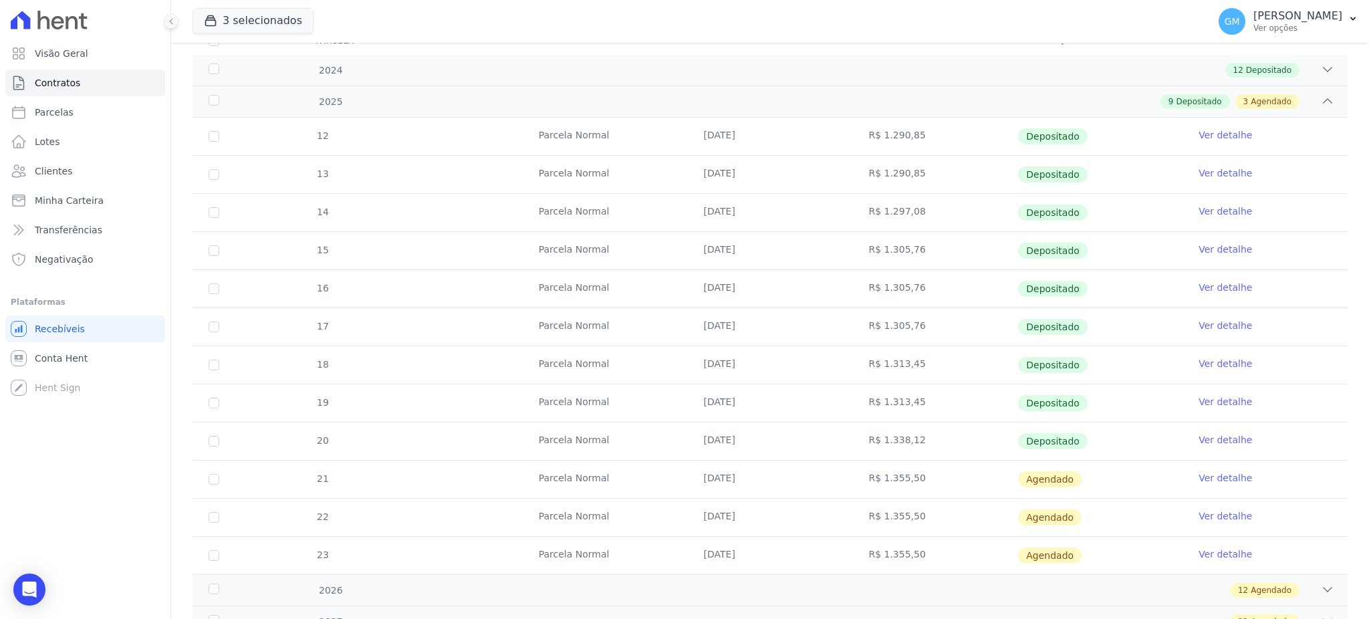
scroll to position [0, 0]
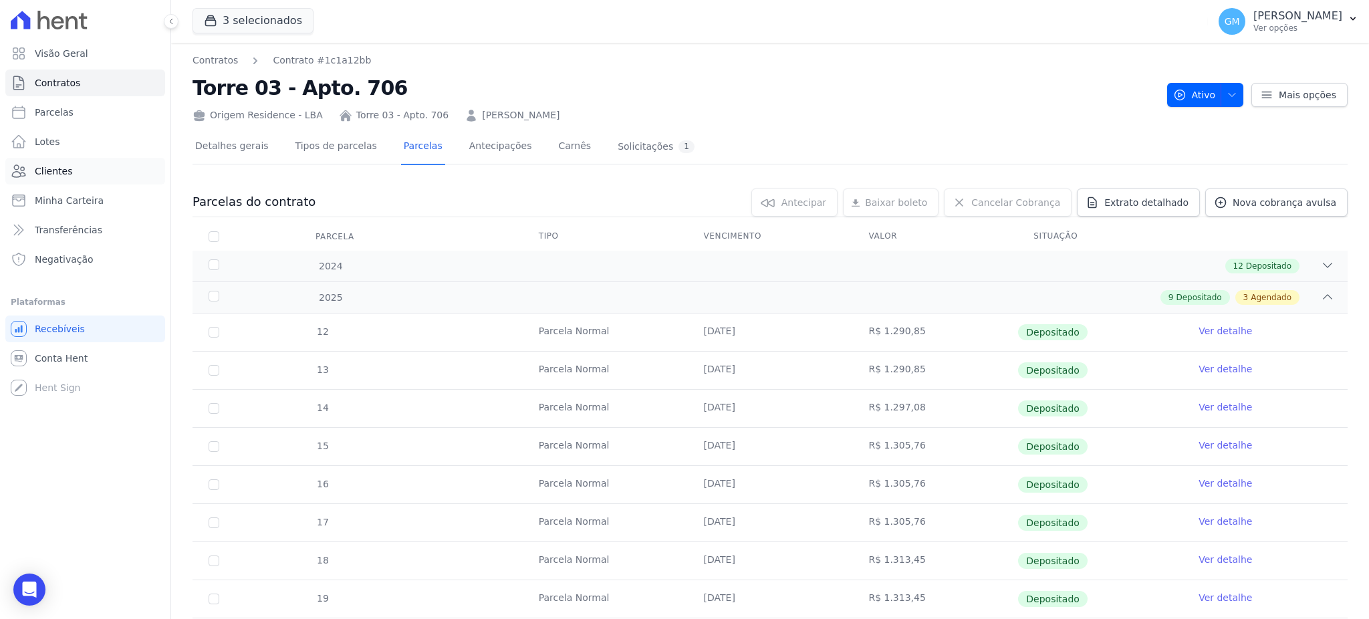
click at [69, 159] on link "Clientes" at bounding box center [85, 171] width 160 height 27
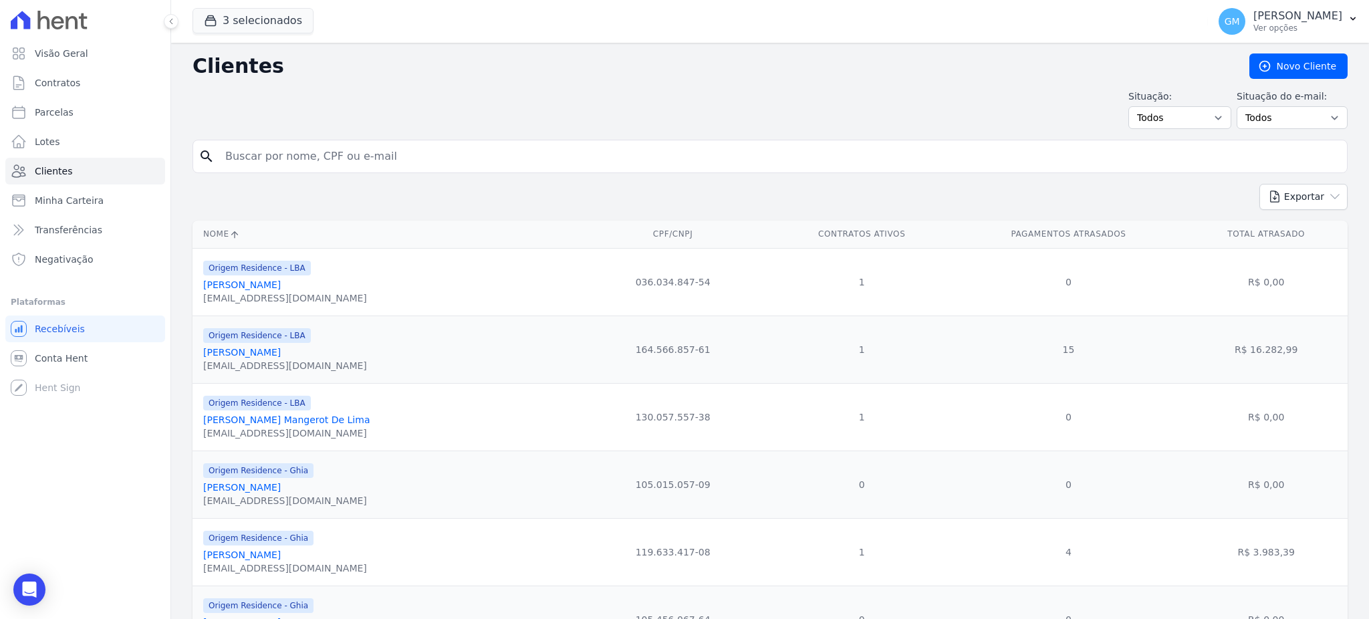
click at [247, 156] on input "search" at bounding box center [779, 156] width 1124 height 27
paste input "Lucas de Oliveira Salles Alves:"
type input "Lucas de Oliveira Salles Alves:"
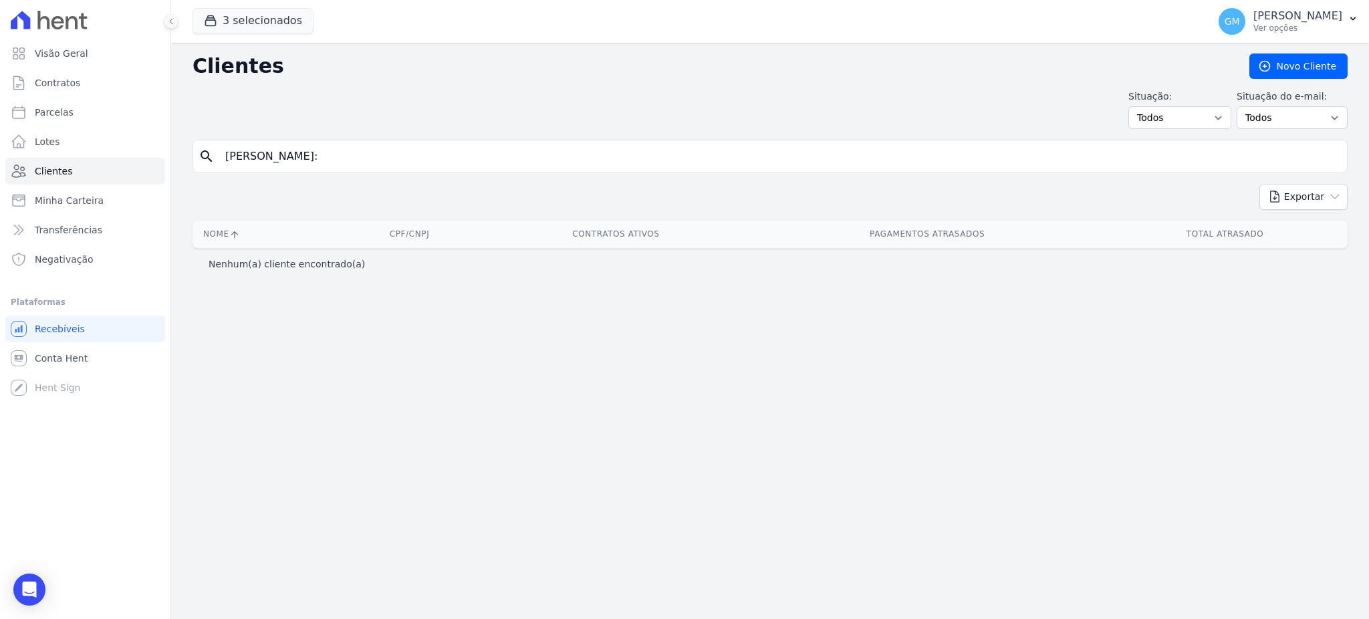
click at [388, 154] on input "Lucas de Oliveira Salles Alves:" at bounding box center [779, 156] width 1124 height 27
type input "Lucas de Oliveira Salles Alves"
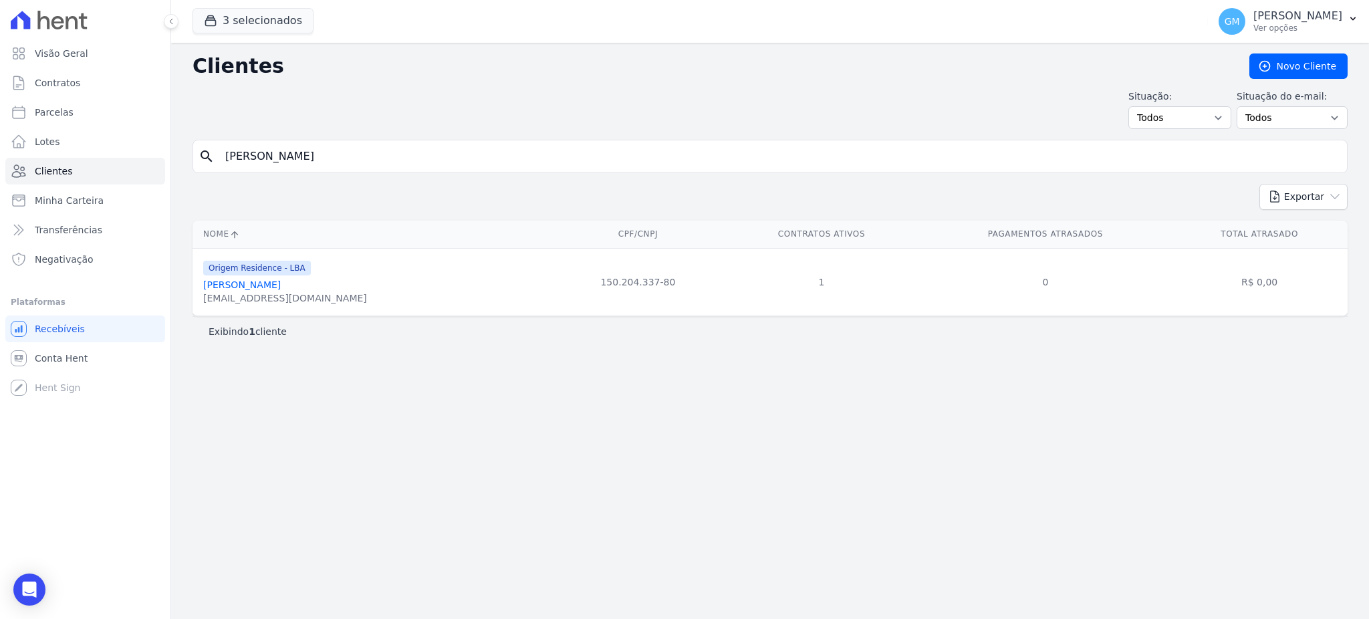
click at [281, 285] on link "Lucas De Oliveira Salles Alves" at bounding box center [242, 284] width 78 height 11
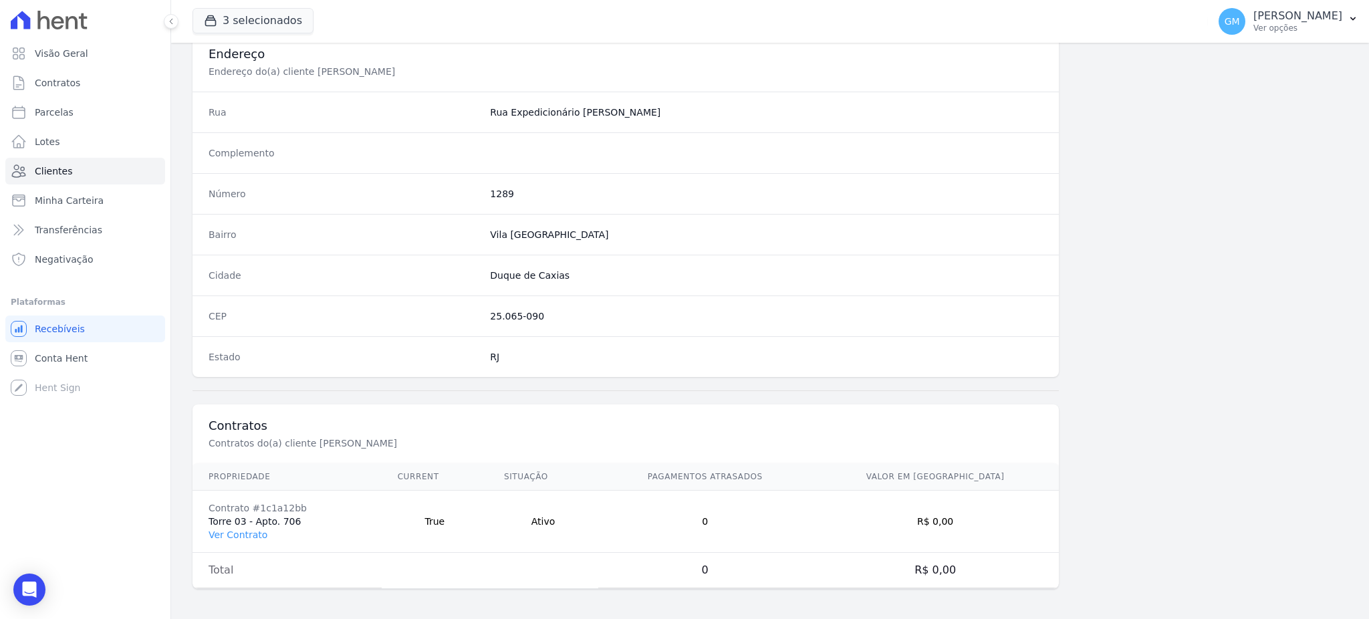
scroll to position [632, 0]
click at [253, 528] on link "Ver Contrato" at bounding box center [237, 532] width 59 height 11
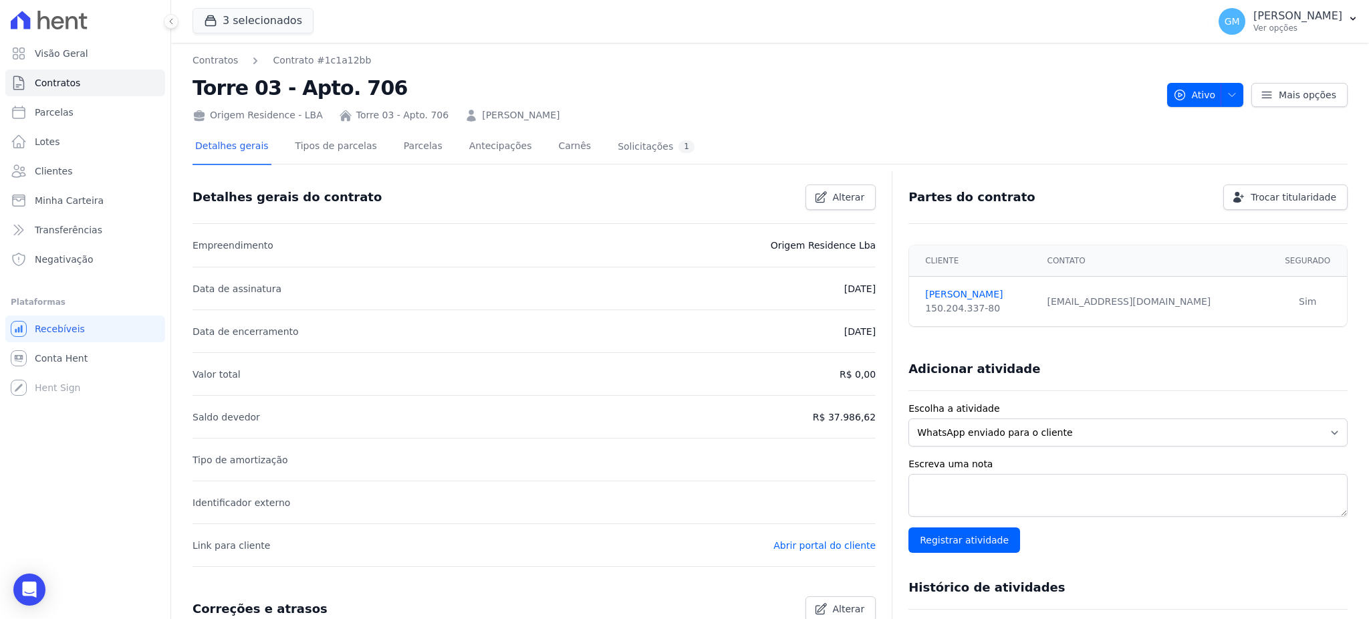
click at [401, 142] on link "Parcelas" at bounding box center [423, 147] width 44 height 35
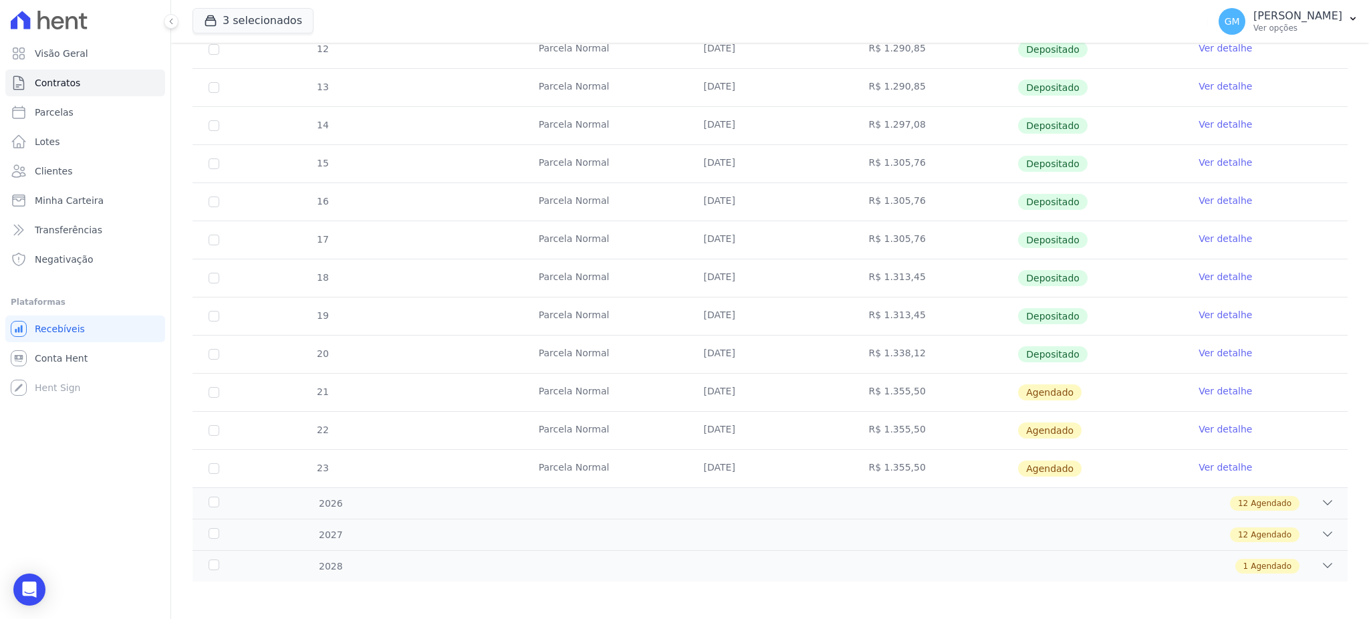
scroll to position [285, 0]
click at [1204, 307] on link "Ver detalhe" at bounding box center [1224, 312] width 53 height 13
click at [1202, 351] on link "Ver detalhe" at bounding box center [1224, 350] width 53 height 13
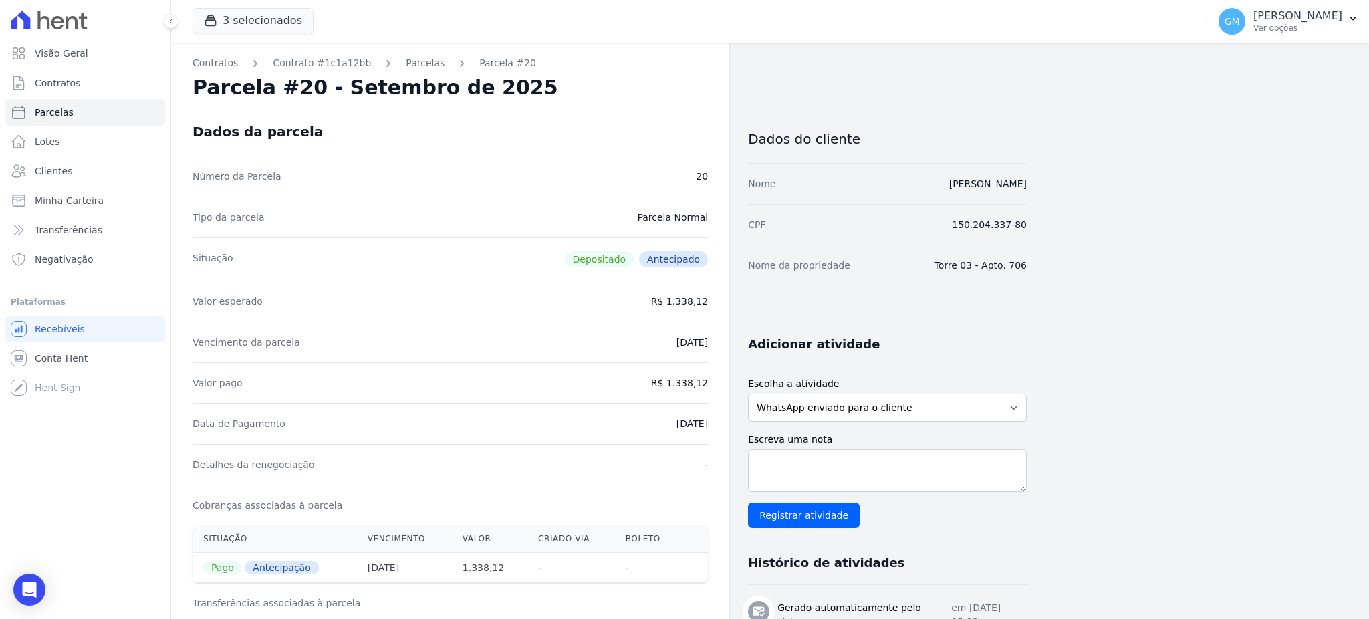
drag, startPoint x: 643, startPoint y: 426, endPoint x: 714, endPoint y: 426, distance: 71.5
drag, startPoint x: 697, startPoint y: 416, endPoint x: 720, endPoint y: 422, distance: 23.7
copy dd "11/08/2025"
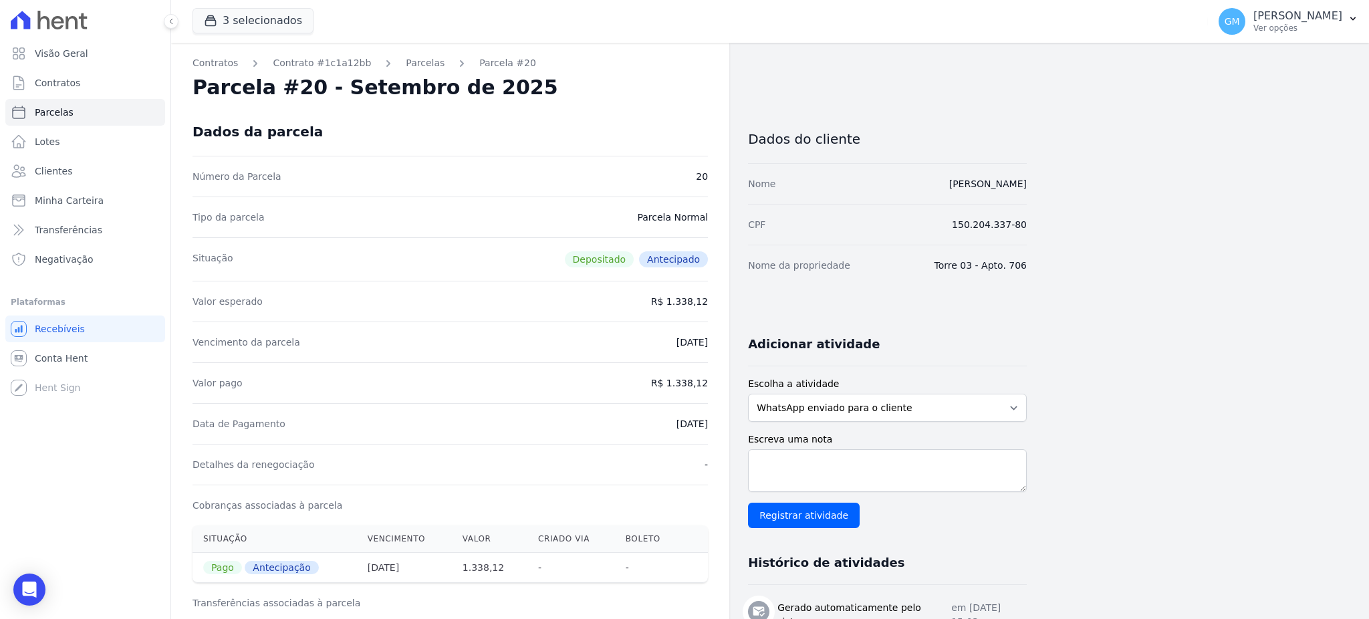
drag, startPoint x: 670, startPoint y: 378, endPoint x: 710, endPoint y: 380, distance: 40.1
copy dd "1.338,12"
drag, startPoint x: 663, startPoint y: 425, endPoint x: 708, endPoint y: 425, distance: 45.4
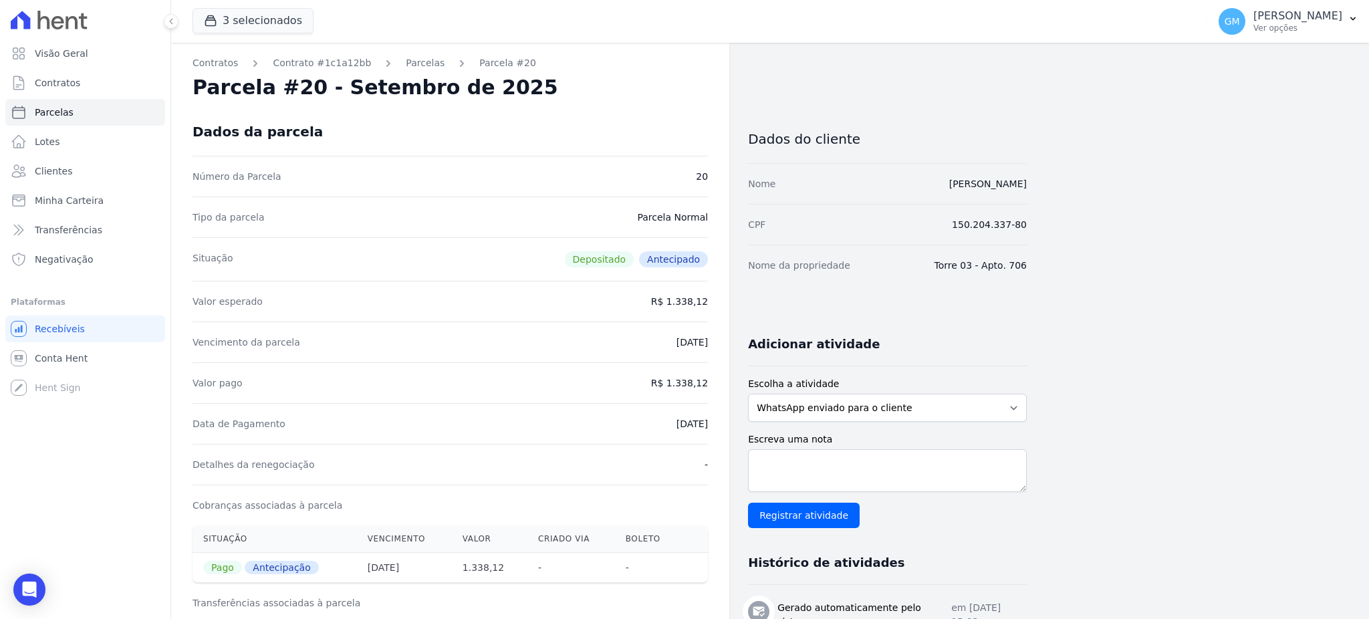
click at [656, 422] on div "Data de Pagamento 11/08/2025" at bounding box center [449, 423] width 515 height 41
drag, startPoint x: 660, startPoint y: 422, endPoint x: 714, endPoint y: 423, distance: 54.1
copy dd "11/08/2025"
drag, startPoint x: 714, startPoint y: 384, endPoint x: 672, endPoint y: 389, distance: 43.0
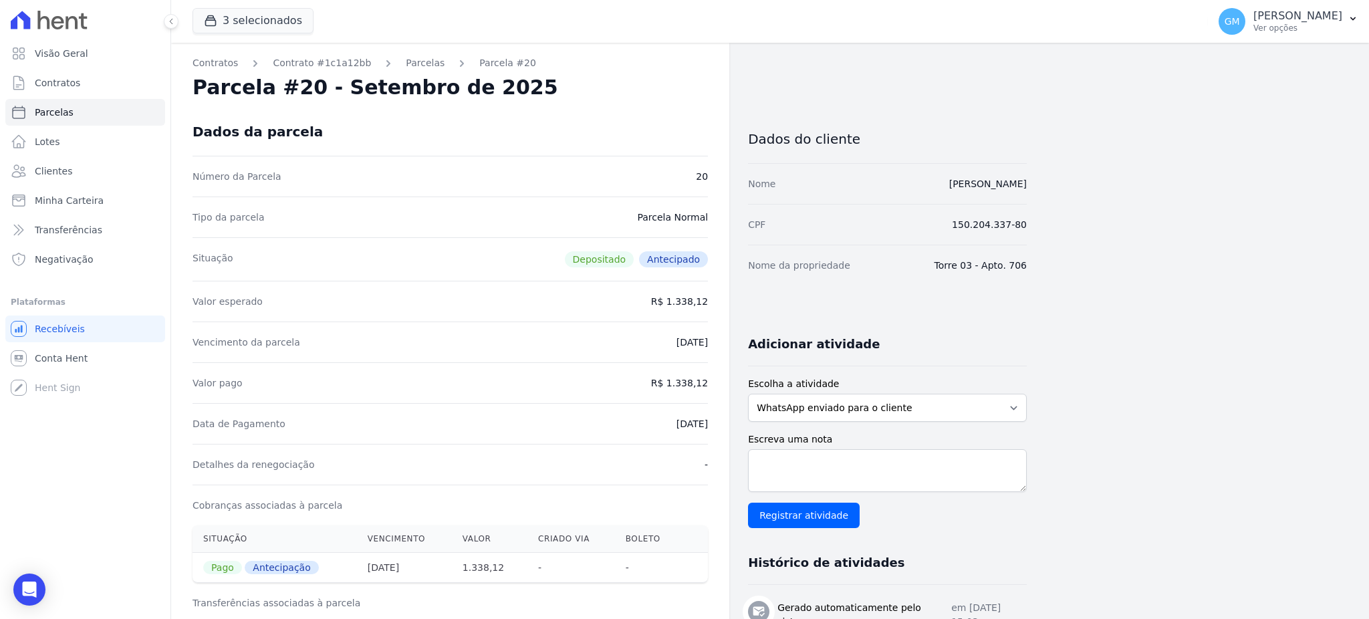
copy dd "1.338,12"
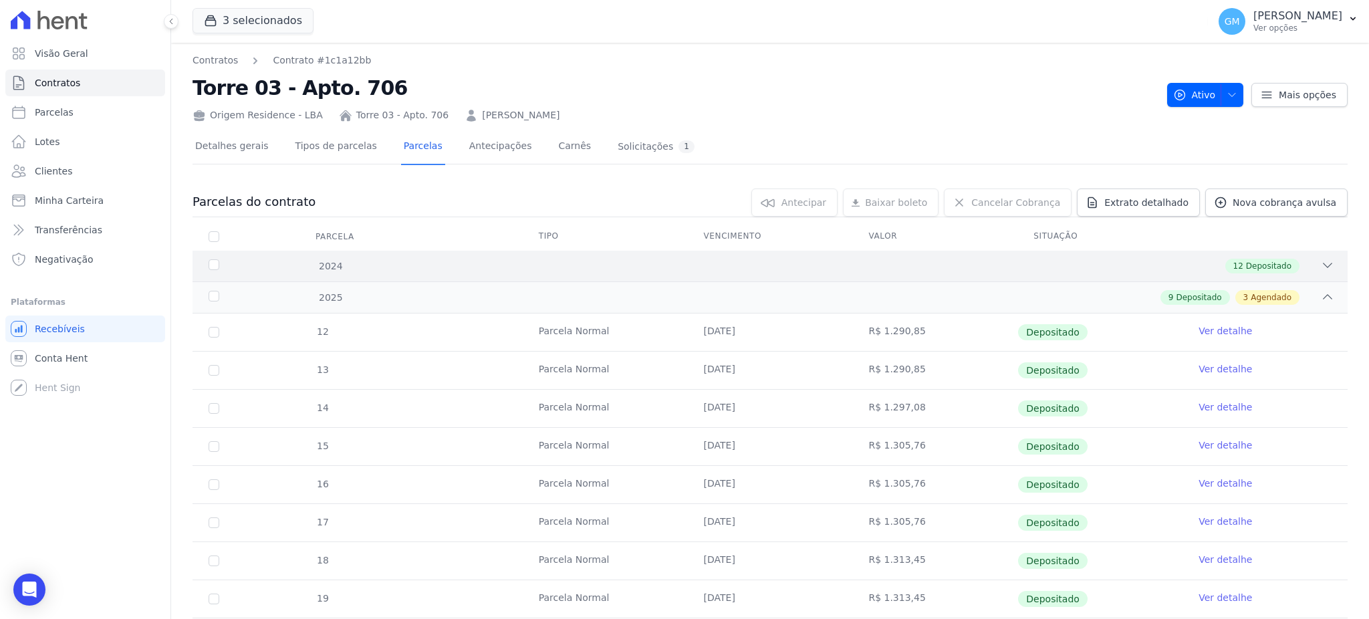
scroll to position [267, 0]
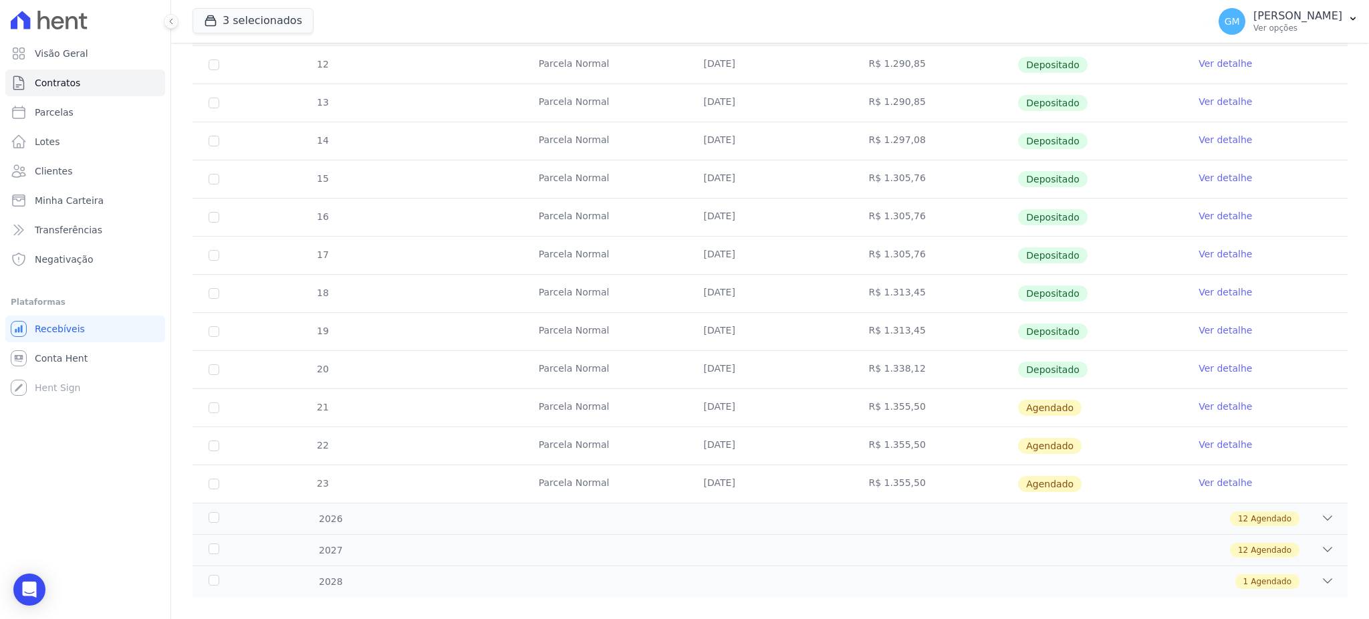
click at [1205, 402] on link "Ver detalhe" at bounding box center [1224, 406] width 53 height 13
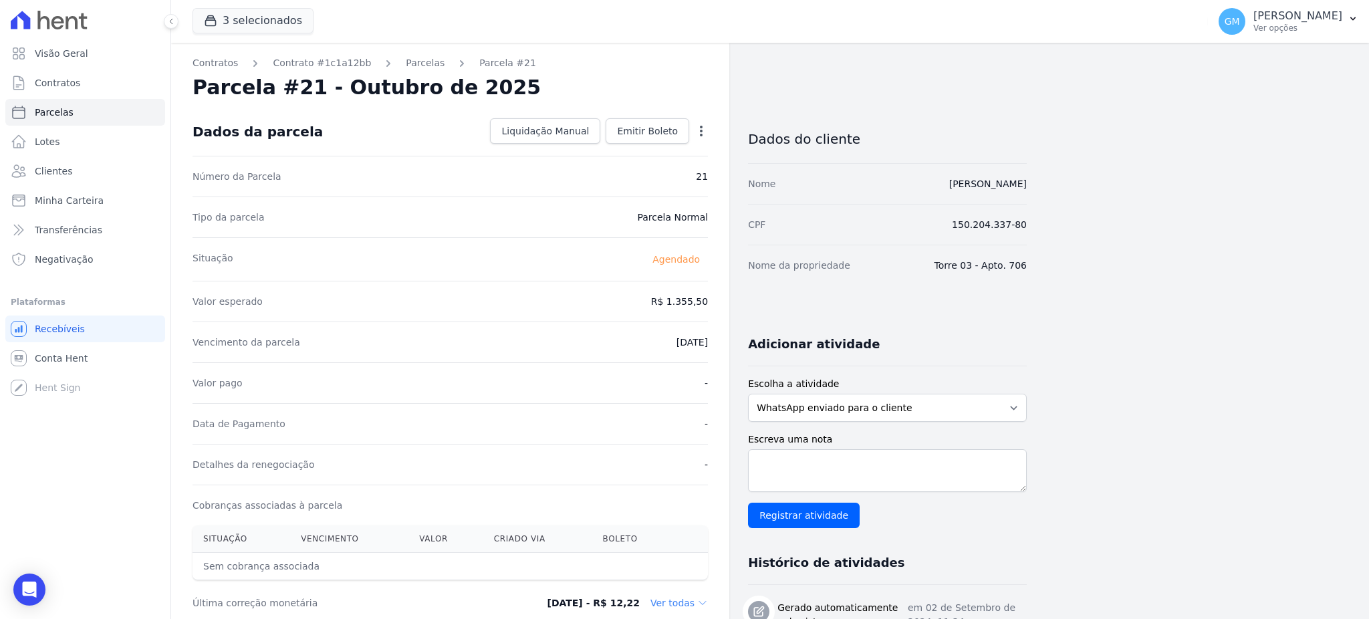
click at [706, 130] on icon "button" at bounding box center [700, 130] width 13 height 13
click at [648, 140] on link "Alterar" at bounding box center [644, 149] width 118 height 24
drag, startPoint x: 661, startPoint y: 294, endPoint x: 724, endPoint y: 305, distance: 64.4
paste input ".33812"
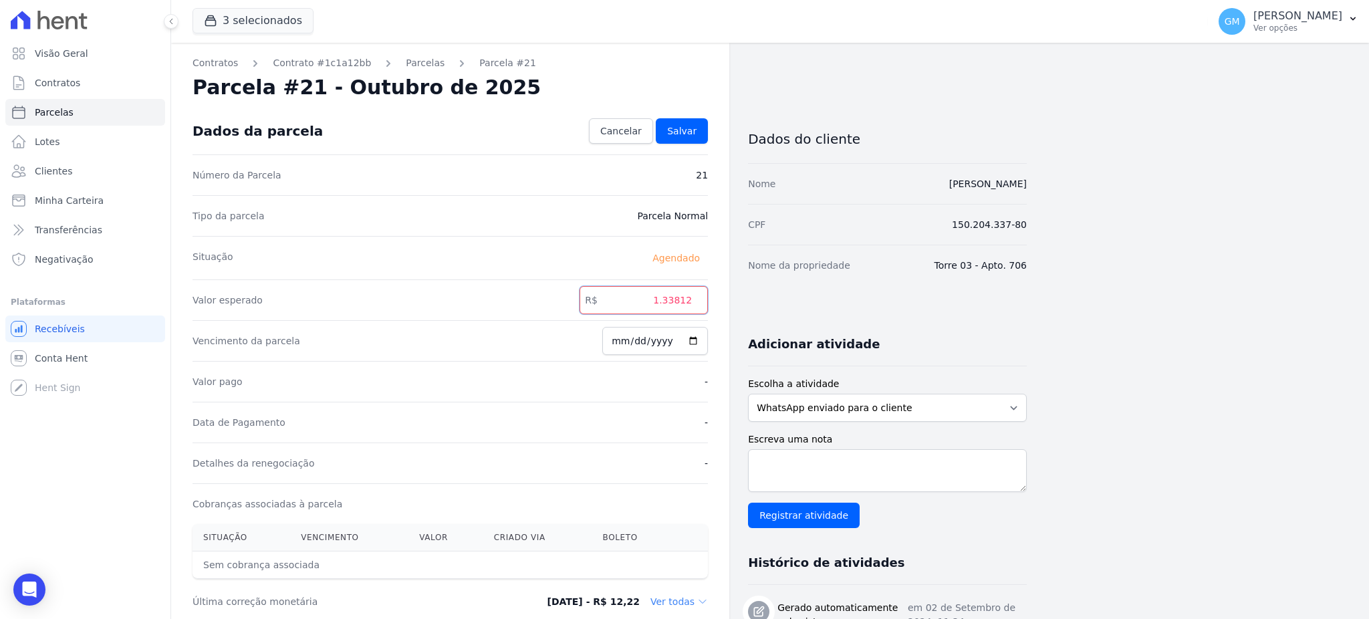
click at [666, 302] on input "1.33812" at bounding box center [643, 300] width 128 height 28
click at [683, 307] on input "133812" at bounding box center [643, 300] width 128 height 28
type input "1338.12"
click at [691, 134] on span "Salvar" at bounding box center [681, 130] width 29 height 13
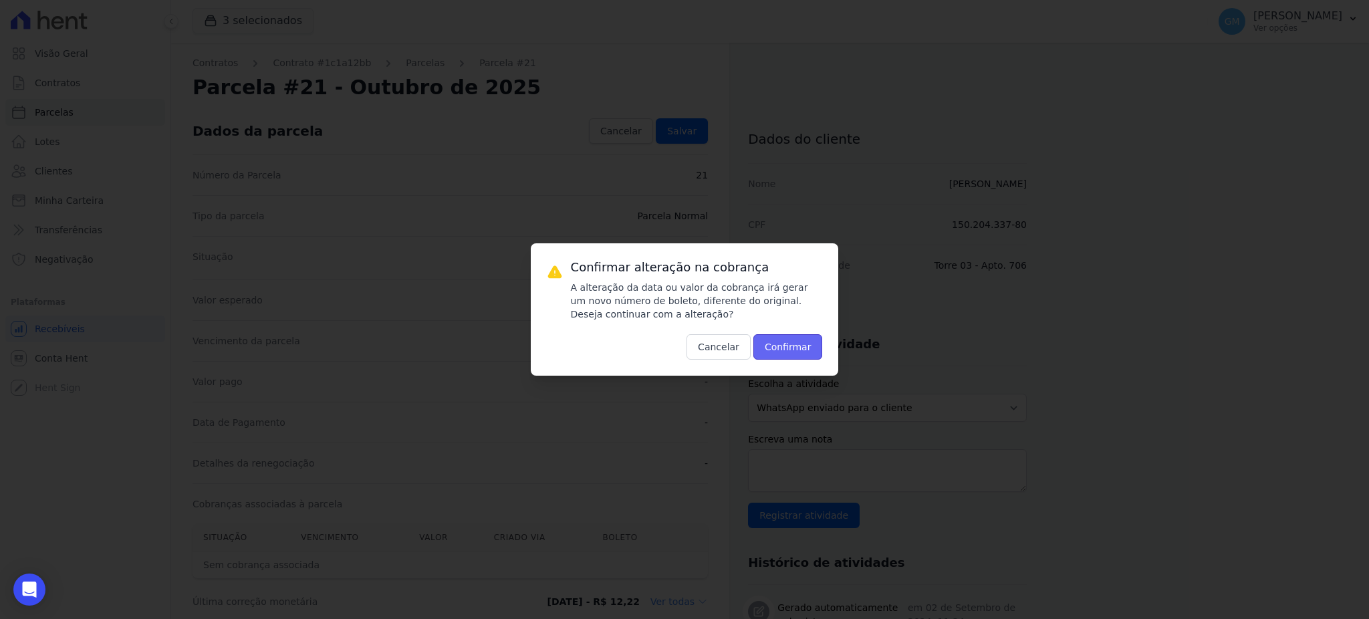
click at [779, 343] on button "Confirmar" at bounding box center [787, 346] width 69 height 25
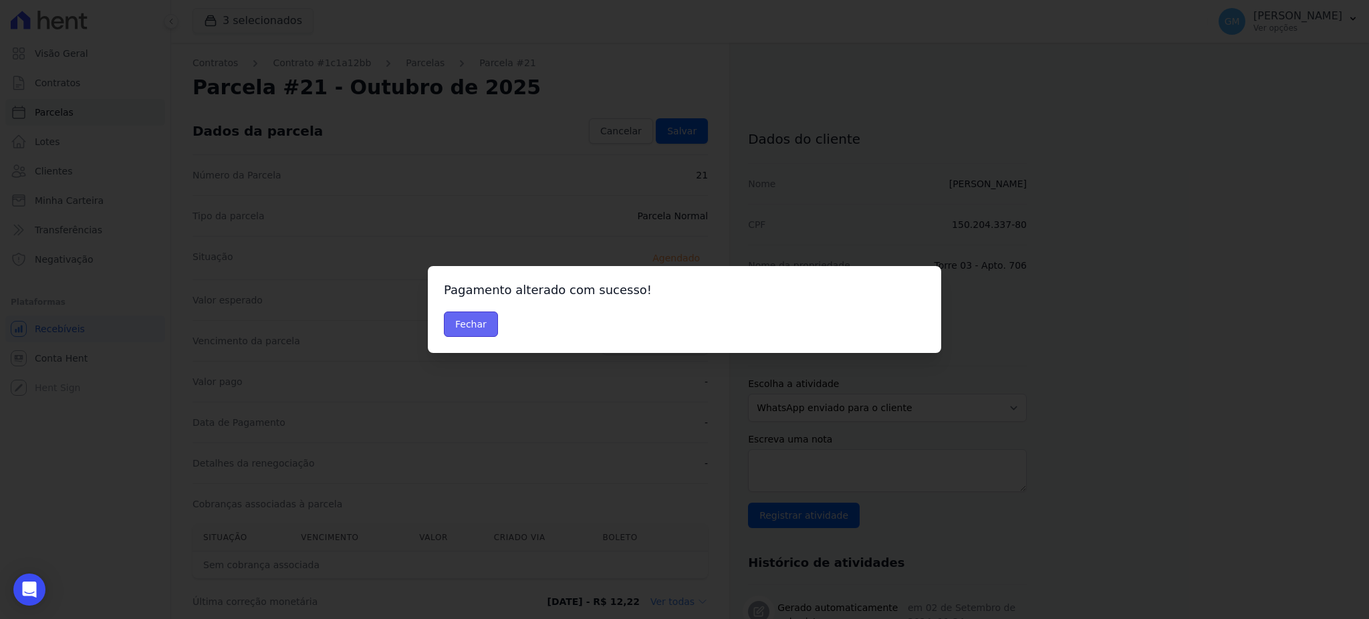
click at [476, 320] on button "Fechar" at bounding box center [471, 323] width 54 height 25
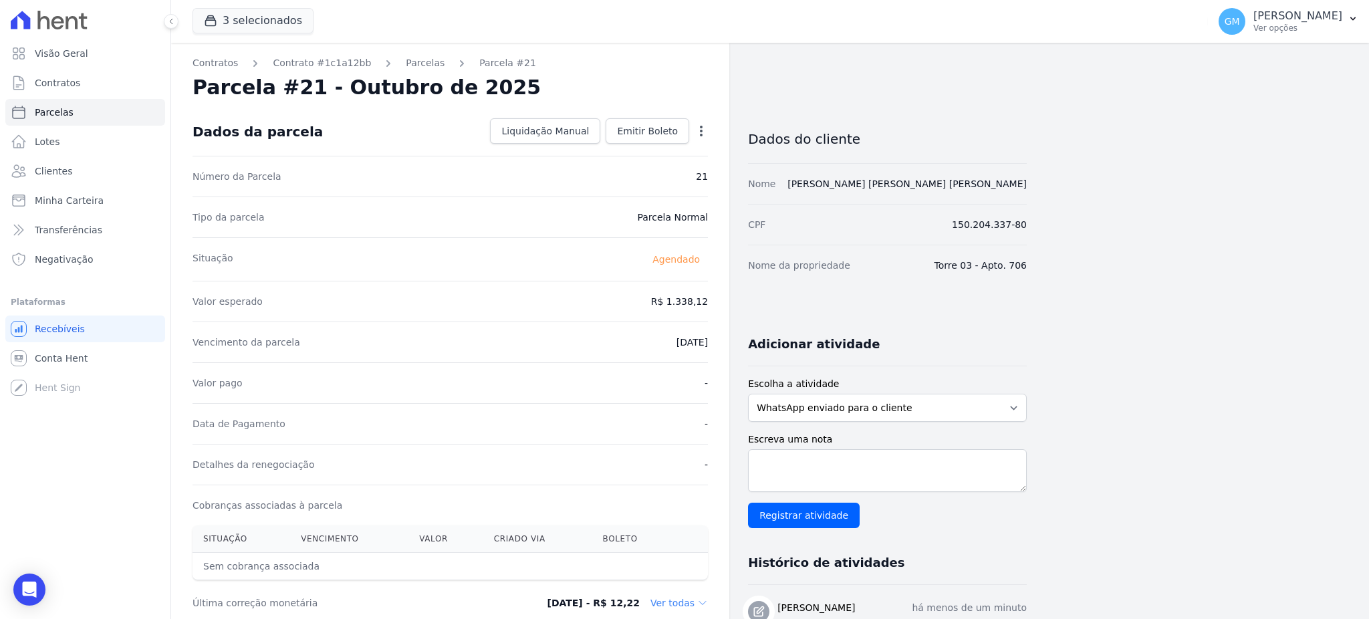
click at [698, 124] on icon "button" at bounding box center [700, 130] width 13 height 13
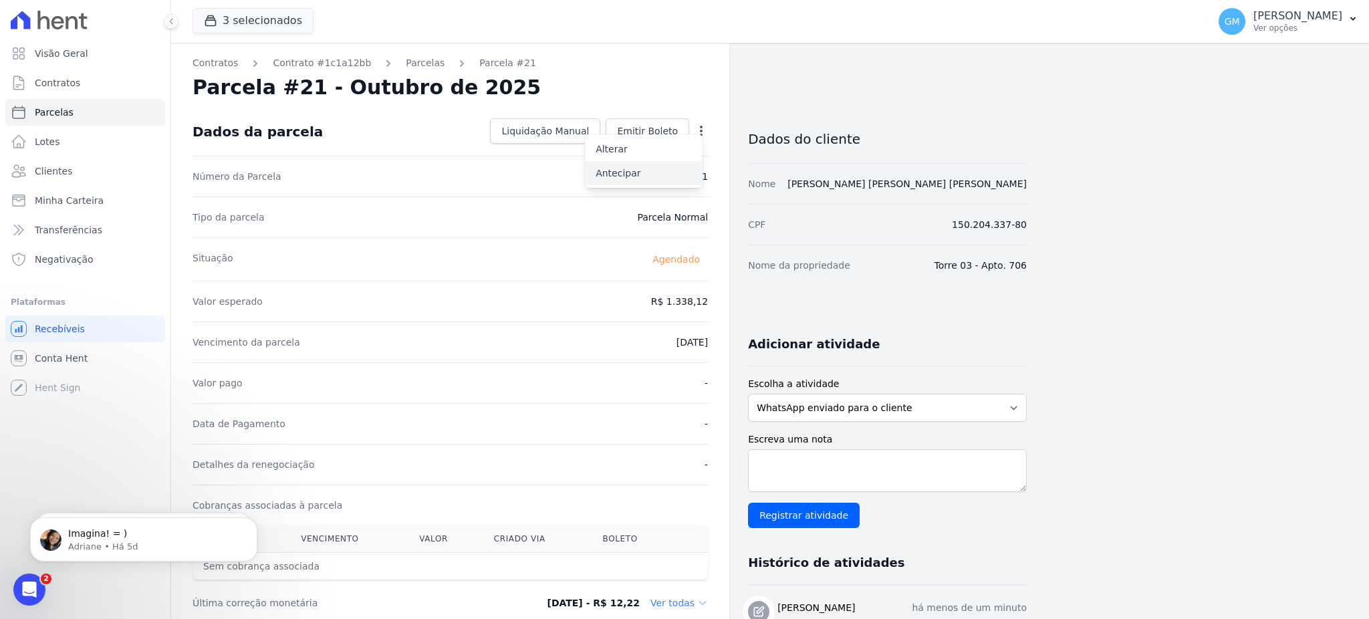
click at [647, 165] on link "Antecipar" at bounding box center [644, 173] width 118 height 24
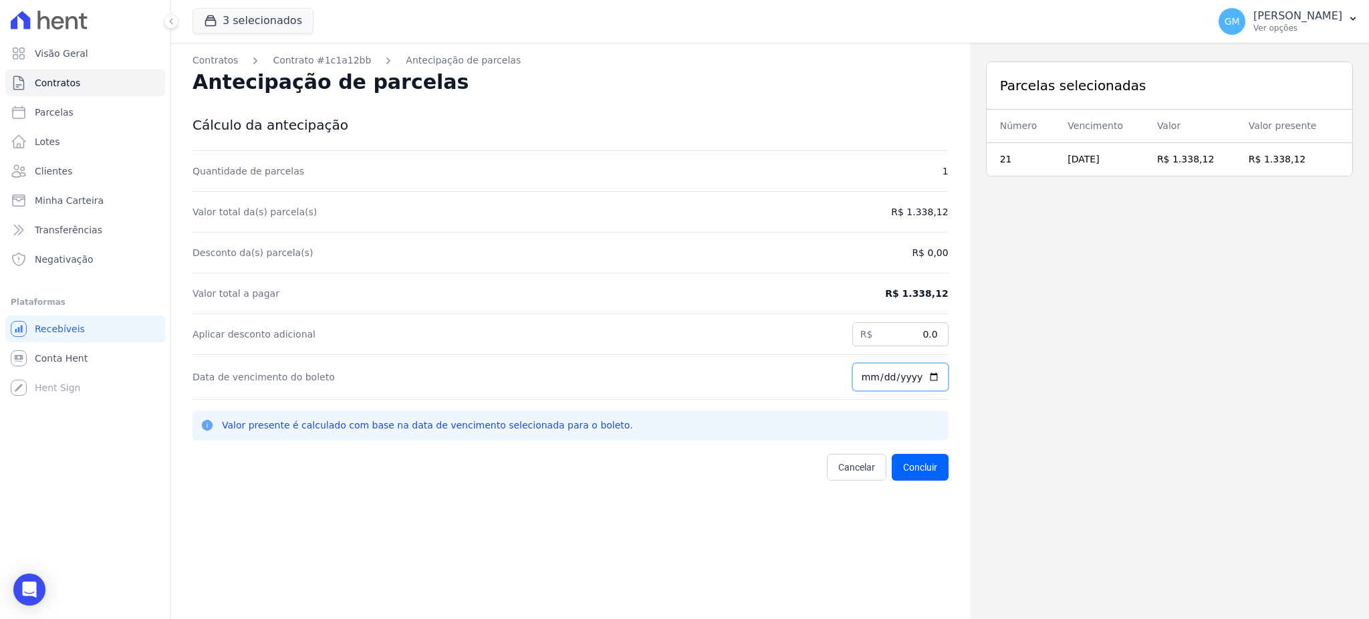
click at [926, 376] on input "[DATE]" at bounding box center [900, 377] width 96 height 28
type input "[DATE]"
click at [898, 467] on button "Concluir" at bounding box center [919, 467] width 57 height 27
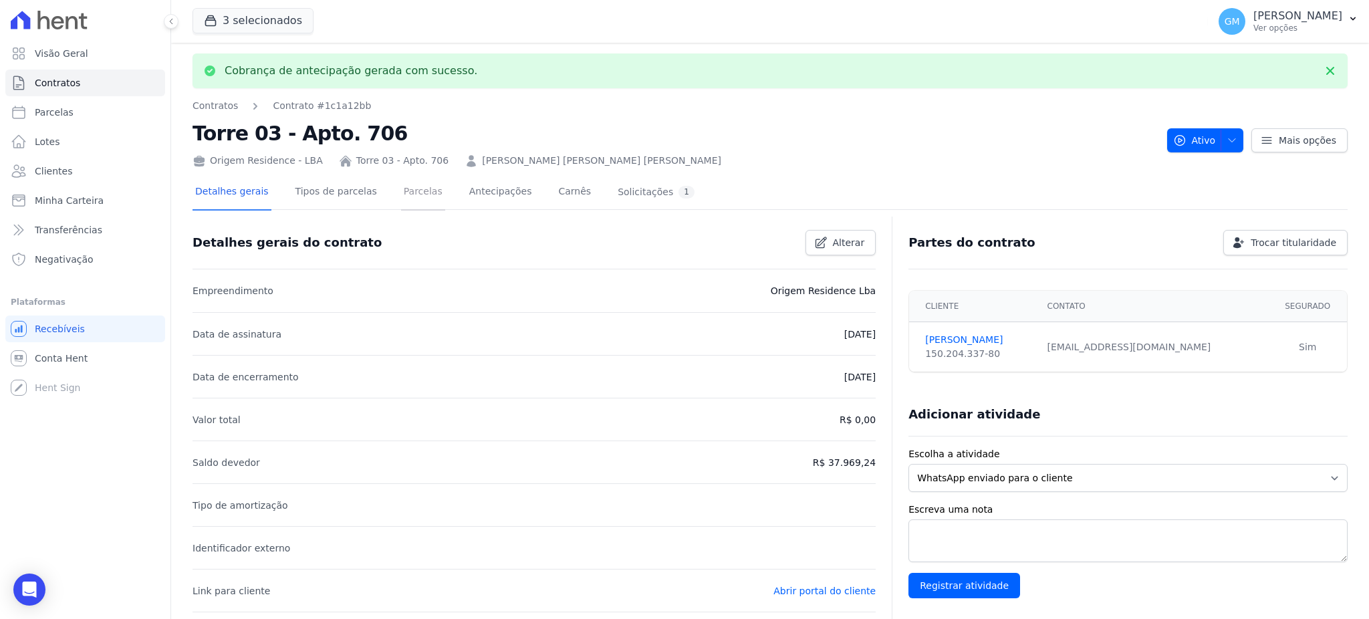
click at [408, 198] on link "Parcelas" at bounding box center [423, 192] width 44 height 35
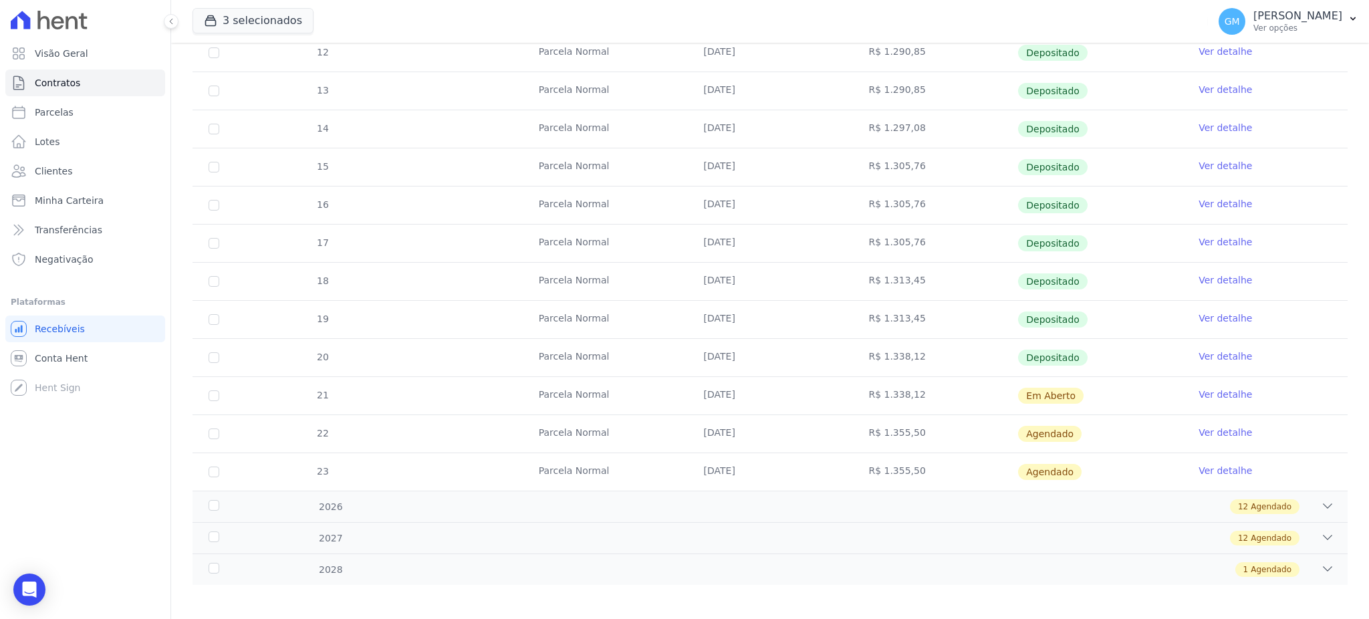
scroll to position [285, 0]
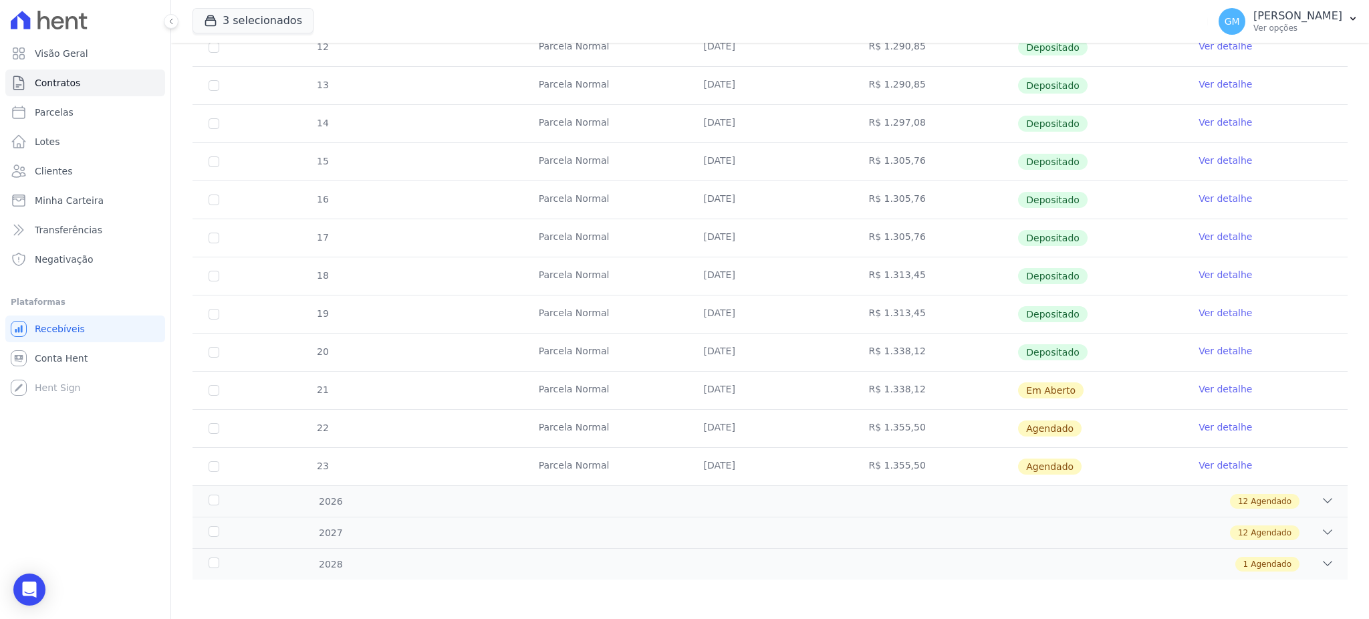
click at [1199, 383] on link "Ver detalhe" at bounding box center [1224, 388] width 53 height 13
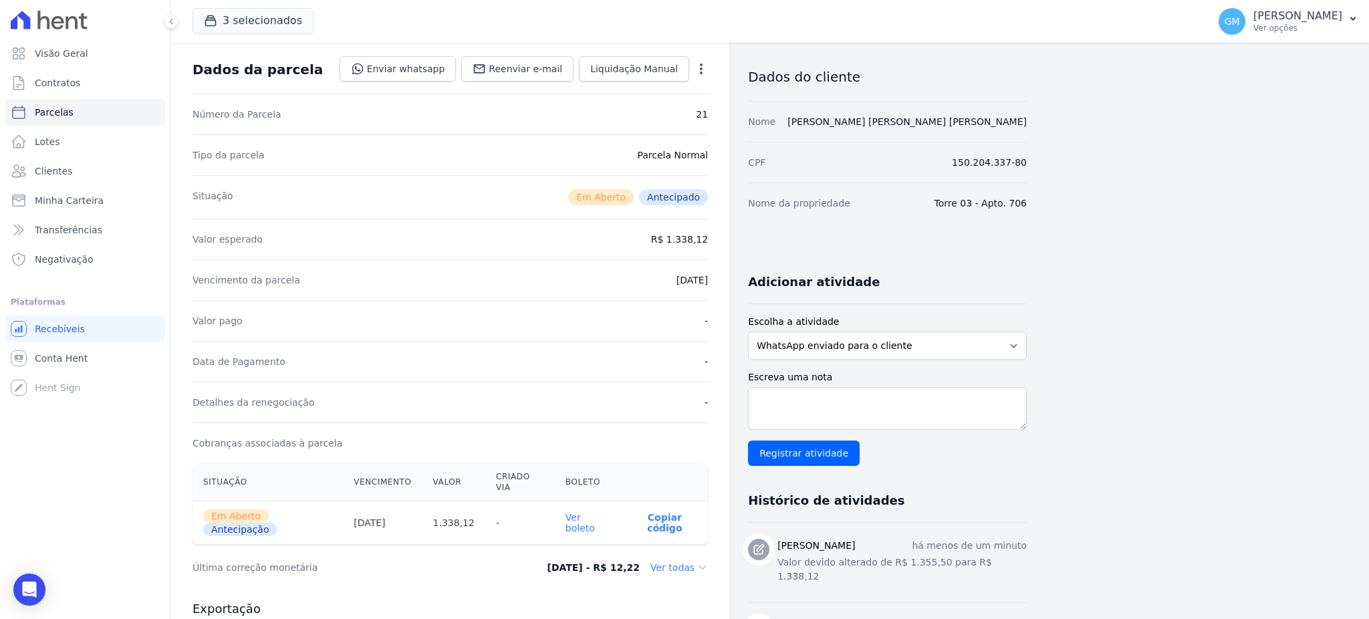
scroll to position [89, 0]
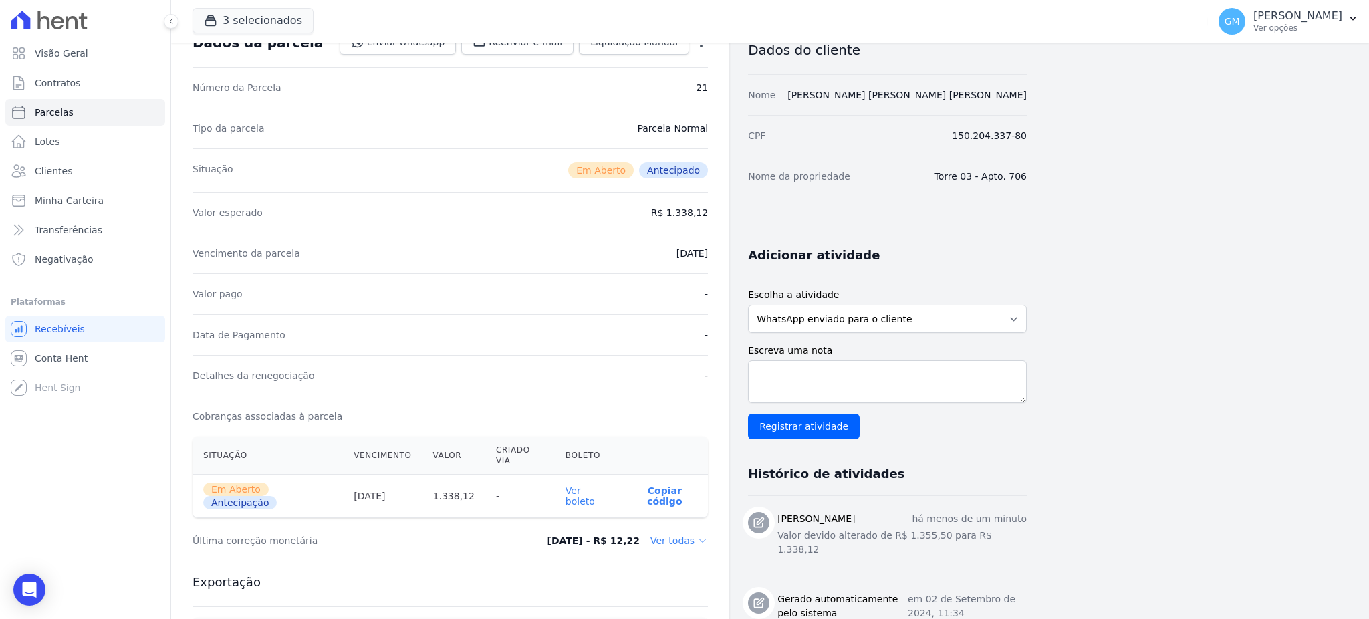
click at [592, 485] on link "Ver boleto" at bounding box center [579, 495] width 29 height 21
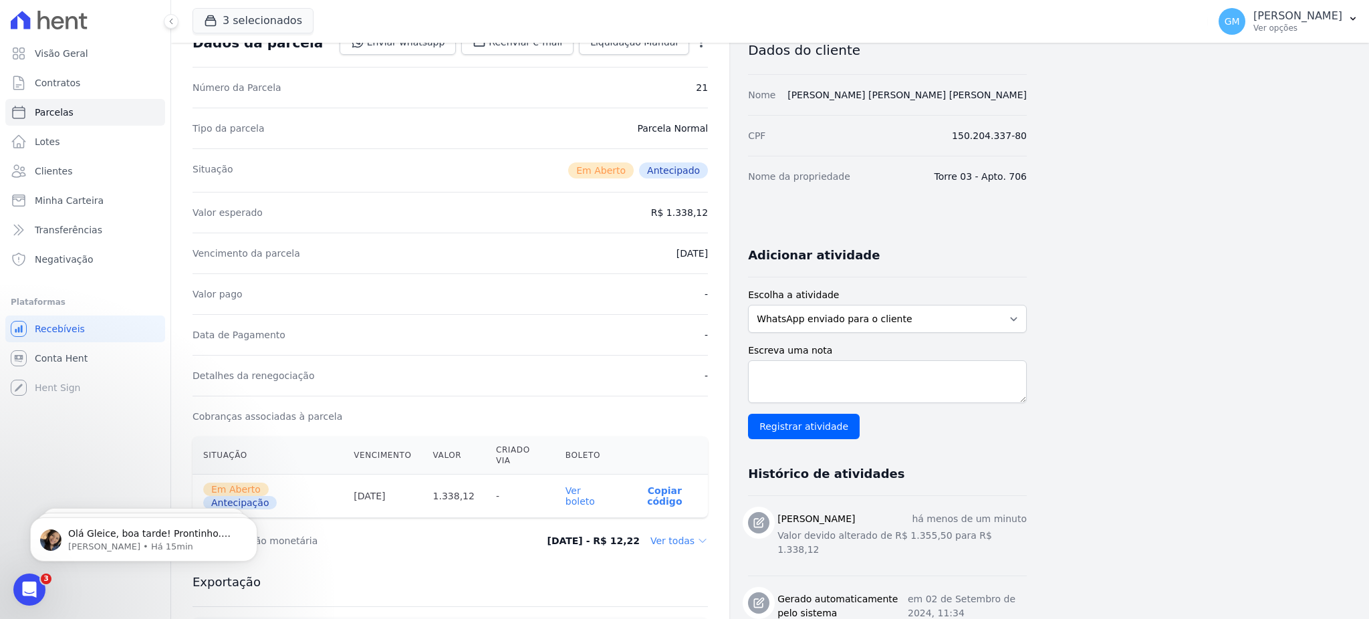
scroll to position [0, 0]
click at [176, 554] on div "Olá Gleice, boa tarde! Prontinho. [GEOGRAPHIC_DATA]. [PERSON_NAME] • Há 1h" at bounding box center [143, 539] width 227 height 44
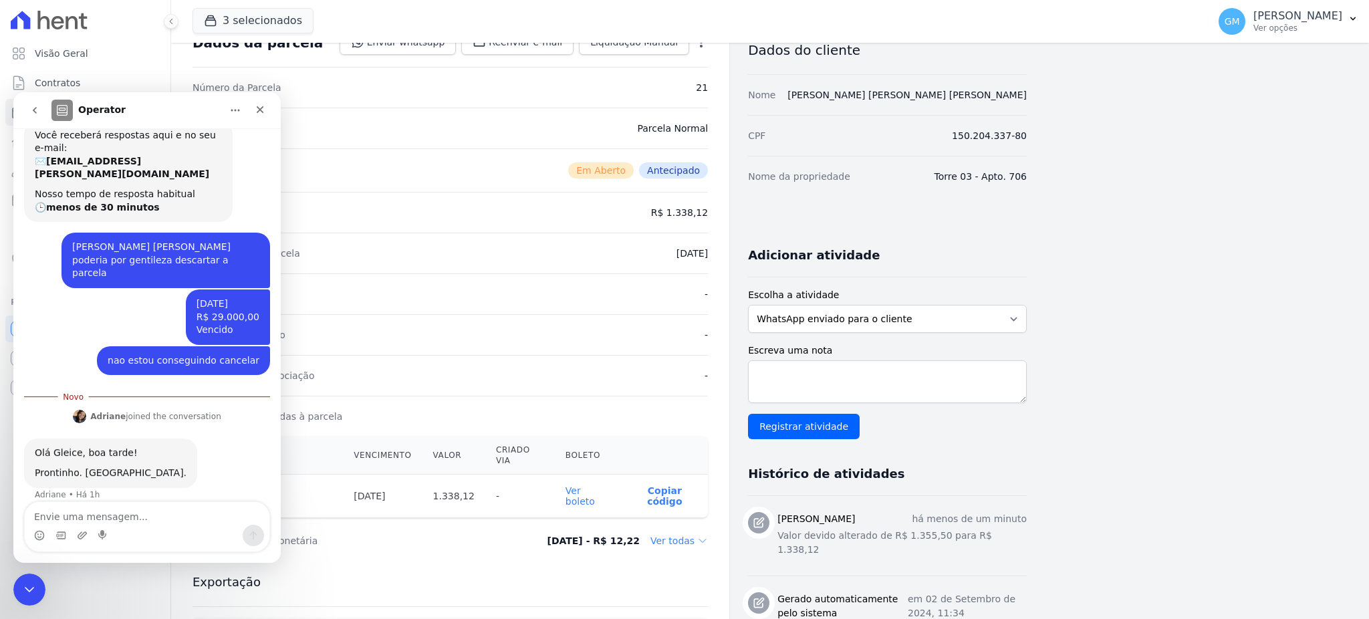
scroll to position [64, 0]
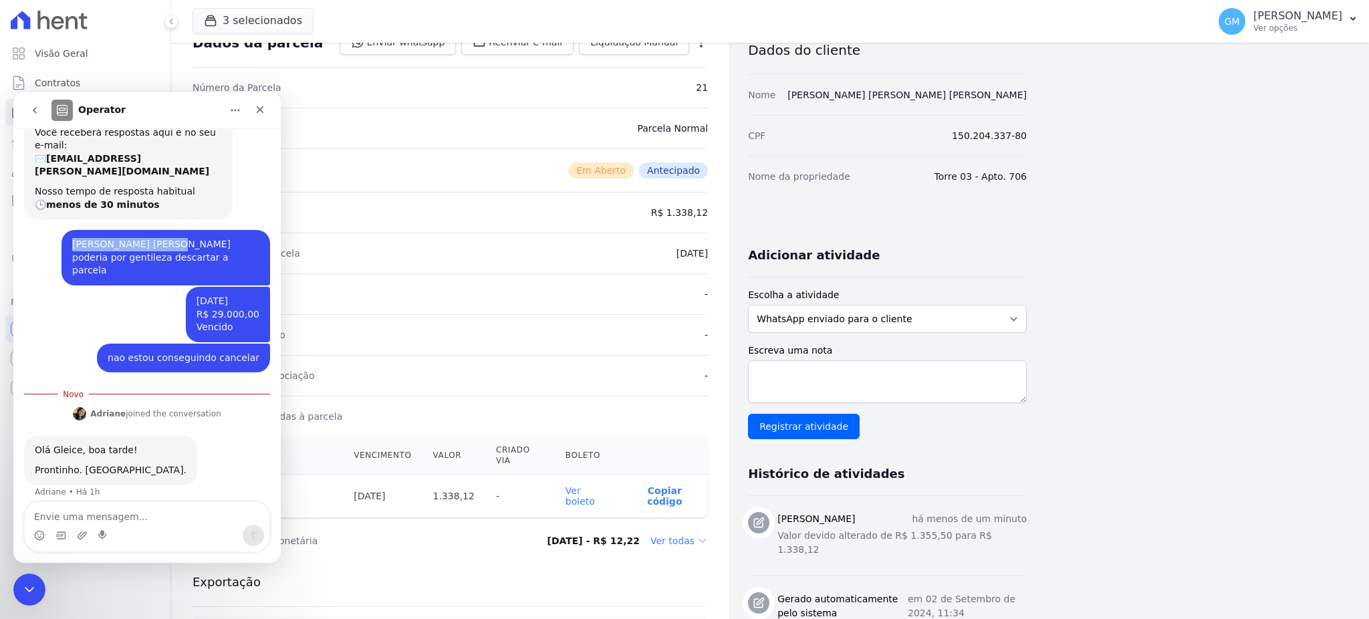
drag, startPoint x: 61, startPoint y: 239, endPoint x: 152, endPoint y: 245, distance: 91.1
click at [152, 245] on div "[PERSON_NAME] [PERSON_NAME] poderia por gentileza descartar a parcela Gleice • …" at bounding box center [165, 257] width 208 height 55
copy div "[PERSON_NAME] [PERSON_NAME]"
click at [527, 343] on div "Data de Pagamento -" at bounding box center [449, 334] width 515 height 41
click at [29, 575] on div "Encerramento do Messenger da Intercom" at bounding box center [27, 587] width 32 height 32
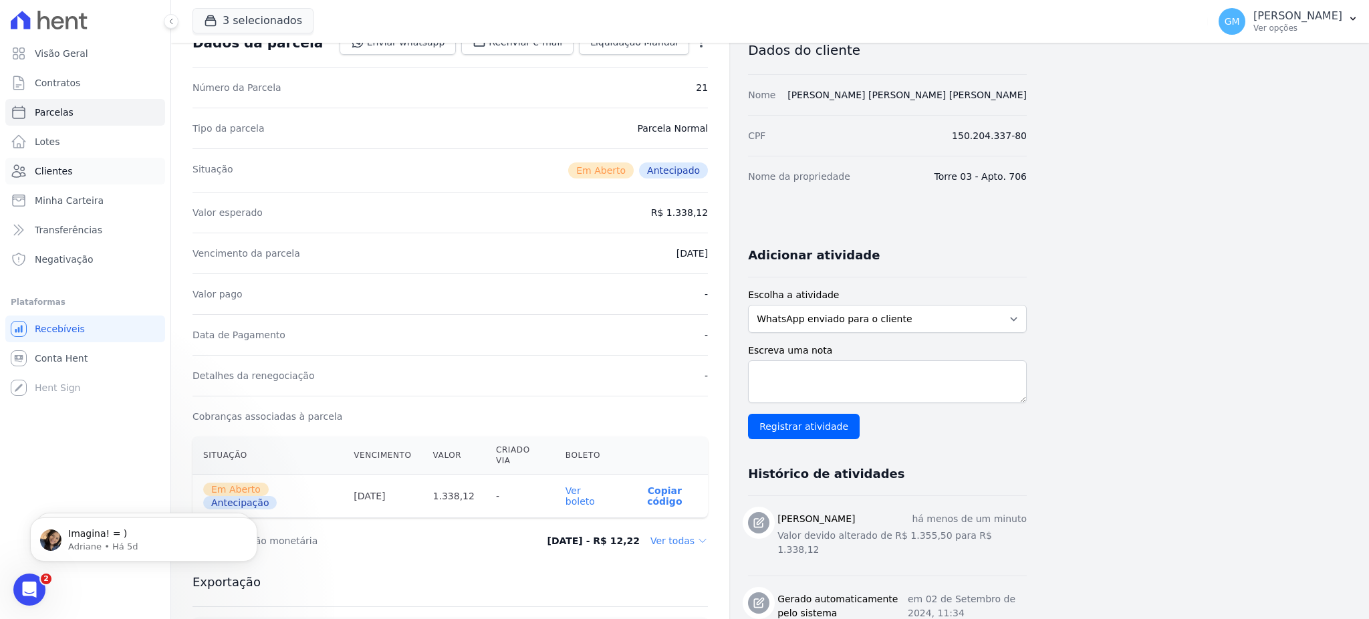
scroll to position [0, 0]
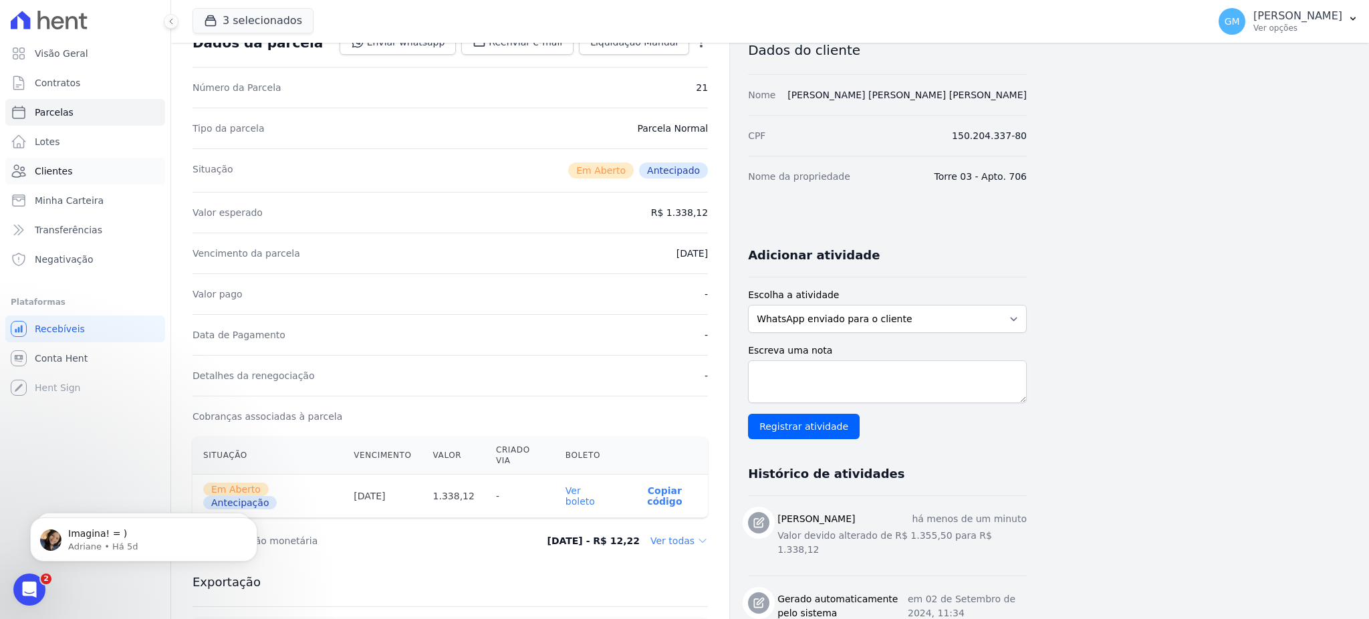
click at [82, 179] on link "Clientes" at bounding box center [85, 171] width 160 height 27
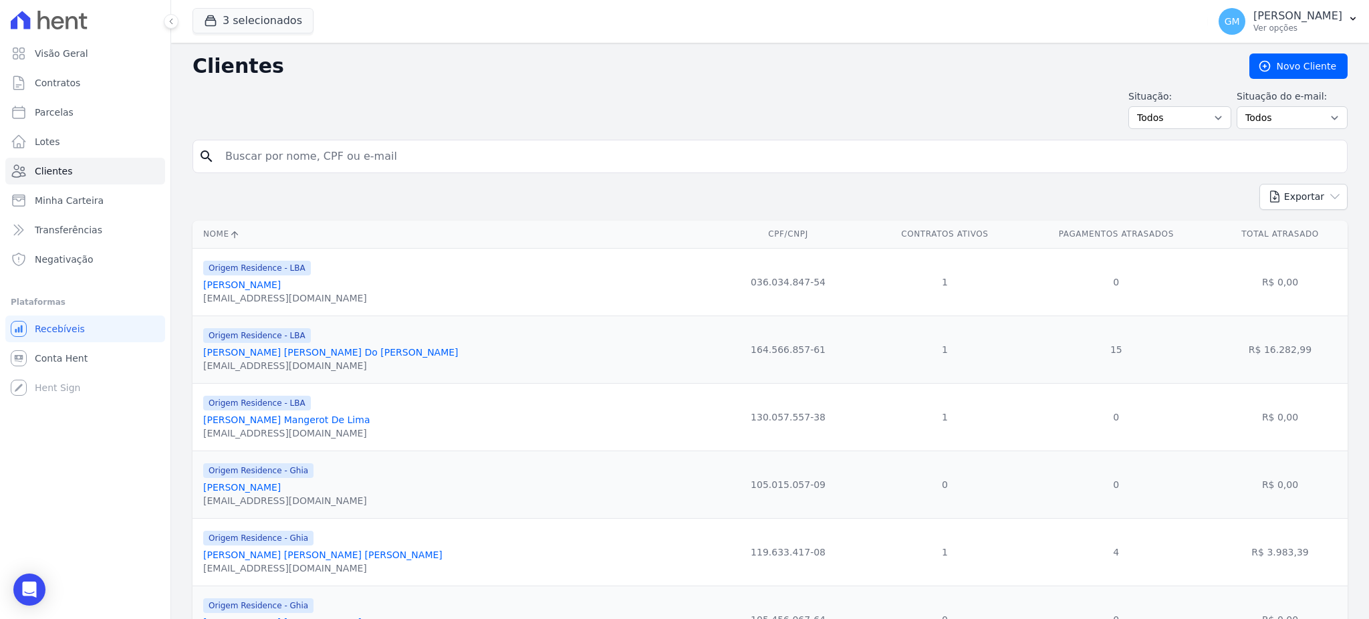
click at [285, 156] on input "search" at bounding box center [779, 156] width 1124 height 27
paste input "[PERSON_NAME] [PERSON_NAME]"
type input "[PERSON_NAME] [PERSON_NAME]"
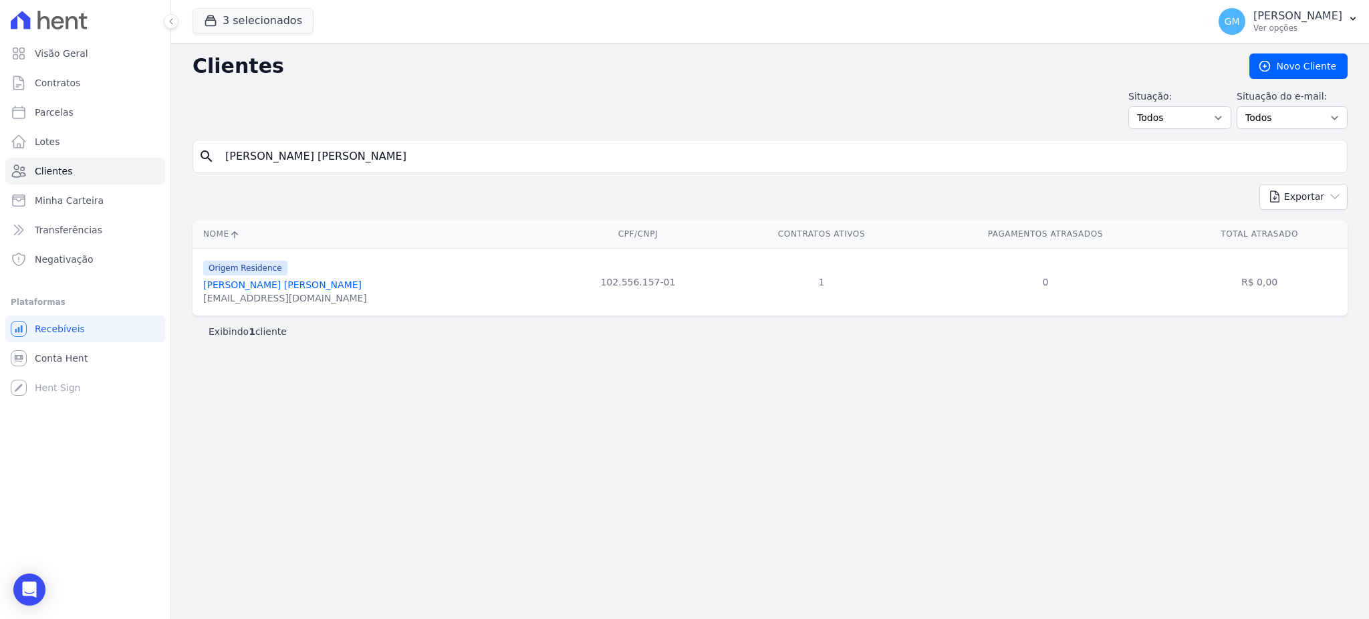
click at [281, 286] on link "[PERSON_NAME] [PERSON_NAME]" at bounding box center [282, 284] width 158 height 11
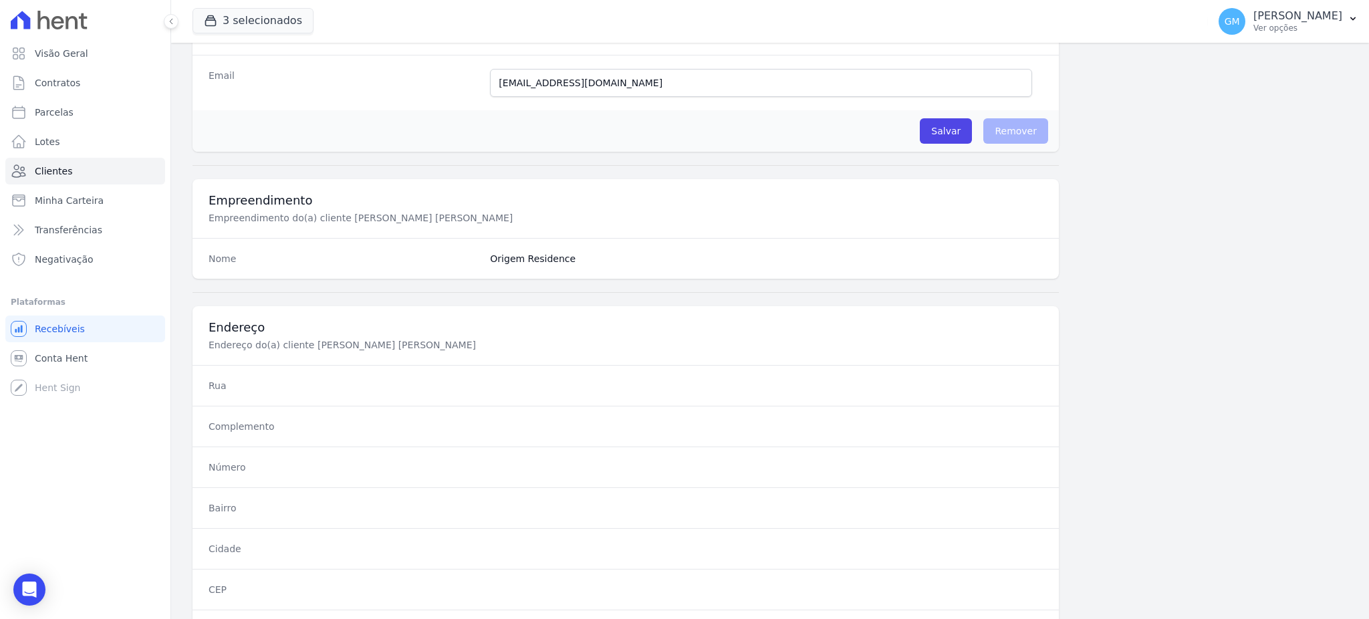
scroll to position [632, 0]
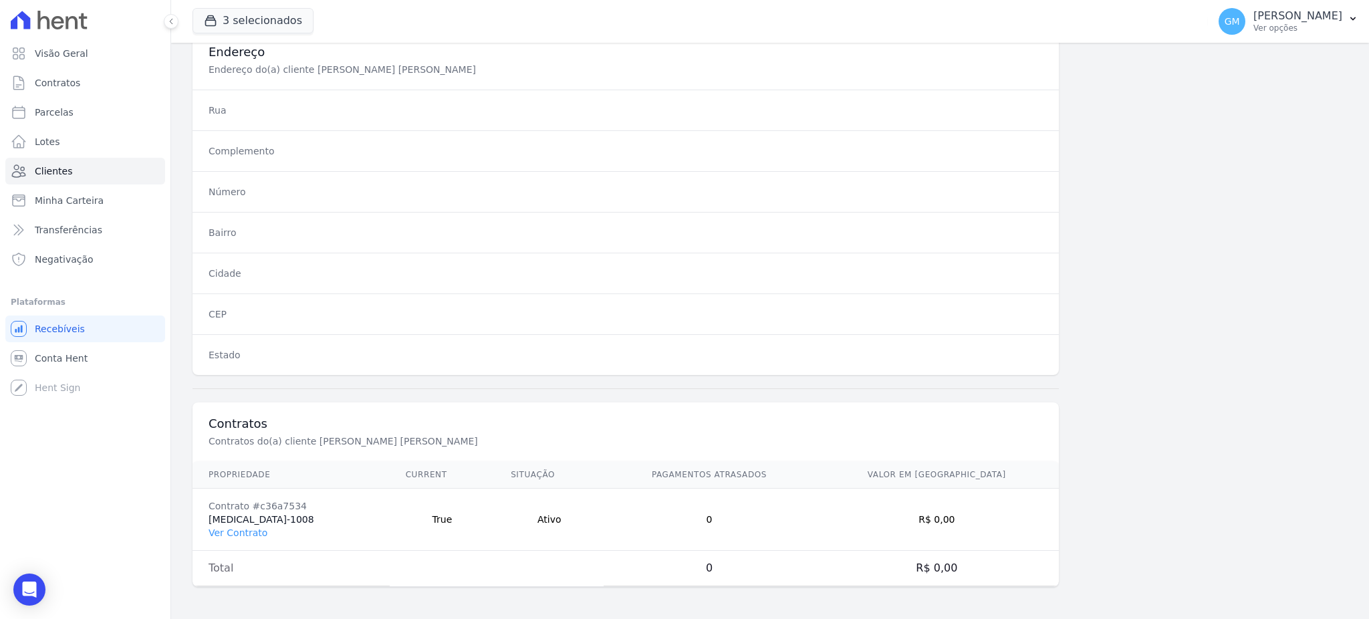
click at [221, 523] on td "Contrato #c36a7534 [MEDICAL_DATA]-1008 Ver Contrato" at bounding box center [290, 519] width 197 height 62
click at [231, 531] on link "Ver Contrato" at bounding box center [237, 532] width 59 height 11
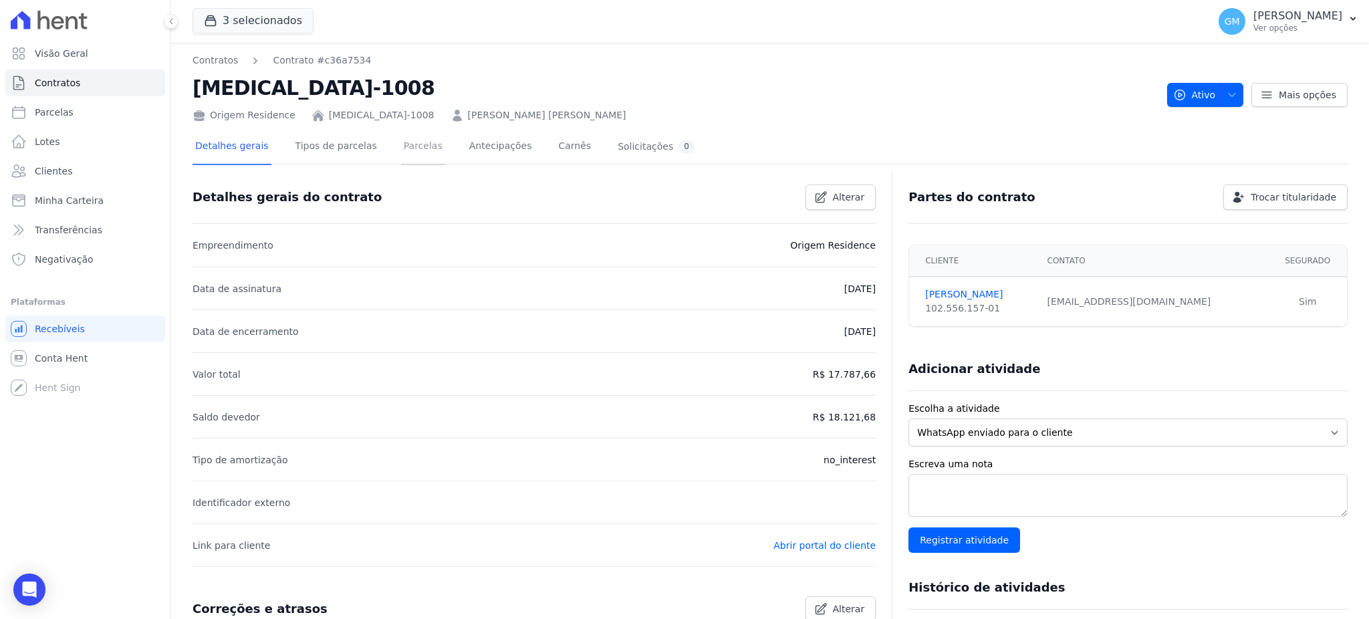
click at [401, 147] on link "Parcelas" at bounding box center [423, 147] width 44 height 35
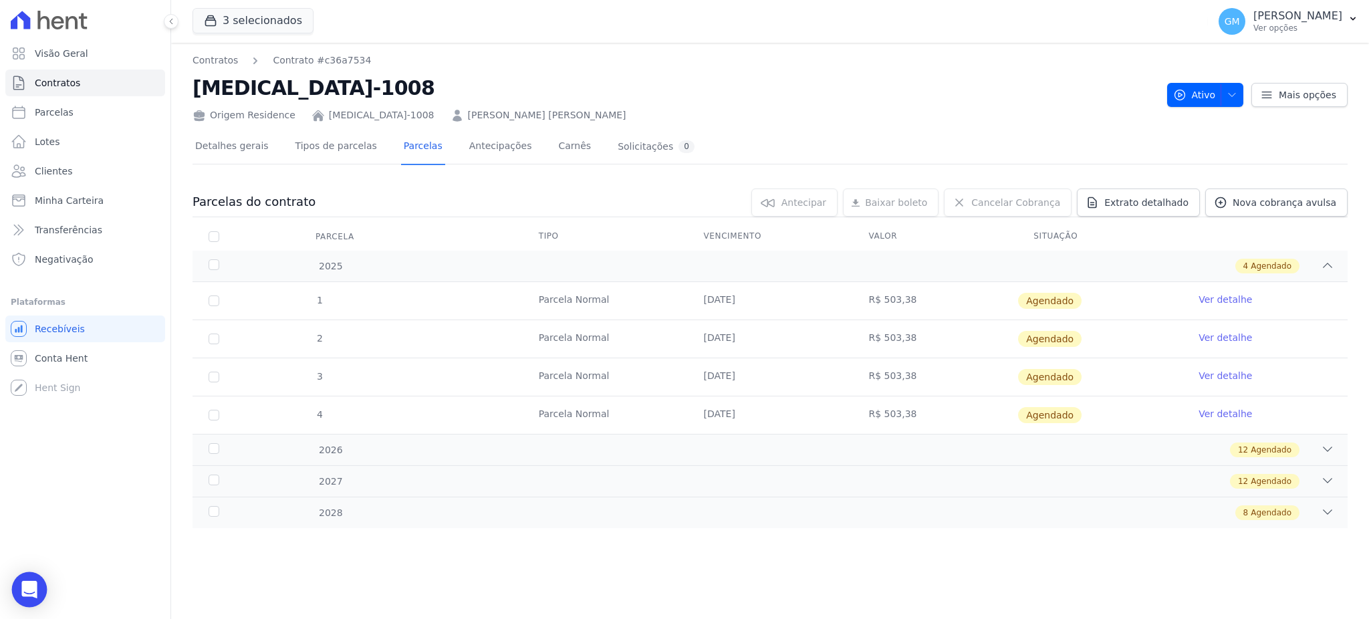
click at [27, 582] on icon "Open Intercom Messenger" at bounding box center [29, 589] width 17 height 17
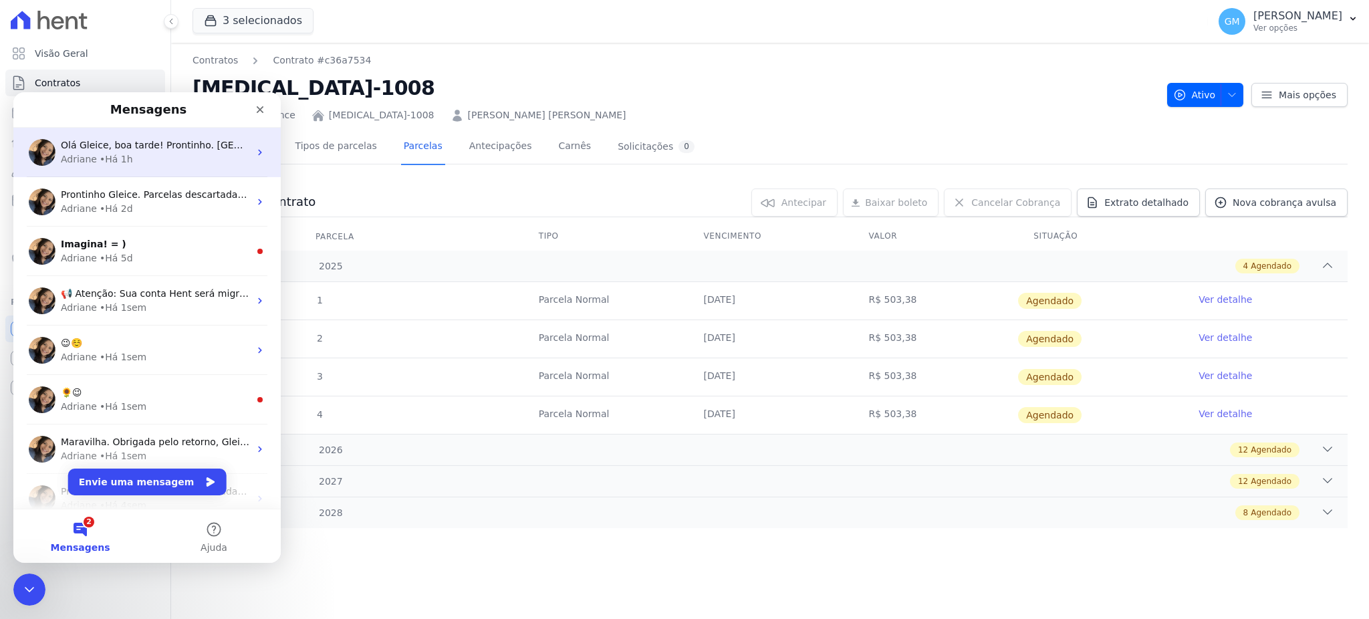
click at [121, 158] on div "• Há 1h" at bounding box center [116, 159] width 33 height 14
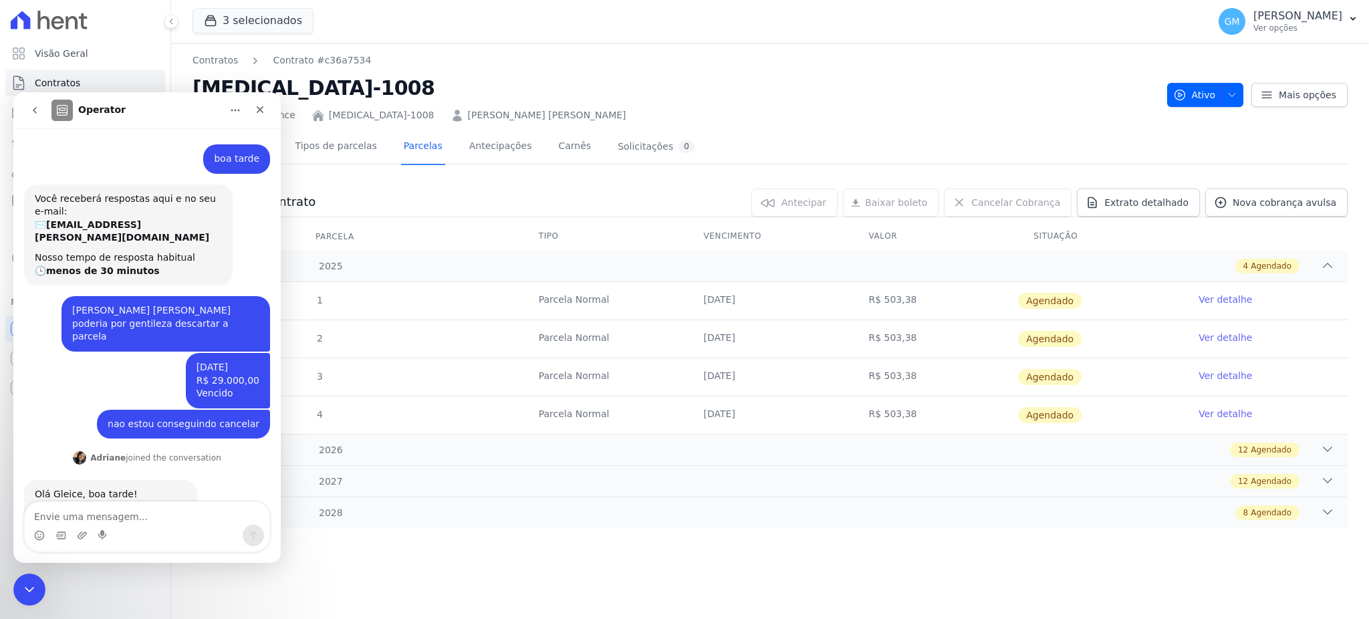
scroll to position [41, 0]
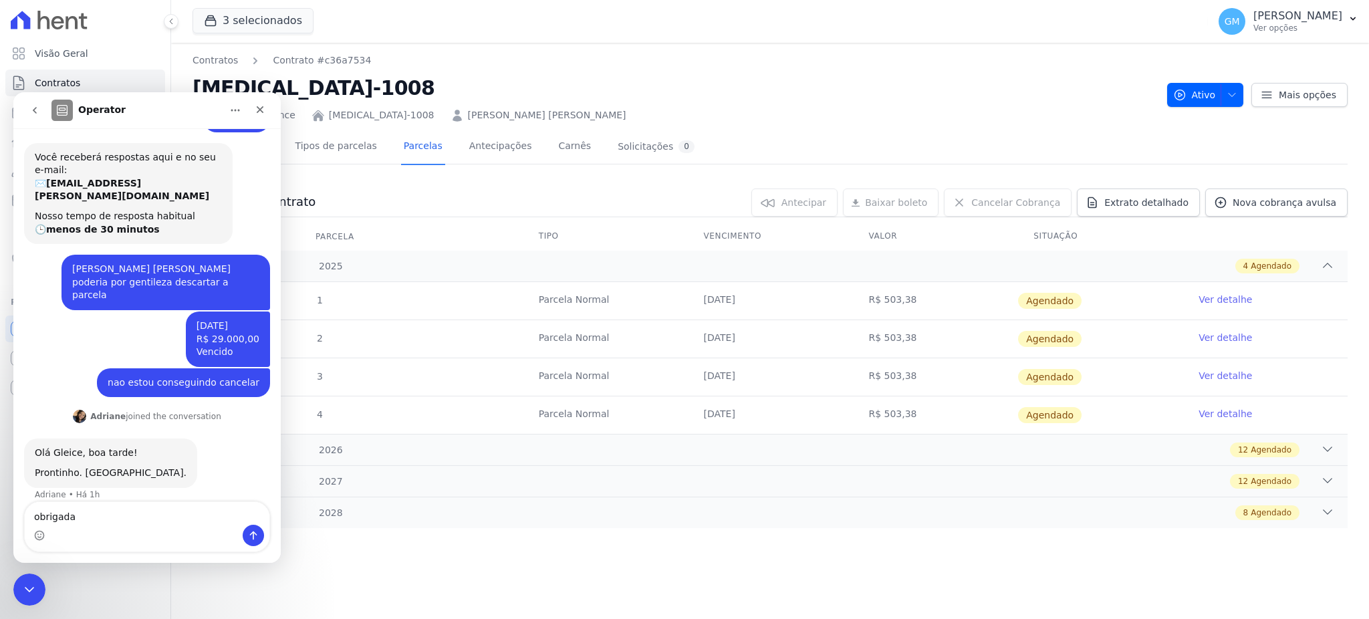
type textarea "obrigadaa"
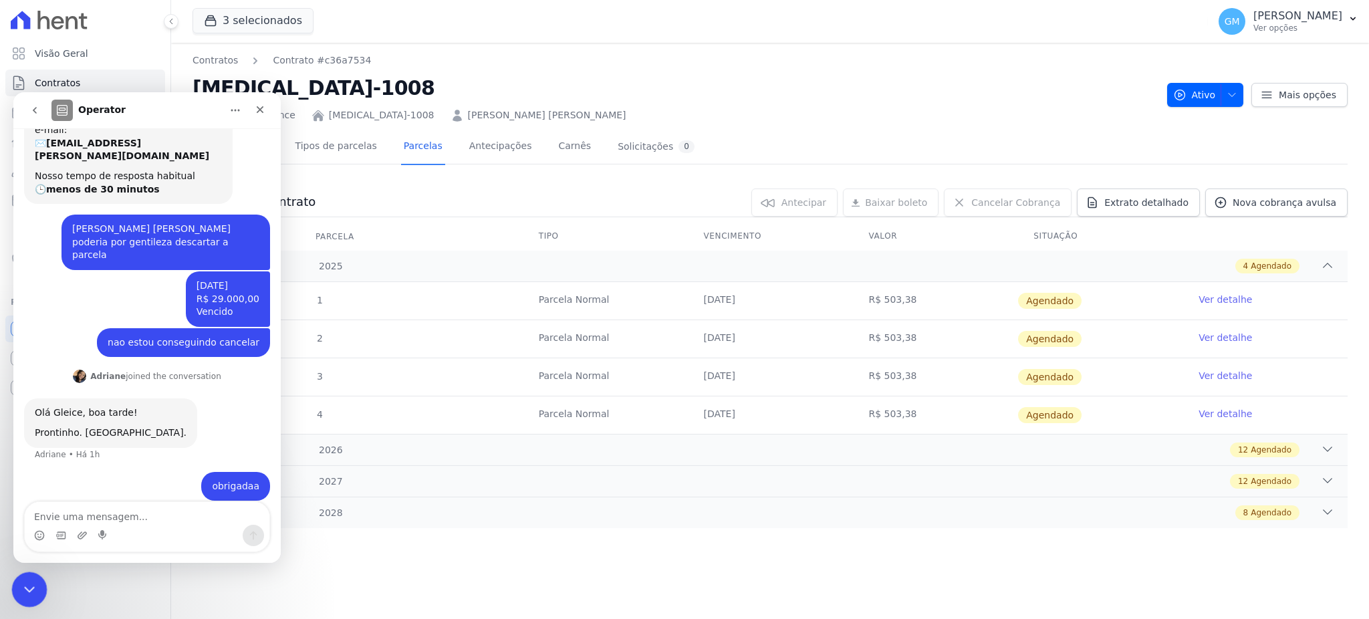
click at [37, 574] on div "Encerramento do Messenger da Intercom" at bounding box center [27, 587] width 32 height 32
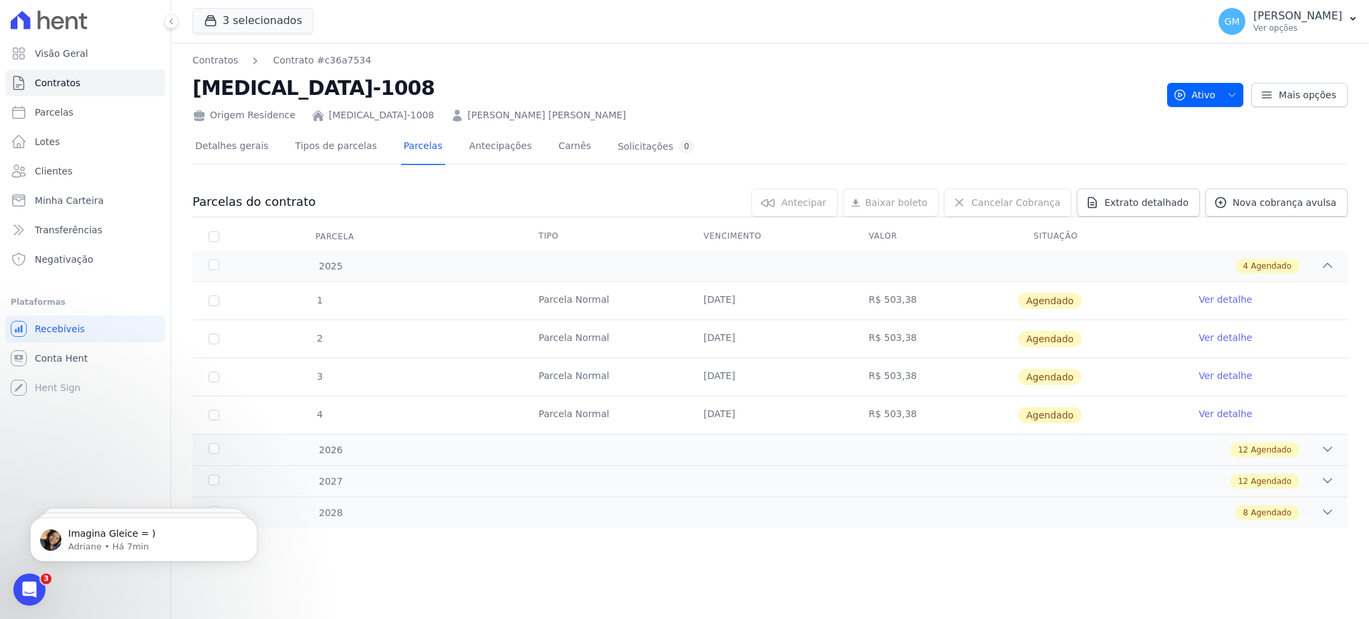
scroll to position [122, 0]
click at [83, 110] on link "Parcelas" at bounding box center [85, 112] width 160 height 27
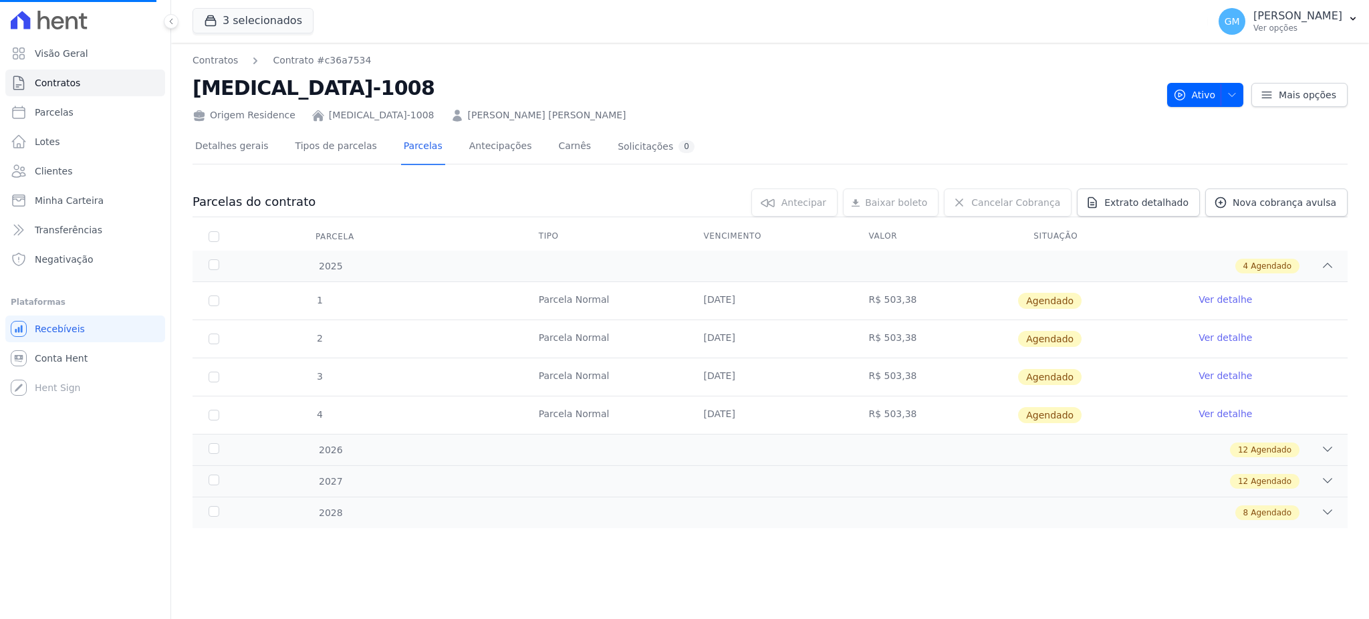
select select
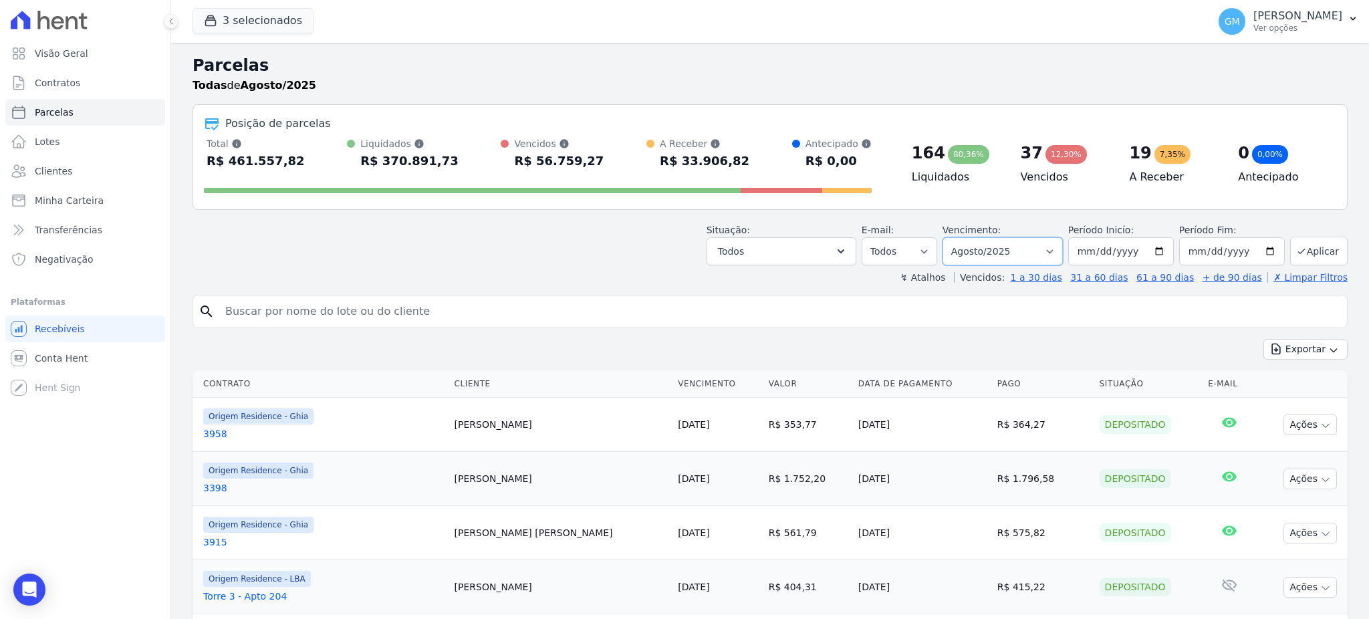
click at [981, 253] on select "Filtrar por período ──────── Todos os meses Maio/2023 Junho/2023 Julho/2023 Ago…" at bounding box center [1002, 251] width 120 height 28
select select "date_range_filter"
click at [948, 237] on select "Filtrar por período ──────── Todos os meses Maio/2023 Junho/2023 Julho/2023 Ago…" at bounding box center [1002, 251] width 120 height 28
click at [1075, 246] on input "2025-08-01" at bounding box center [1121, 251] width 106 height 28
type input "2025-08-01"
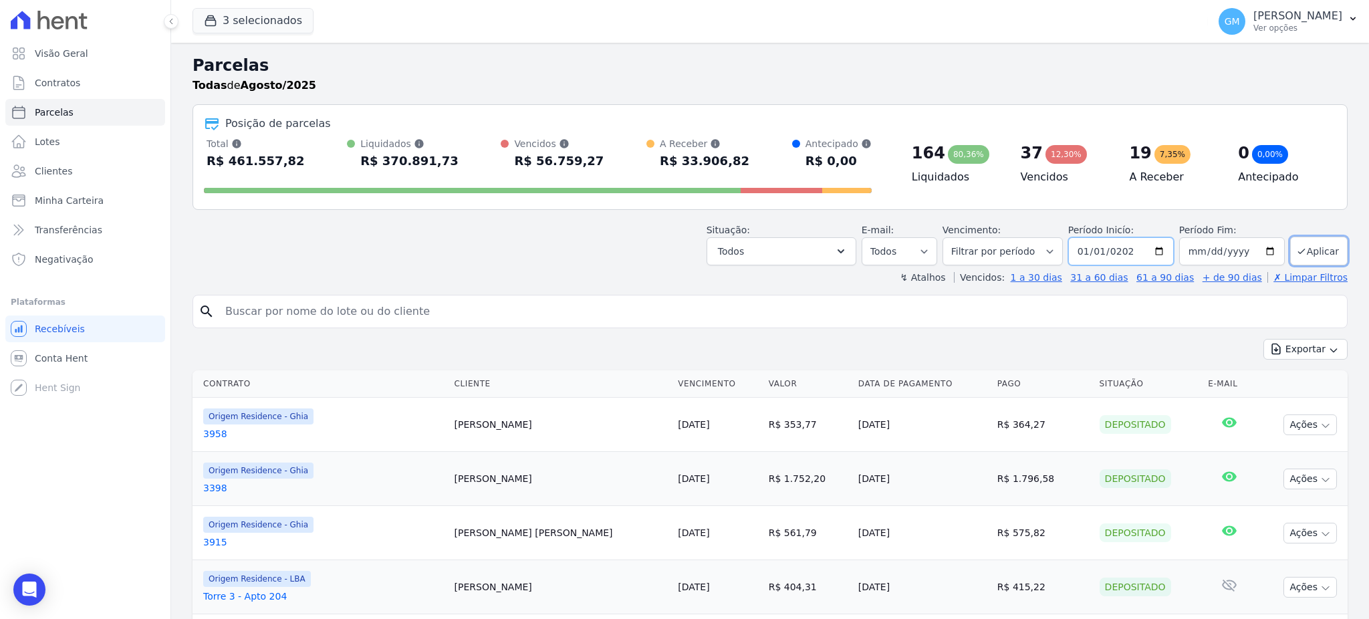
type input "[DATE]"
click at [1213, 252] on input "2025-08-31" at bounding box center [1232, 251] width 106 height 28
click at [1187, 253] on input "2025-08-31" at bounding box center [1232, 251] width 106 height 28
type input "2025-08-01"
type input "[DATE]"
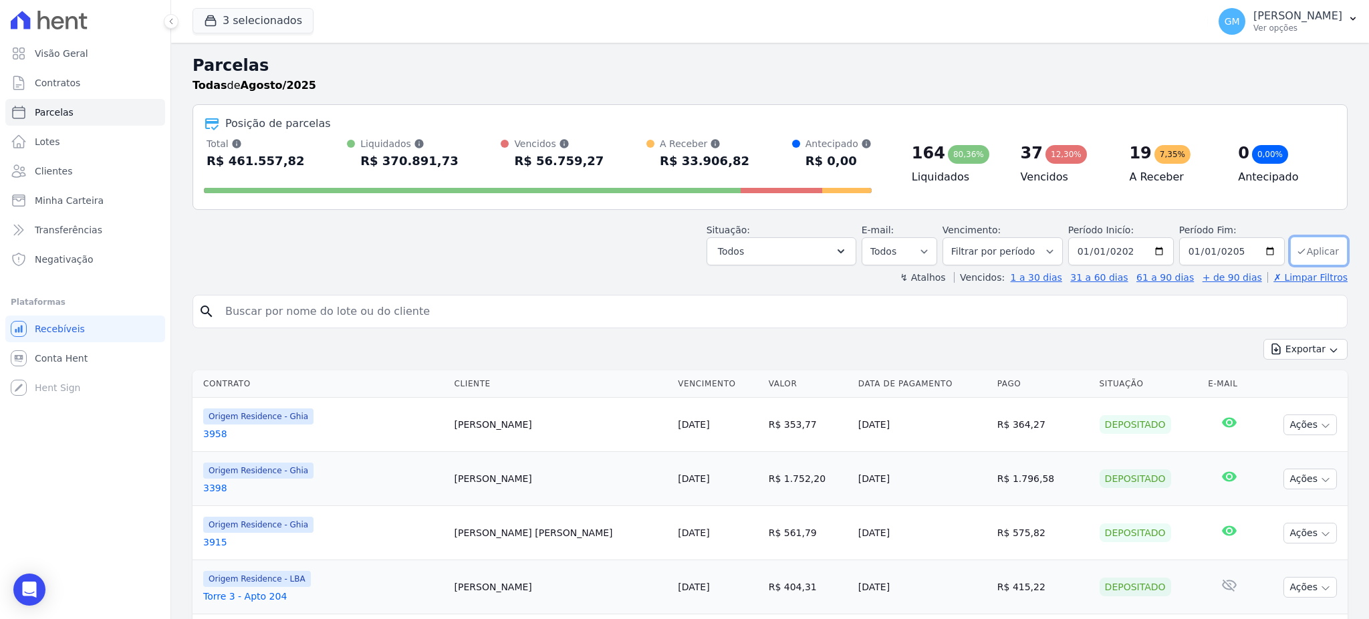
click at [1309, 250] on button "Aplicar" at bounding box center [1318, 251] width 57 height 29
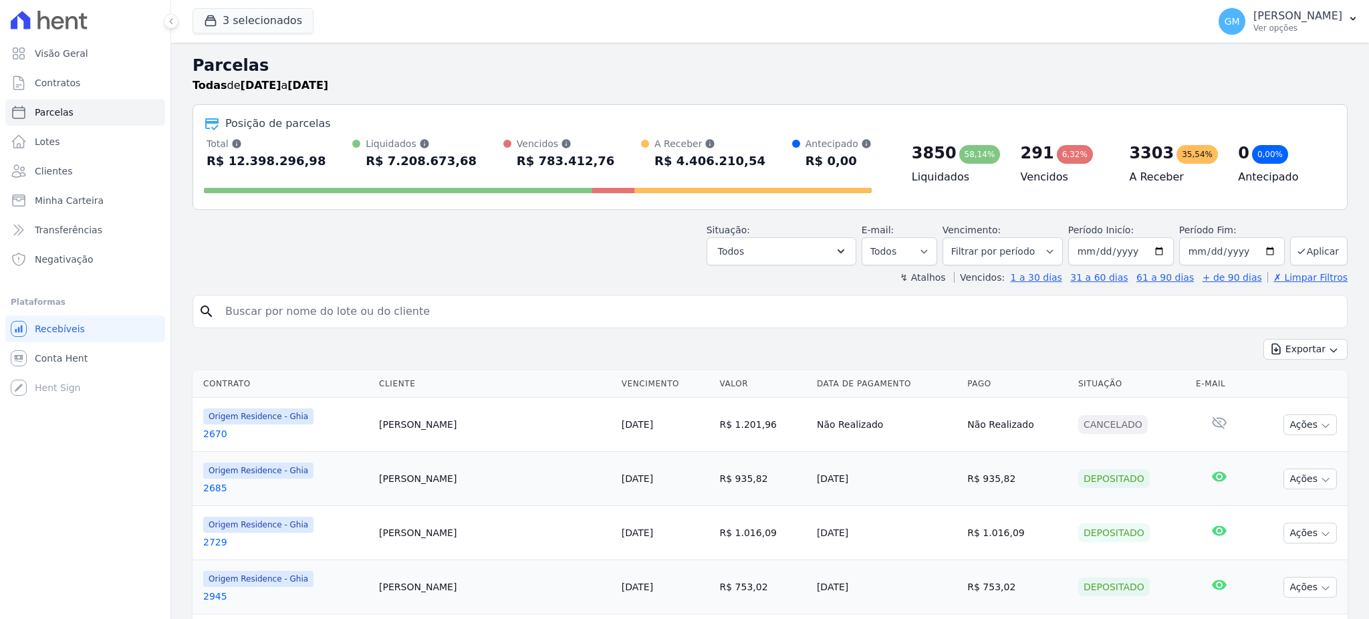
select select
click at [1302, 353] on button "Exportar" at bounding box center [1305, 349] width 84 height 21
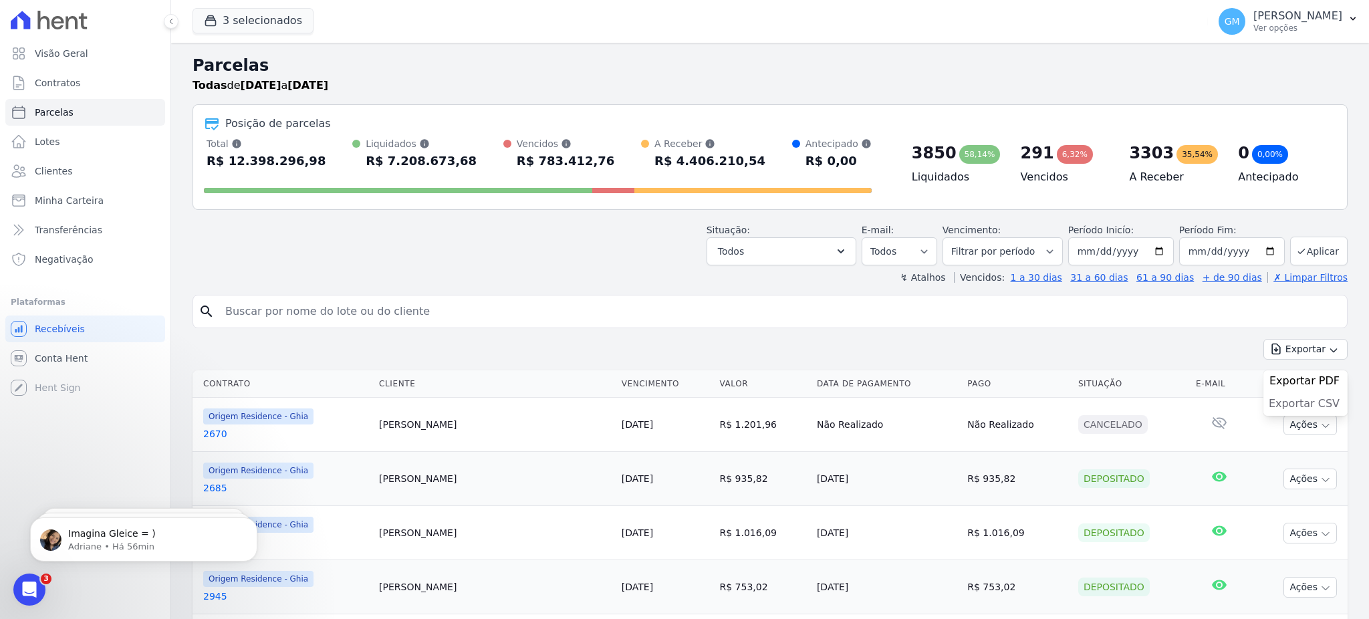
click at [1300, 402] on span "Exportar CSV" at bounding box center [1303, 403] width 71 height 13
click at [60, 161] on link "Clientes" at bounding box center [85, 171] width 160 height 27
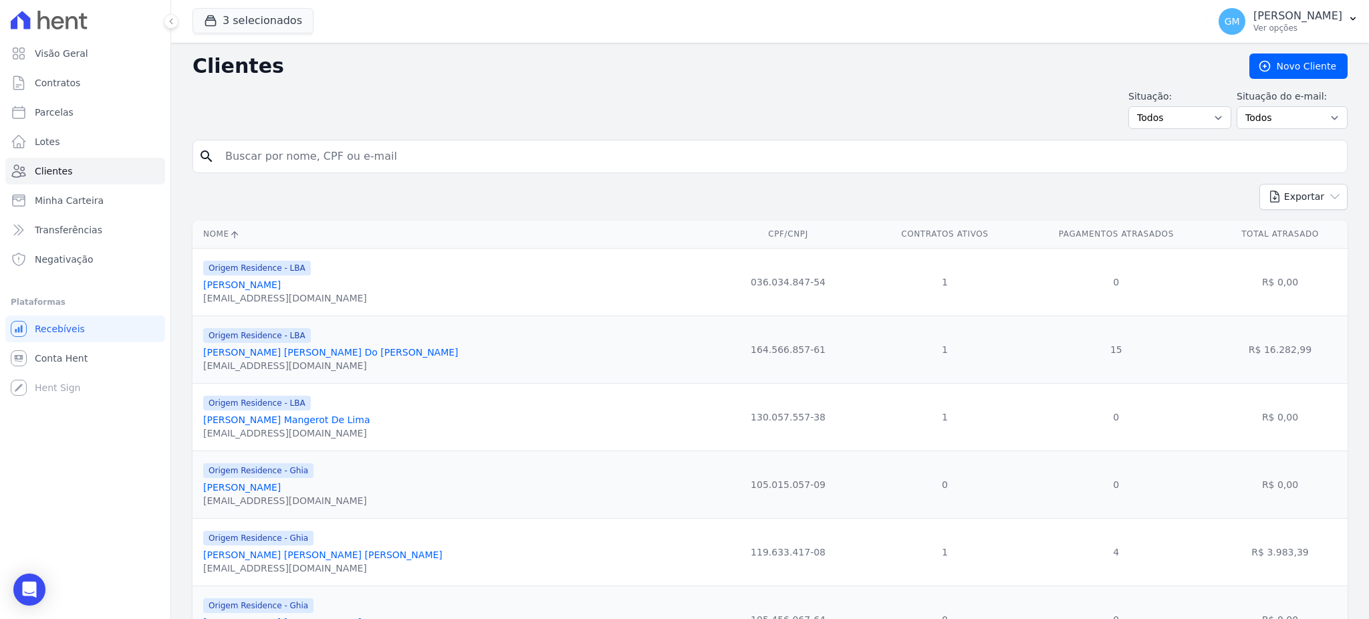
click at [305, 153] on input "search" at bounding box center [779, 156] width 1124 height 27
paste input "[PERSON_NAME]"
type input "[PERSON_NAME]"
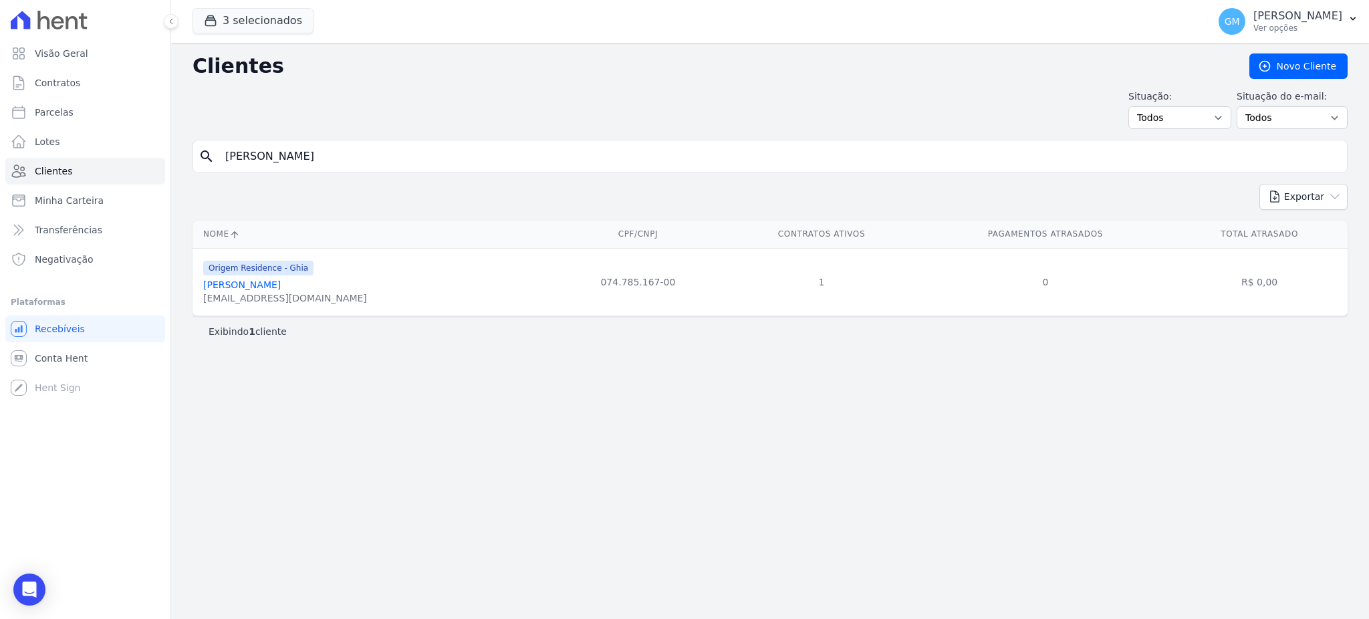
click at [275, 288] on link "[PERSON_NAME]" at bounding box center [242, 284] width 78 height 11
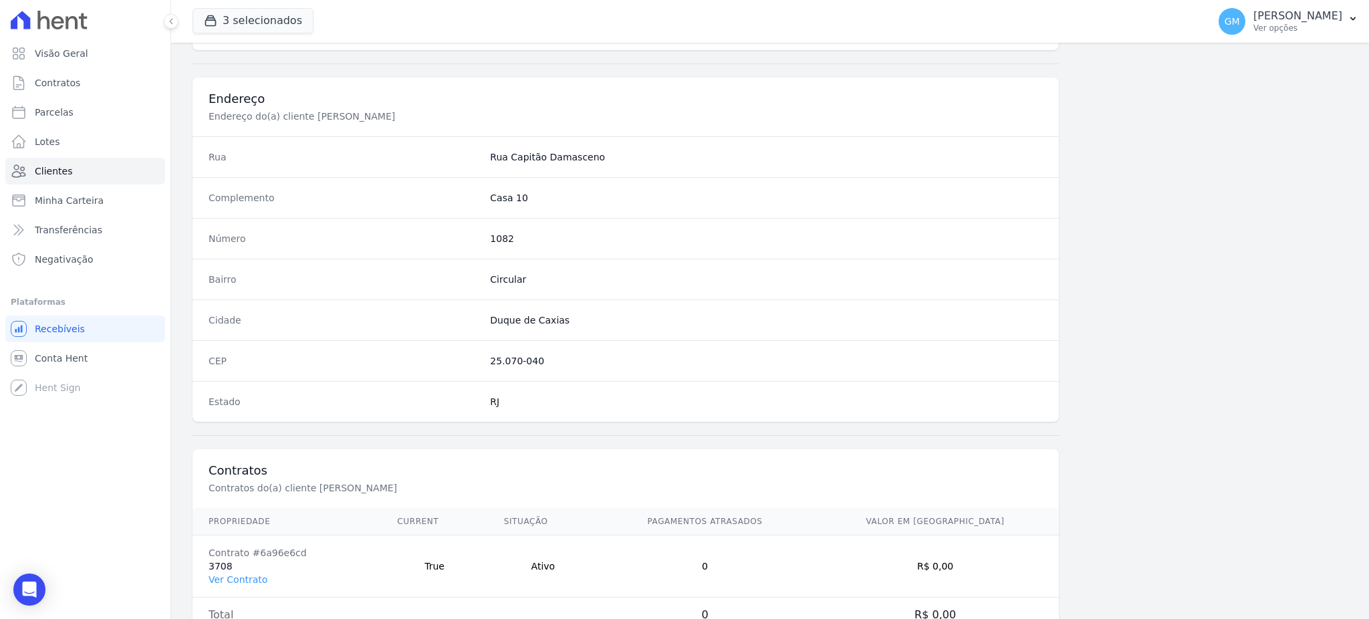
scroll to position [632, 0]
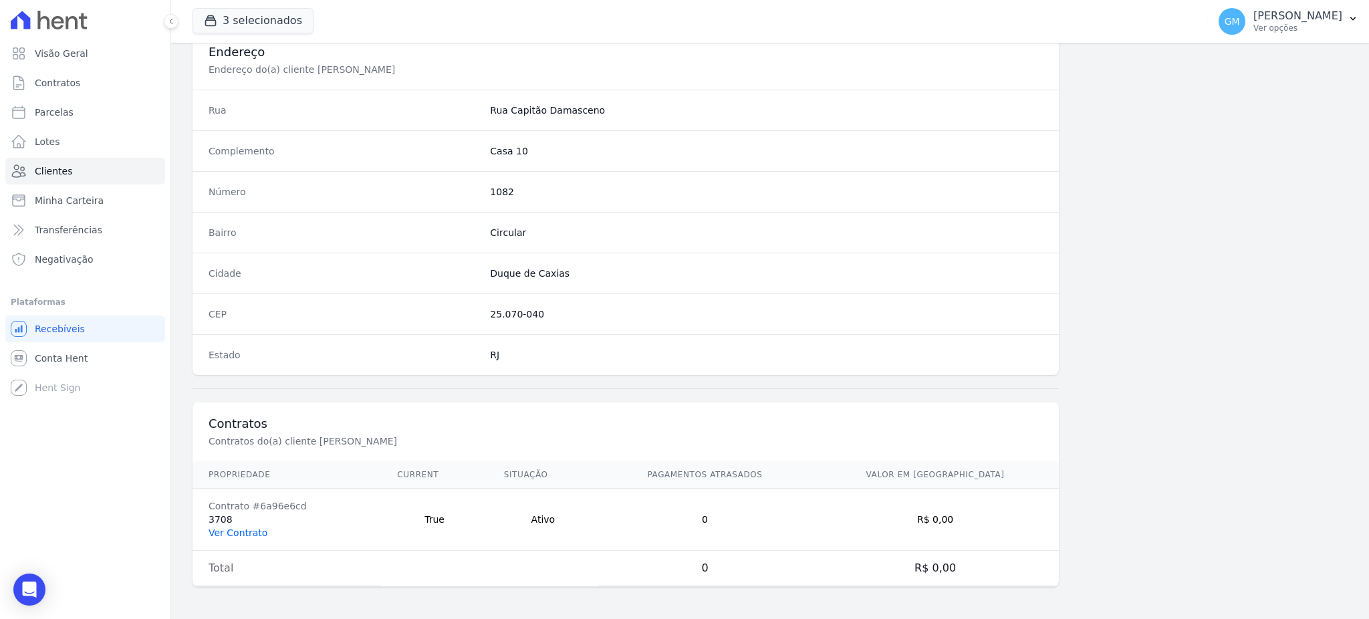
click at [255, 533] on link "Ver Contrato" at bounding box center [237, 532] width 59 height 11
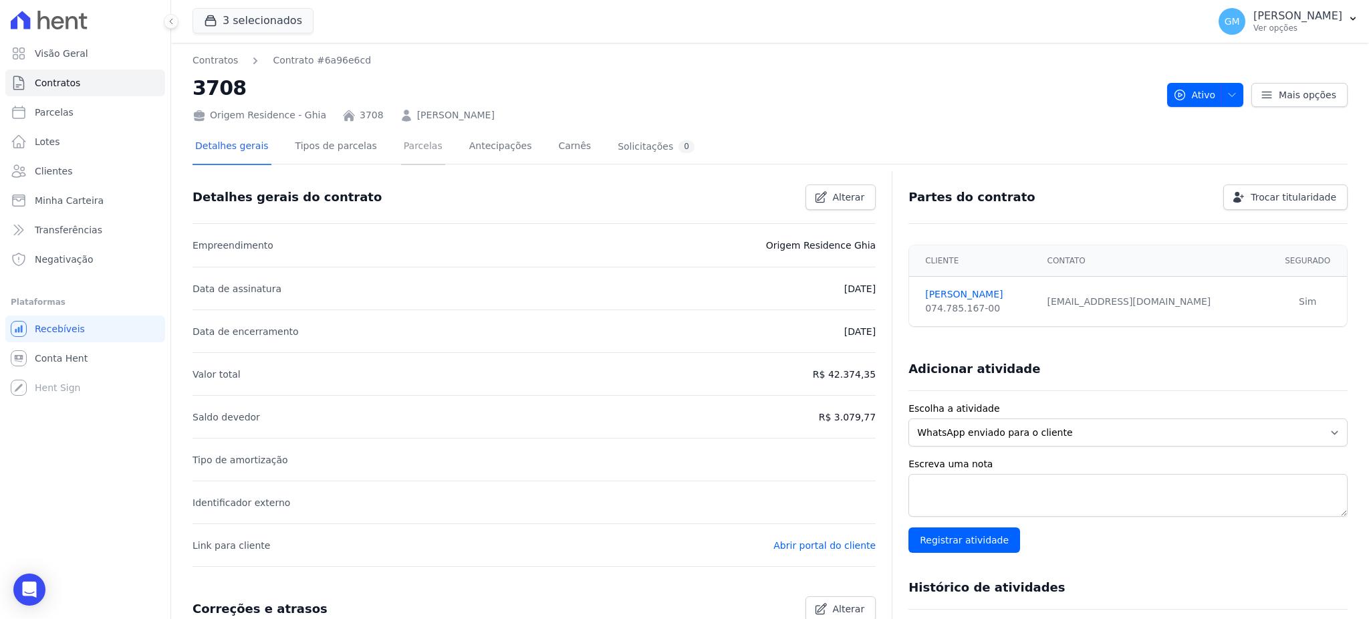
click at [401, 139] on link "Parcelas" at bounding box center [423, 147] width 44 height 35
